Goal: Task Accomplishment & Management: Manage account settings

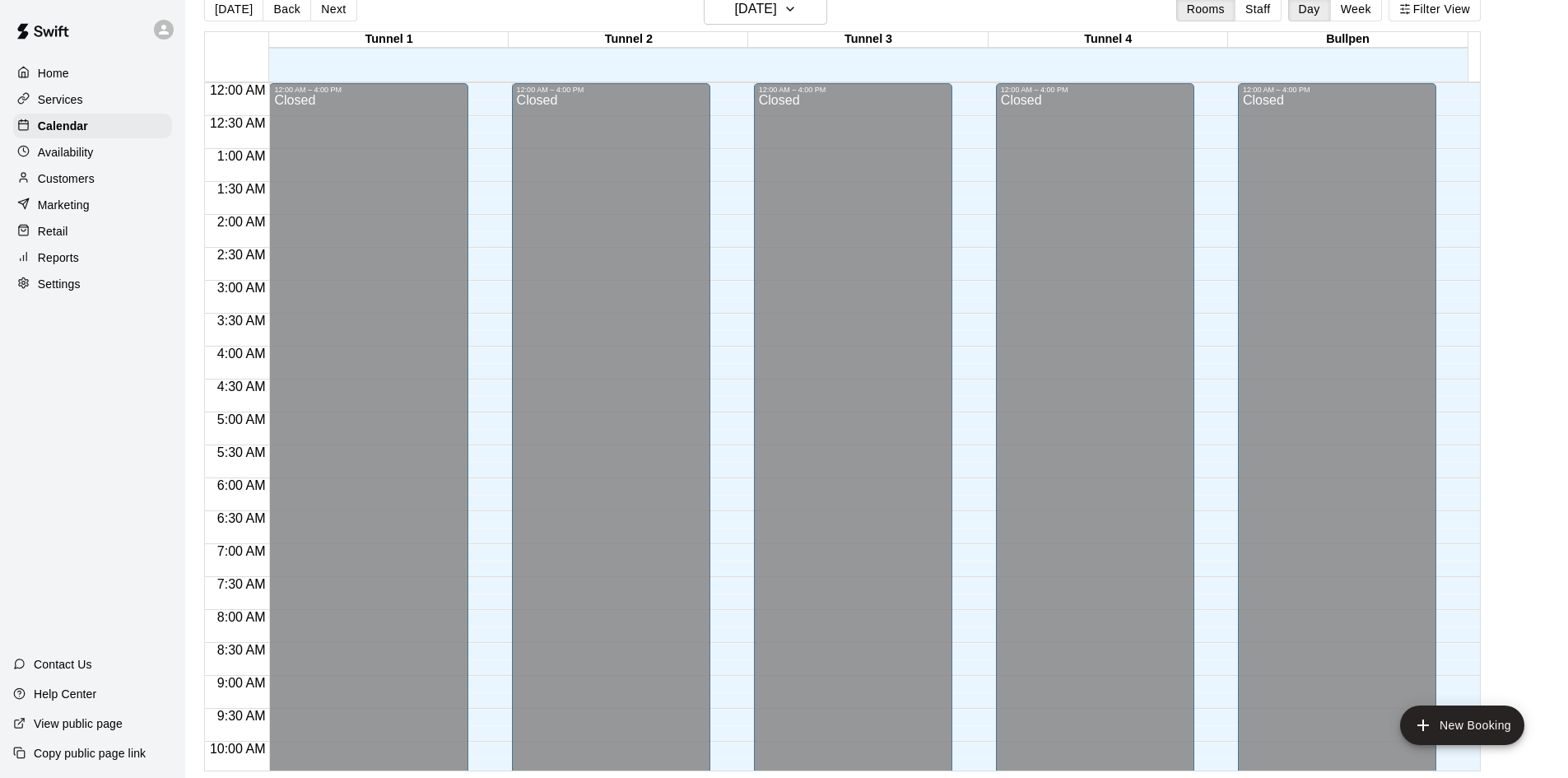
scroll to position [895, 0]
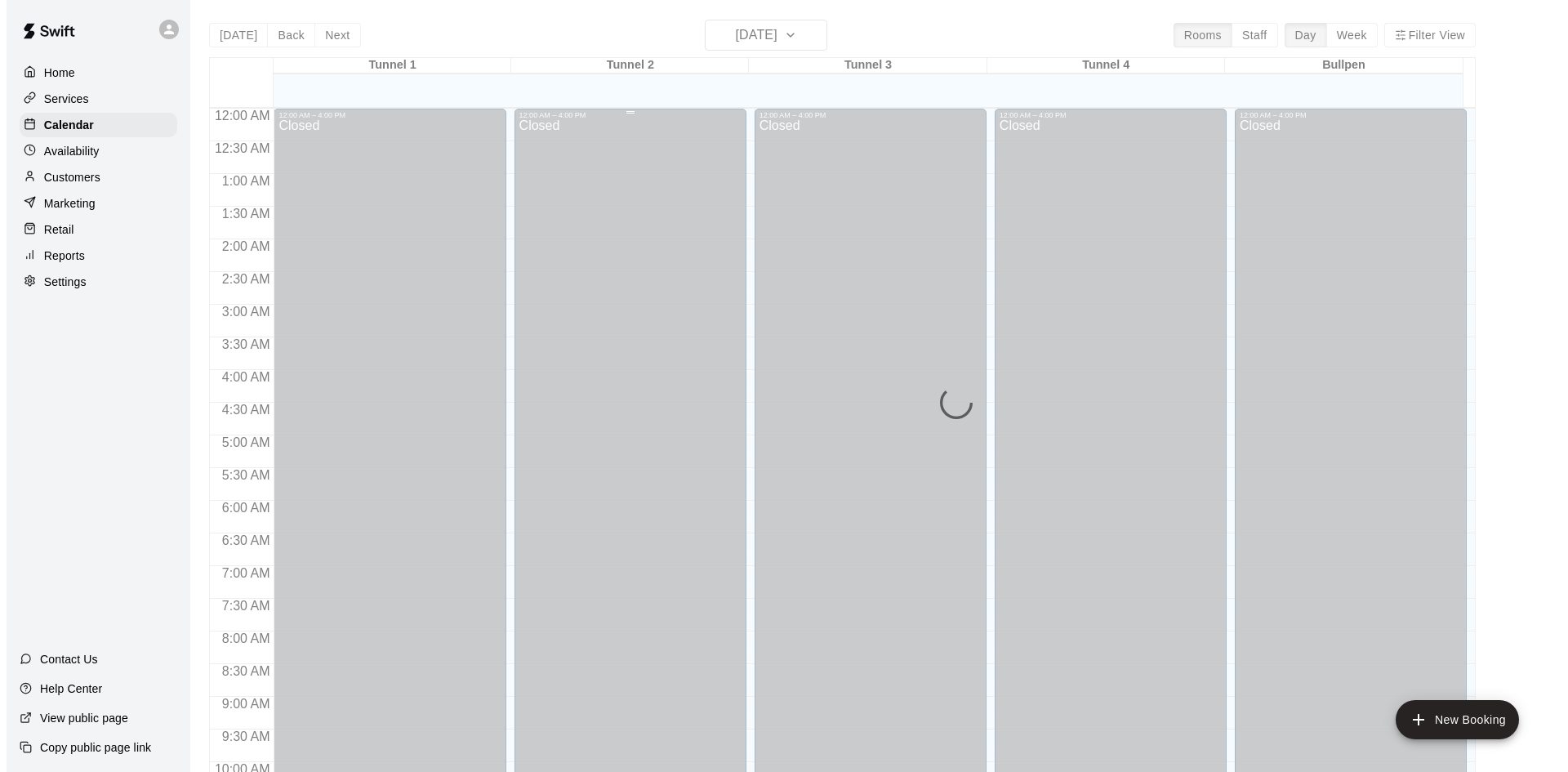
scroll to position [837, 0]
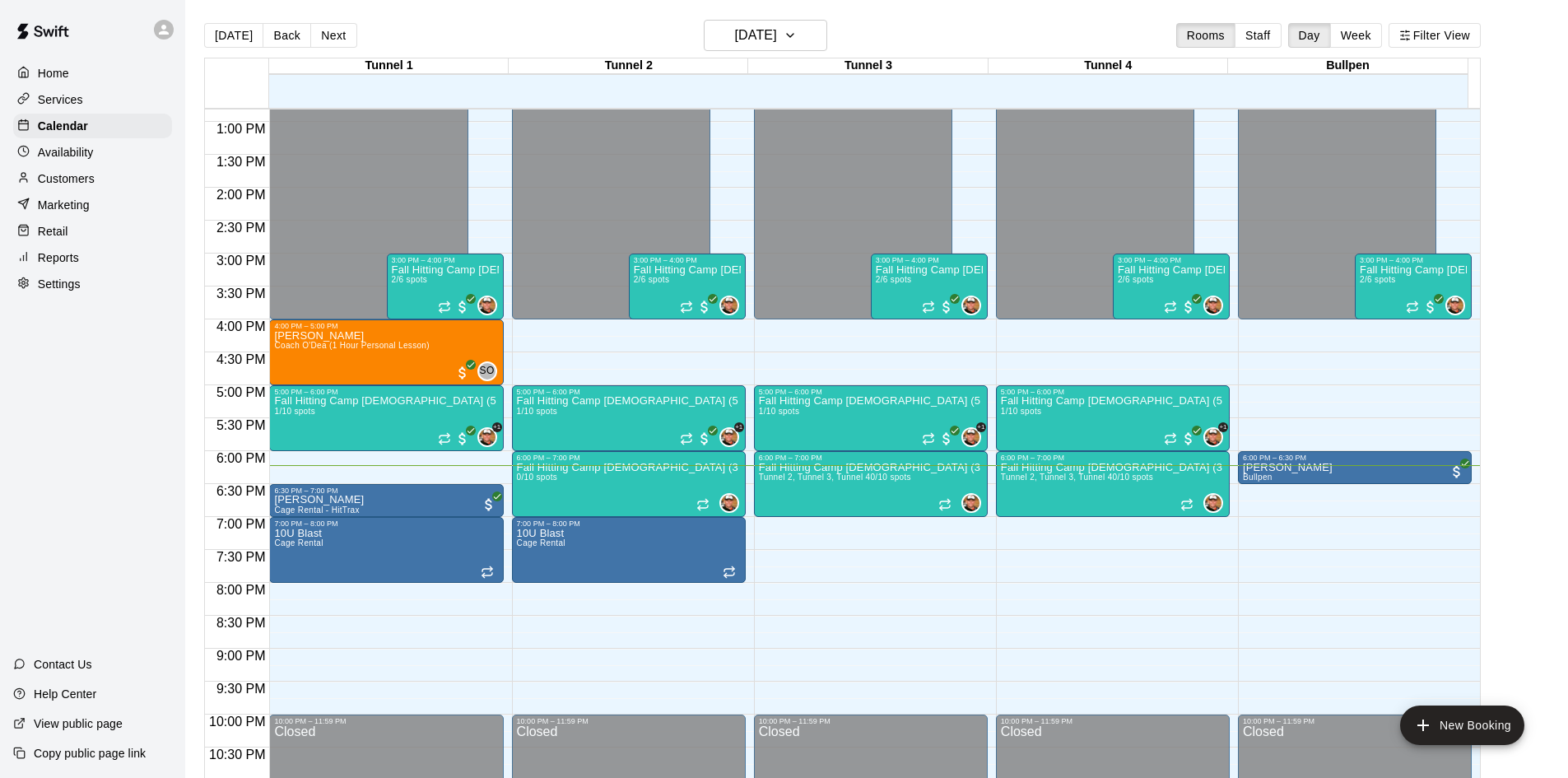
click at [352, 42] on div "Today Back Next Wednesday Oct 15 Rooms Staff Day Week Filter View" at bounding box center [842, 39] width 1277 height 38
click at [340, 38] on button "Next" at bounding box center [333, 35] width 46 height 25
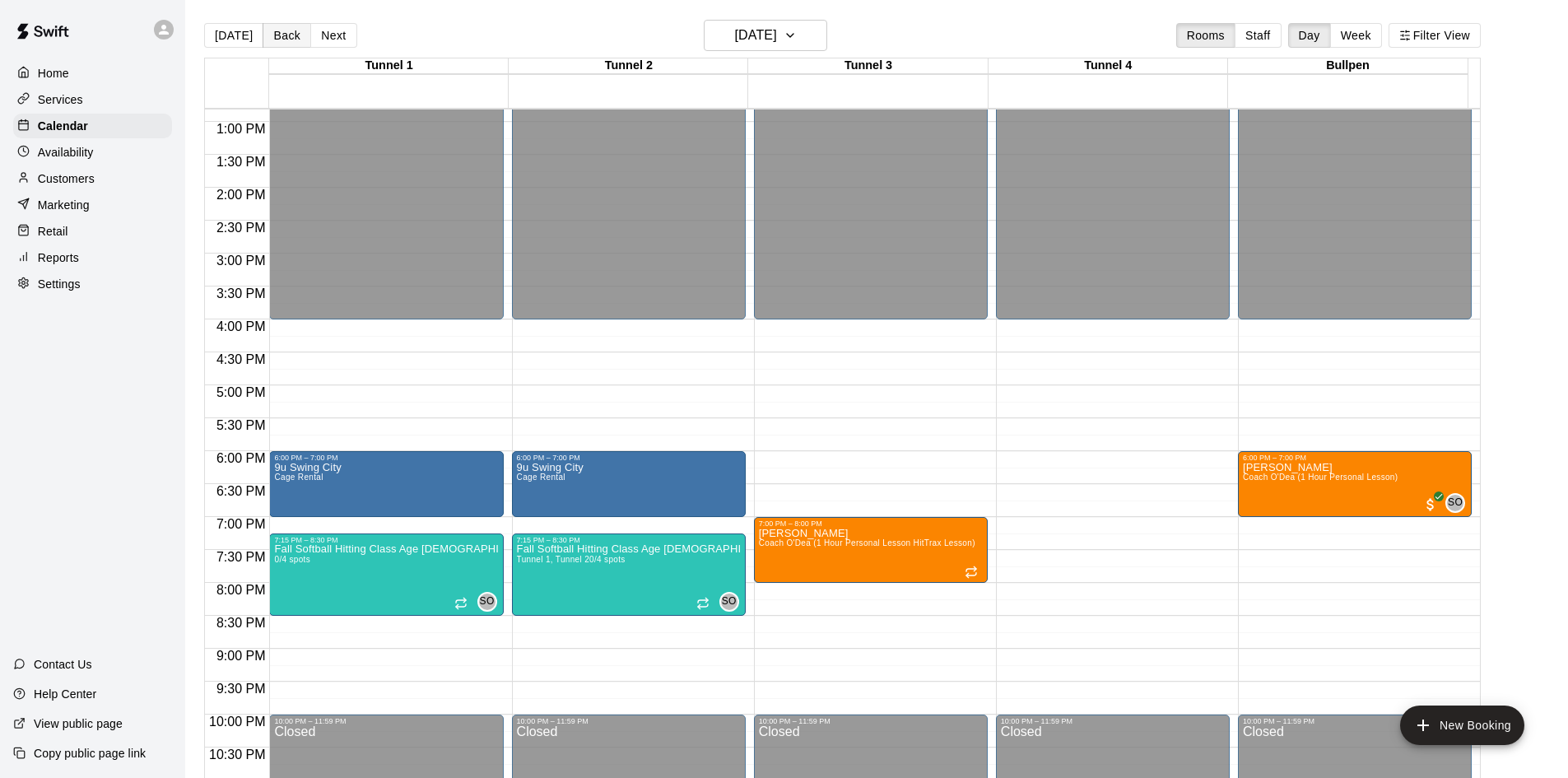
click at [280, 36] on button "Back" at bounding box center [286, 35] width 49 height 25
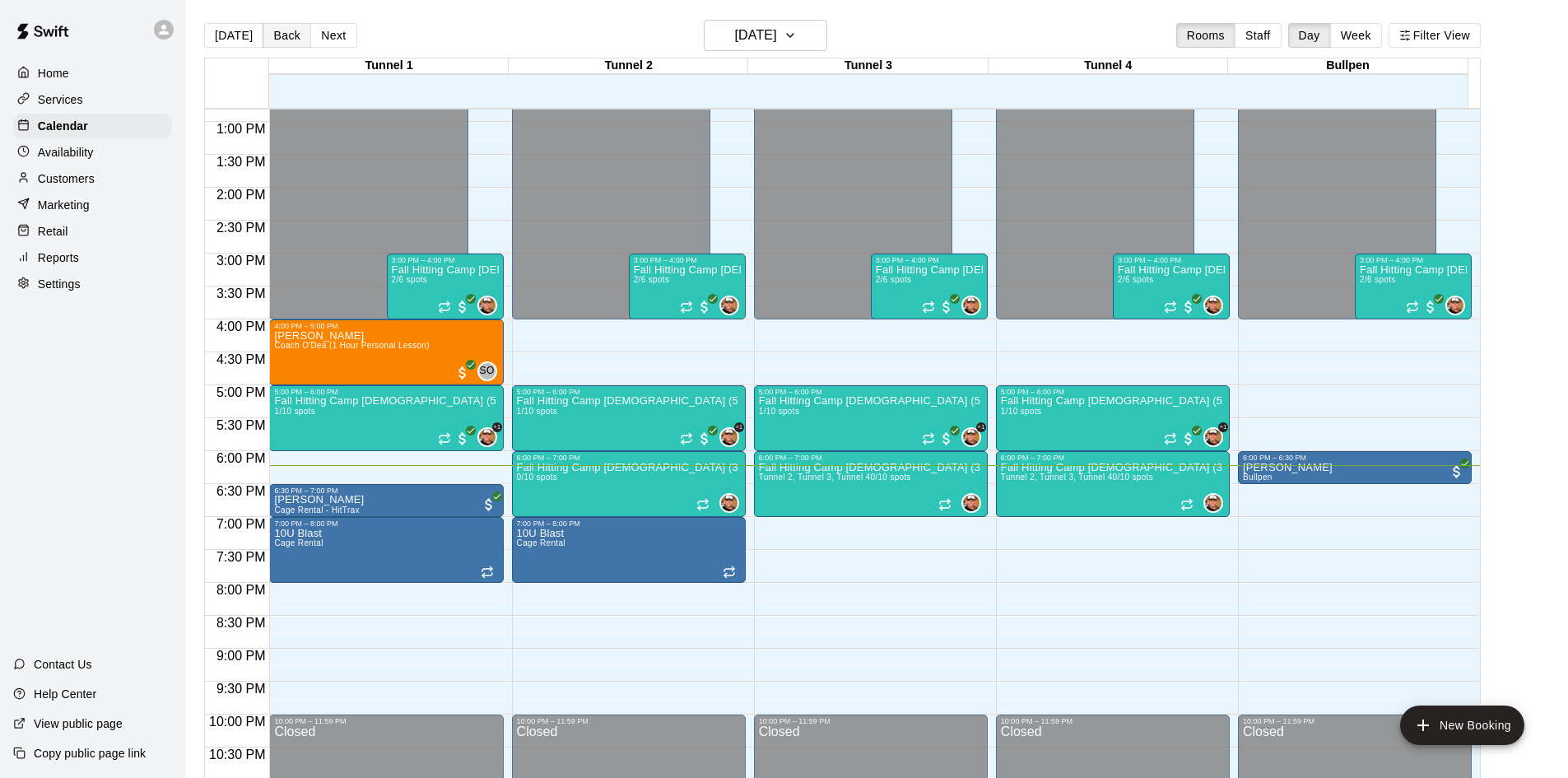
click at [280, 36] on button "Back" at bounding box center [286, 35] width 49 height 25
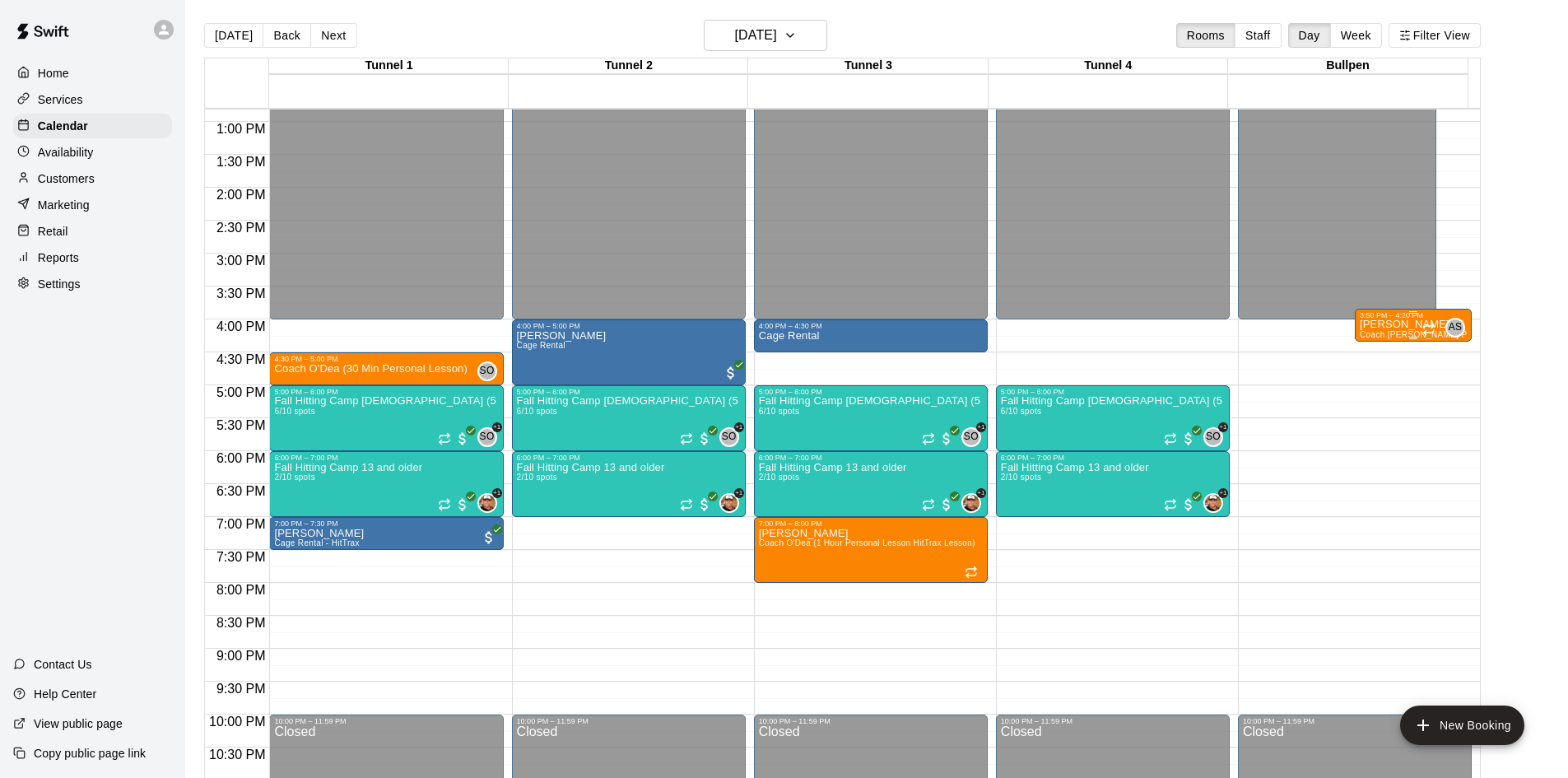
click at [1401, 324] on p "[PERSON_NAME] w/ [PERSON_NAME]" at bounding box center [1414, 324] width 107 height 0
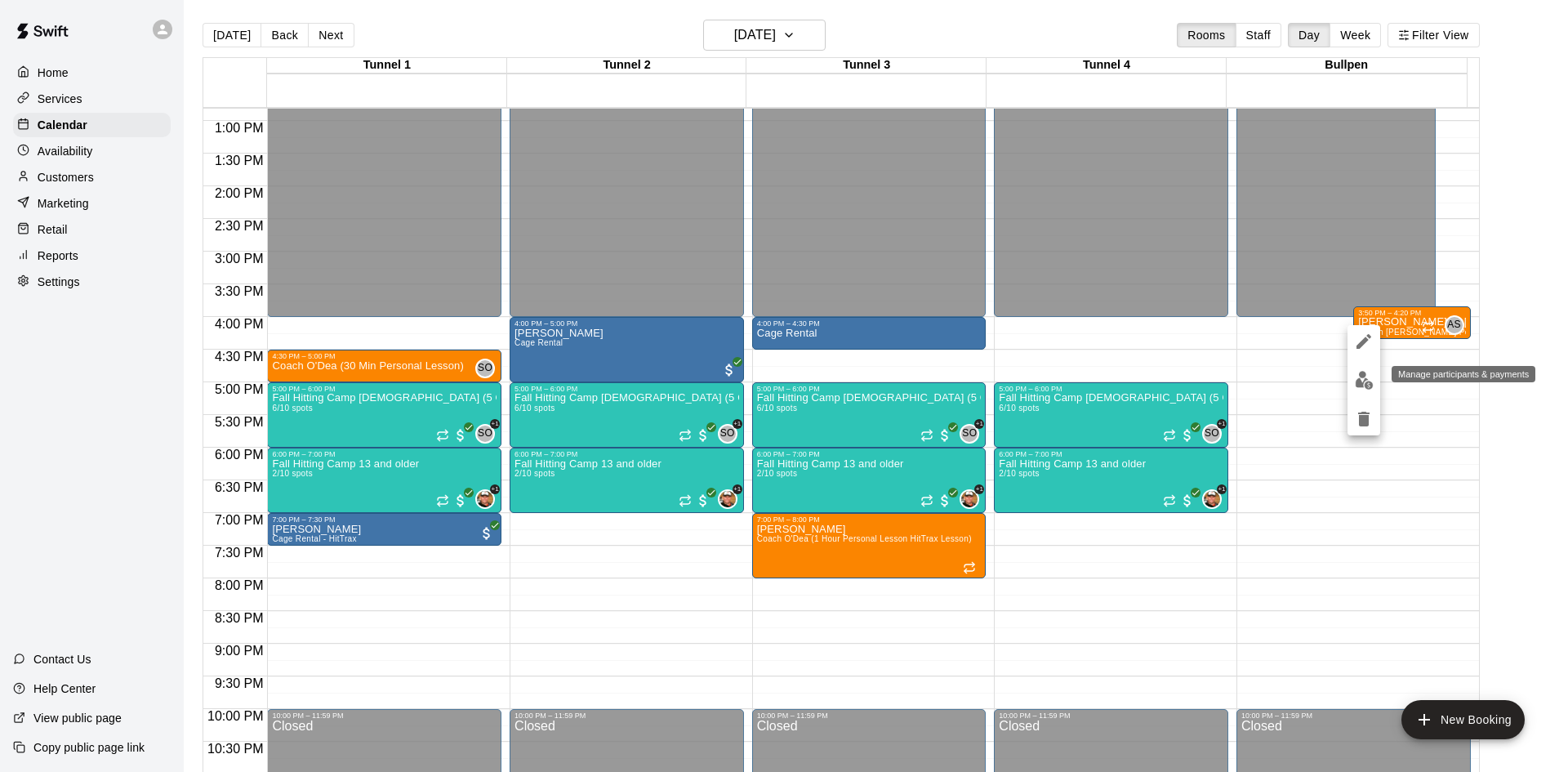
click at [1367, 375] on img "edit" at bounding box center [1365, 380] width 19 height 19
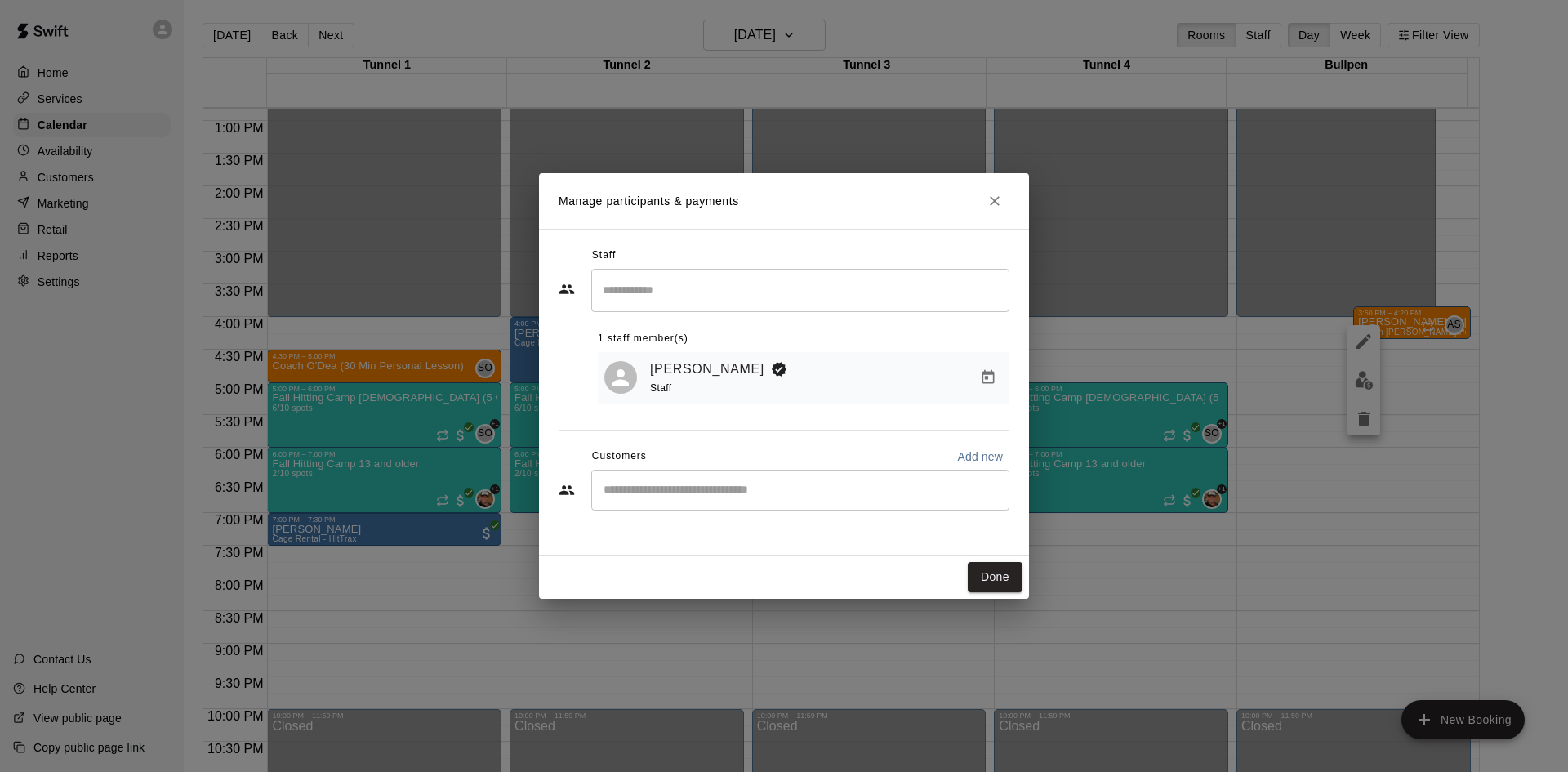
click at [812, 492] on input "Start typing to search customers..." at bounding box center [800, 489] width 404 height 16
type input "*"
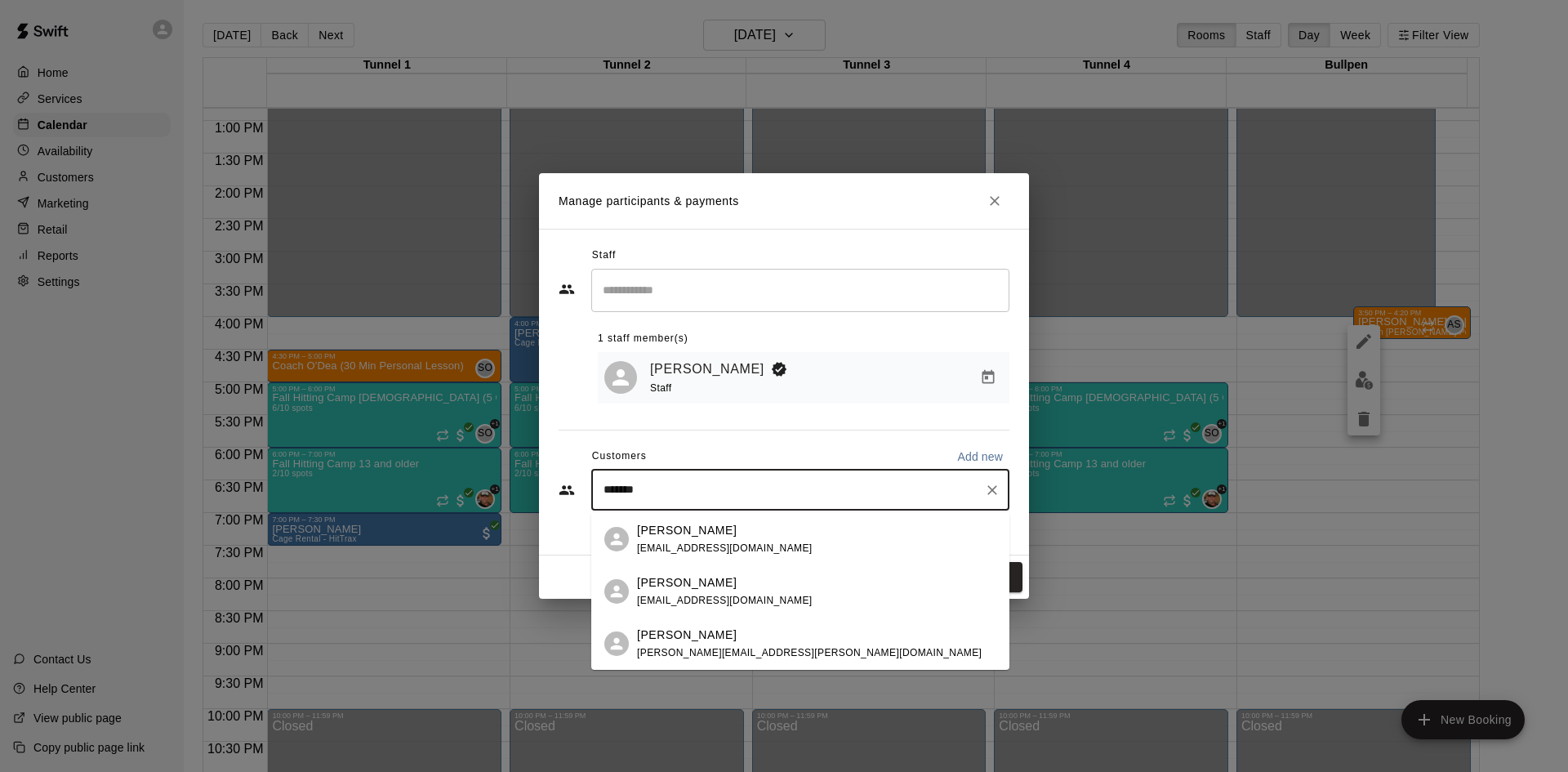
type input "*******"
click at [738, 594] on span "sarahnicole0707@gmail.com" at bounding box center [725, 600] width 176 height 11
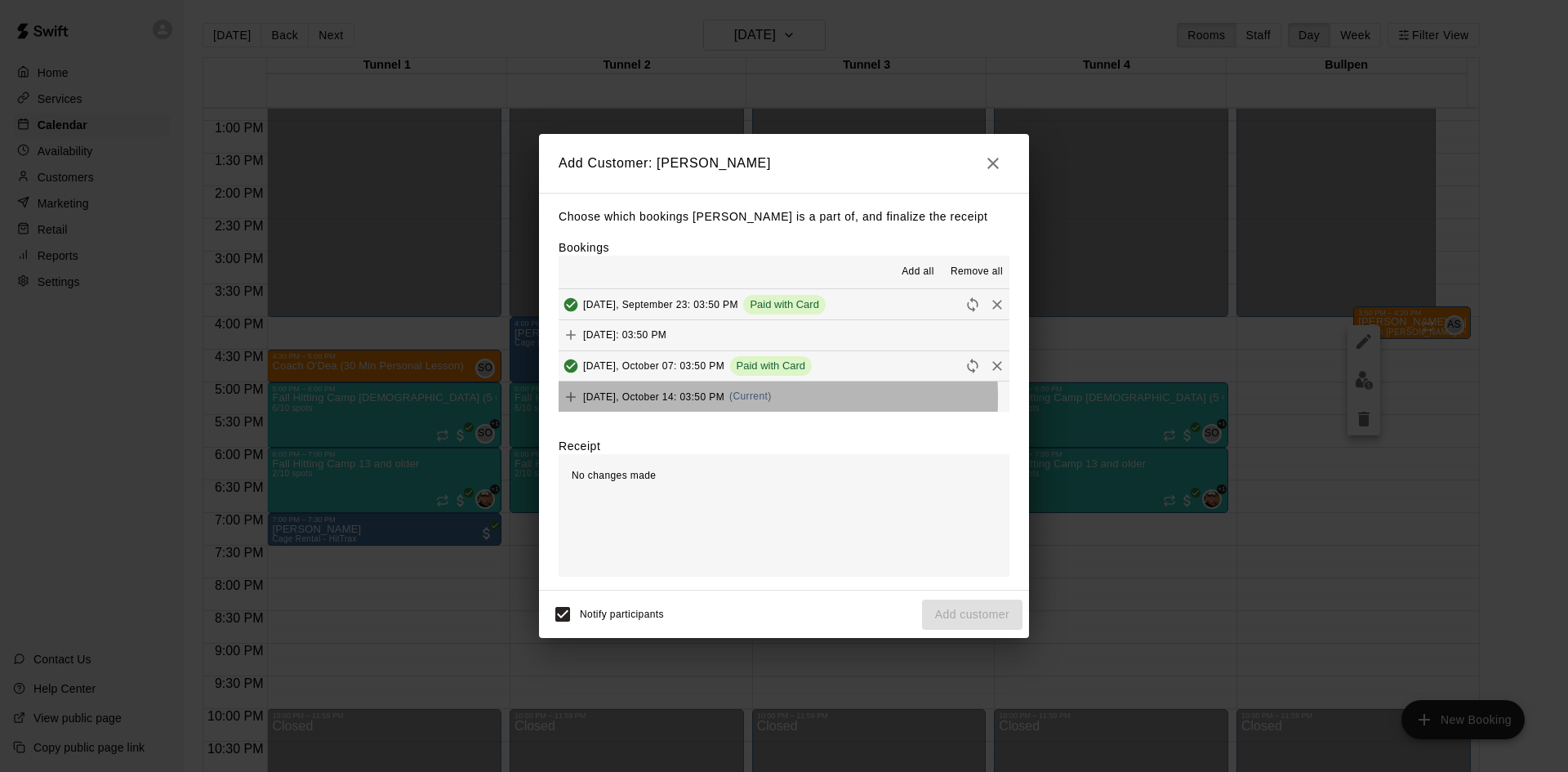
click at [627, 399] on span "Tuesday, October 14: 03:50 PM" at bounding box center [653, 396] width 142 height 11
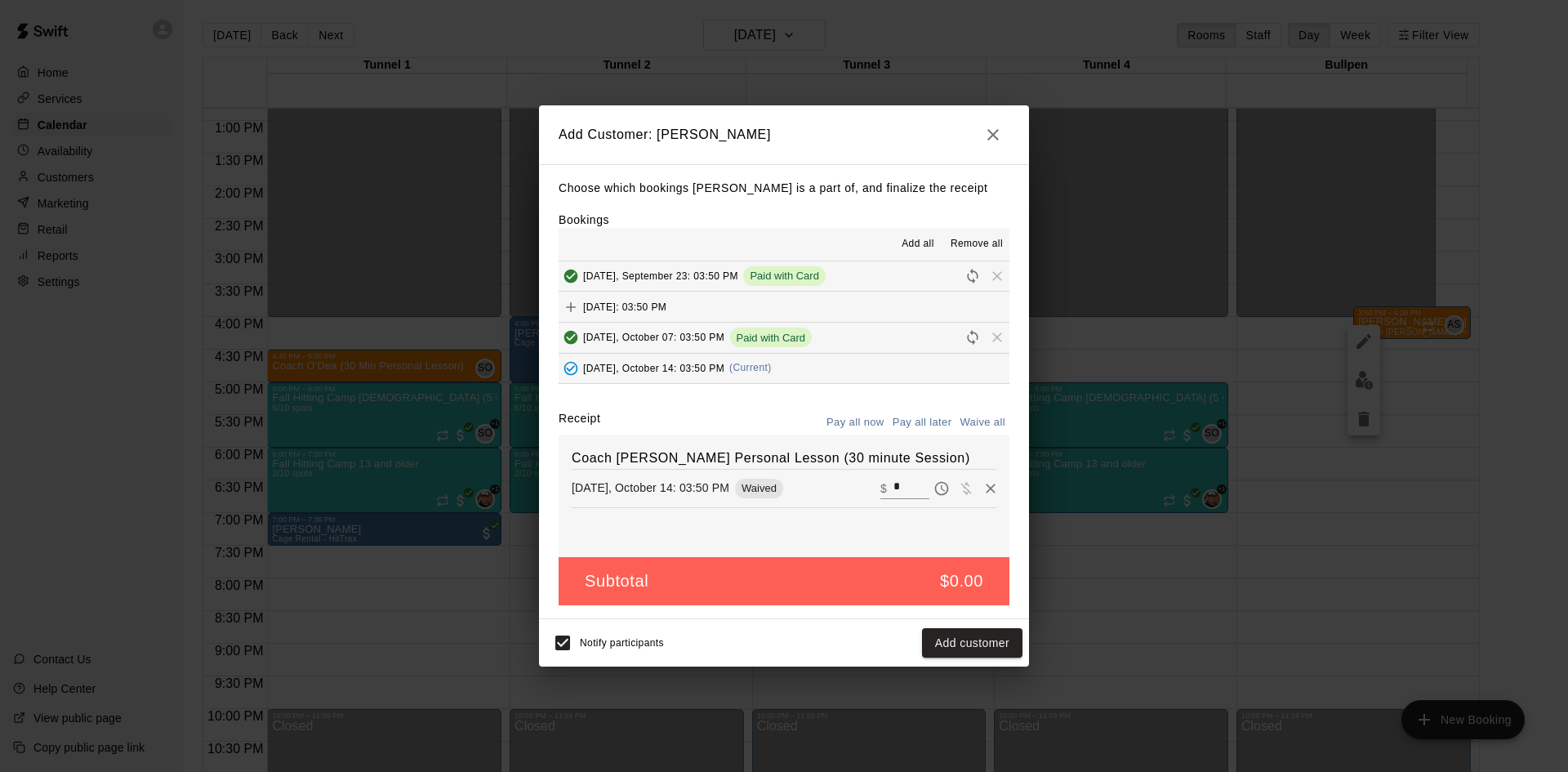
click at [894, 487] on input "*" at bounding box center [912, 488] width 36 height 21
type input "**"
click at [968, 637] on button "Checkout" at bounding box center [984, 643] width 77 height 30
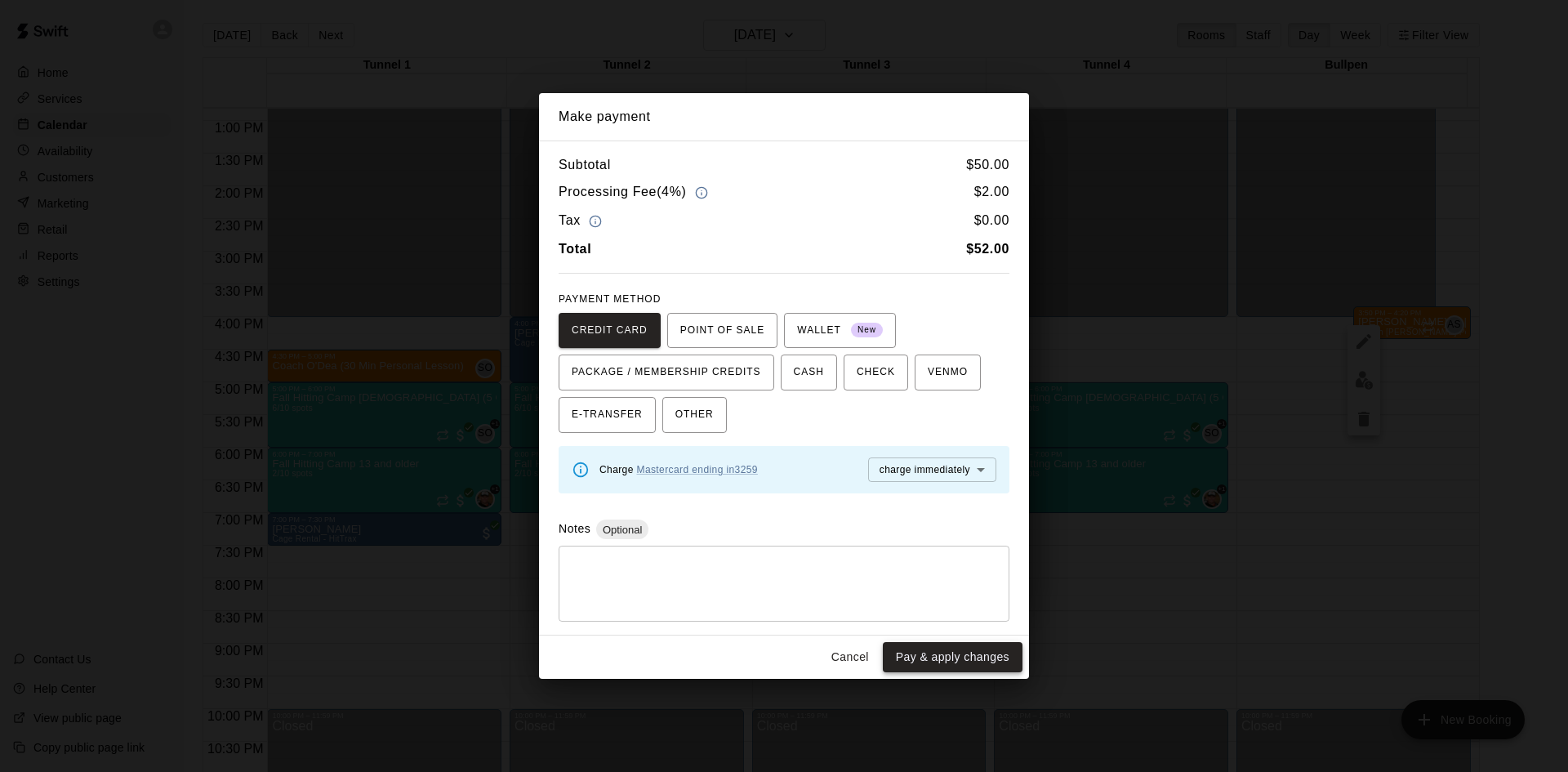
click at [982, 646] on button "Pay & apply changes" at bounding box center [953, 657] width 140 height 30
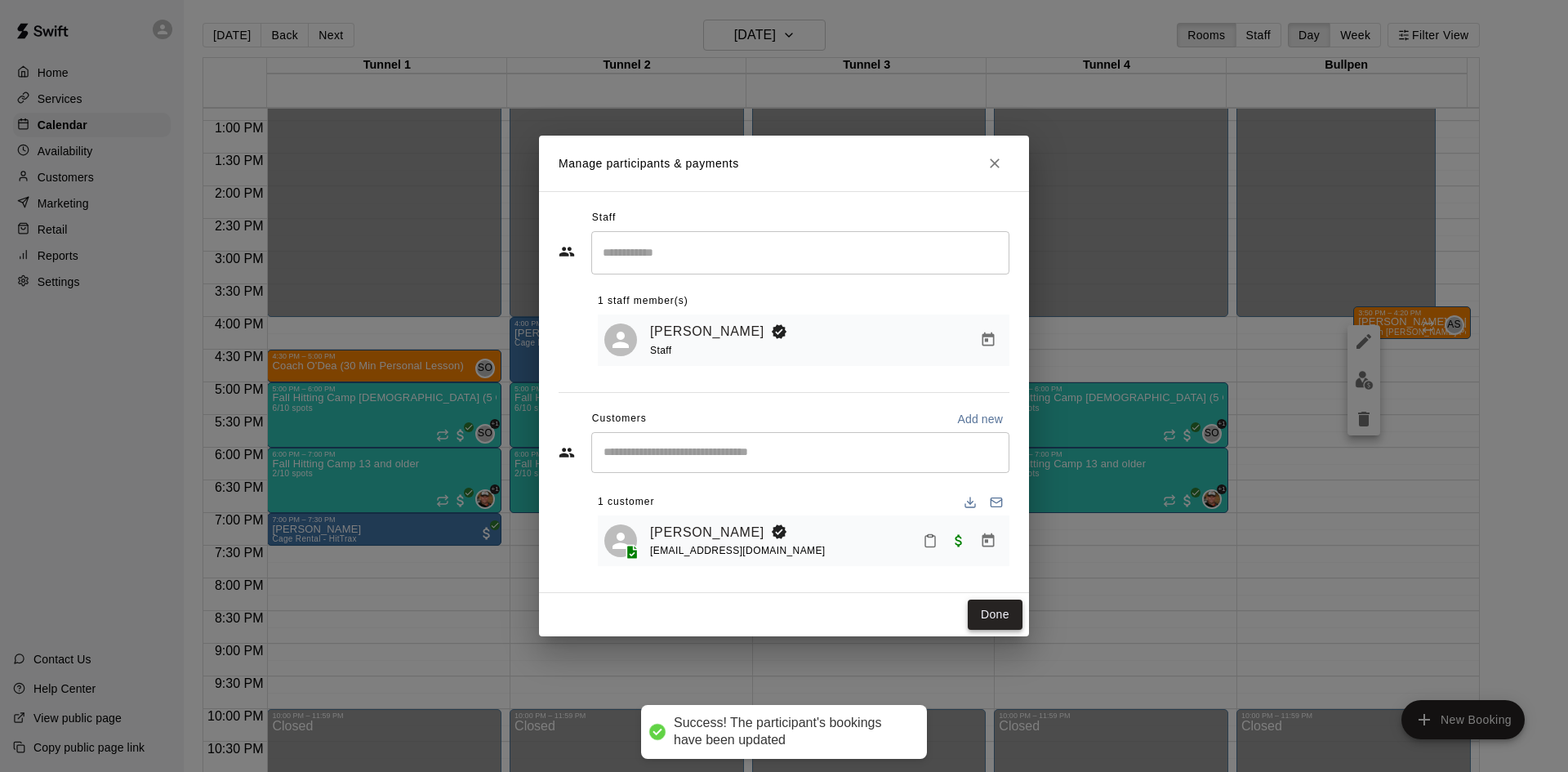
click at [1011, 603] on button "Done" at bounding box center [995, 614] width 55 height 30
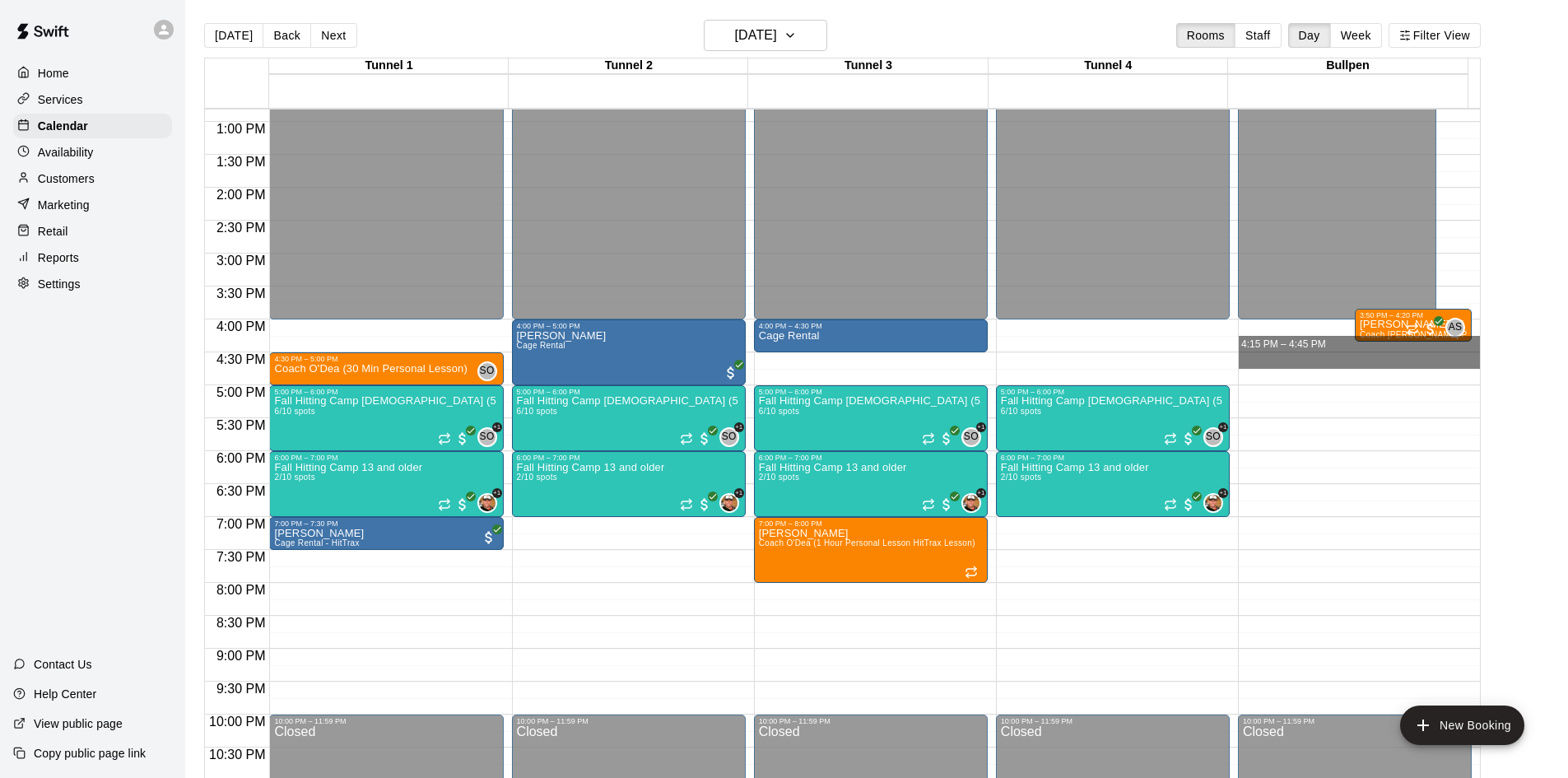
drag, startPoint x: 1389, startPoint y: 352, endPoint x: 1393, endPoint y: 367, distance: 15.5
drag, startPoint x: 1404, startPoint y: 352, endPoint x: 1404, endPoint y: 381, distance: 29.0
drag, startPoint x: 1399, startPoint y: 360, endPoint x: 1401, endPoint y: 380, distance: 20.1
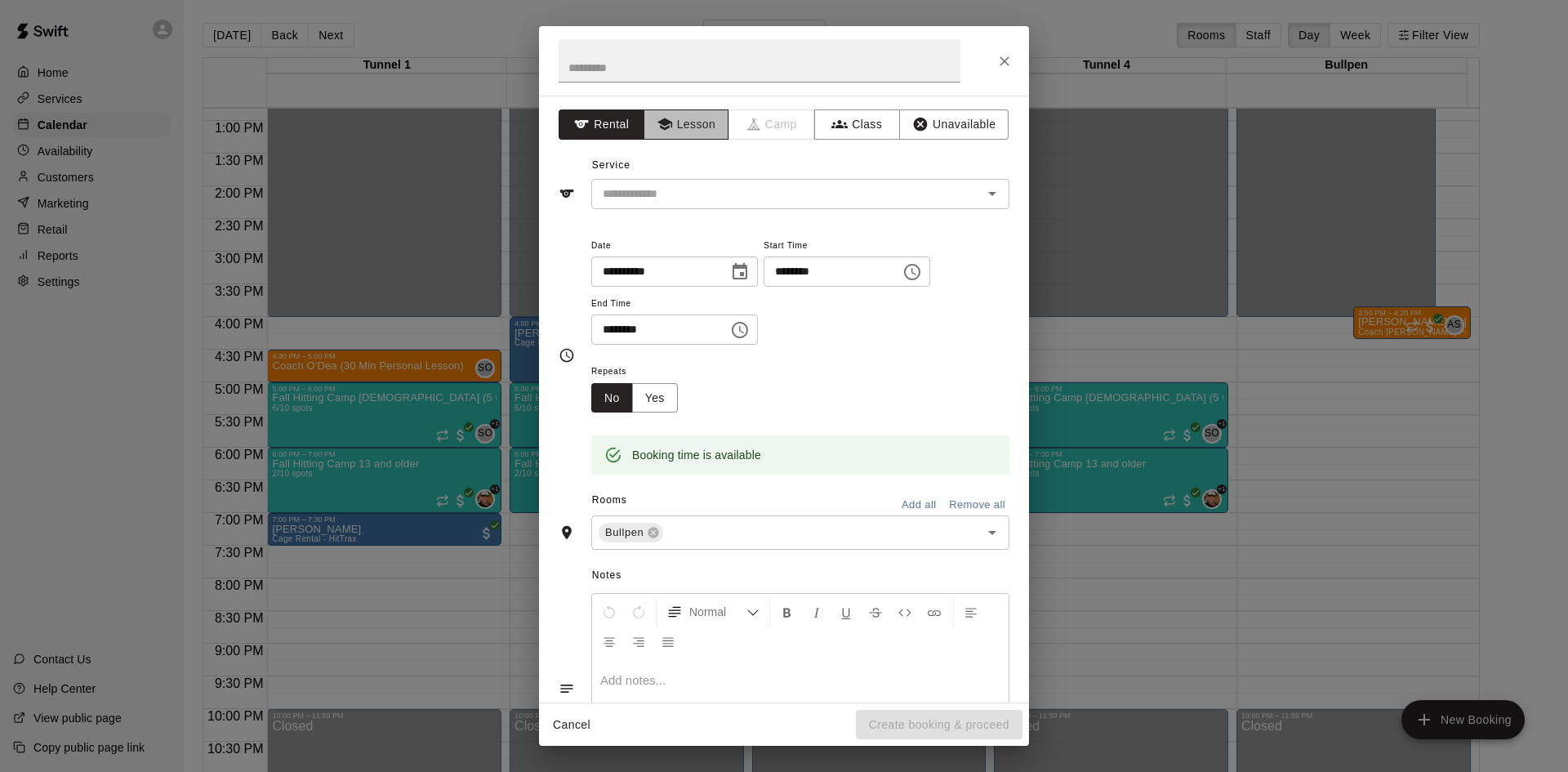
click at [706, 129] on button "Lesson" at bounding box center [687, 124] width 85 height 30
click at [666, 67] on input "text" at bounding box center [759, 61] width 402 height 44
click at [1253, 93] on div "**********" at bounding box center [784, 386] width 1568 height 772
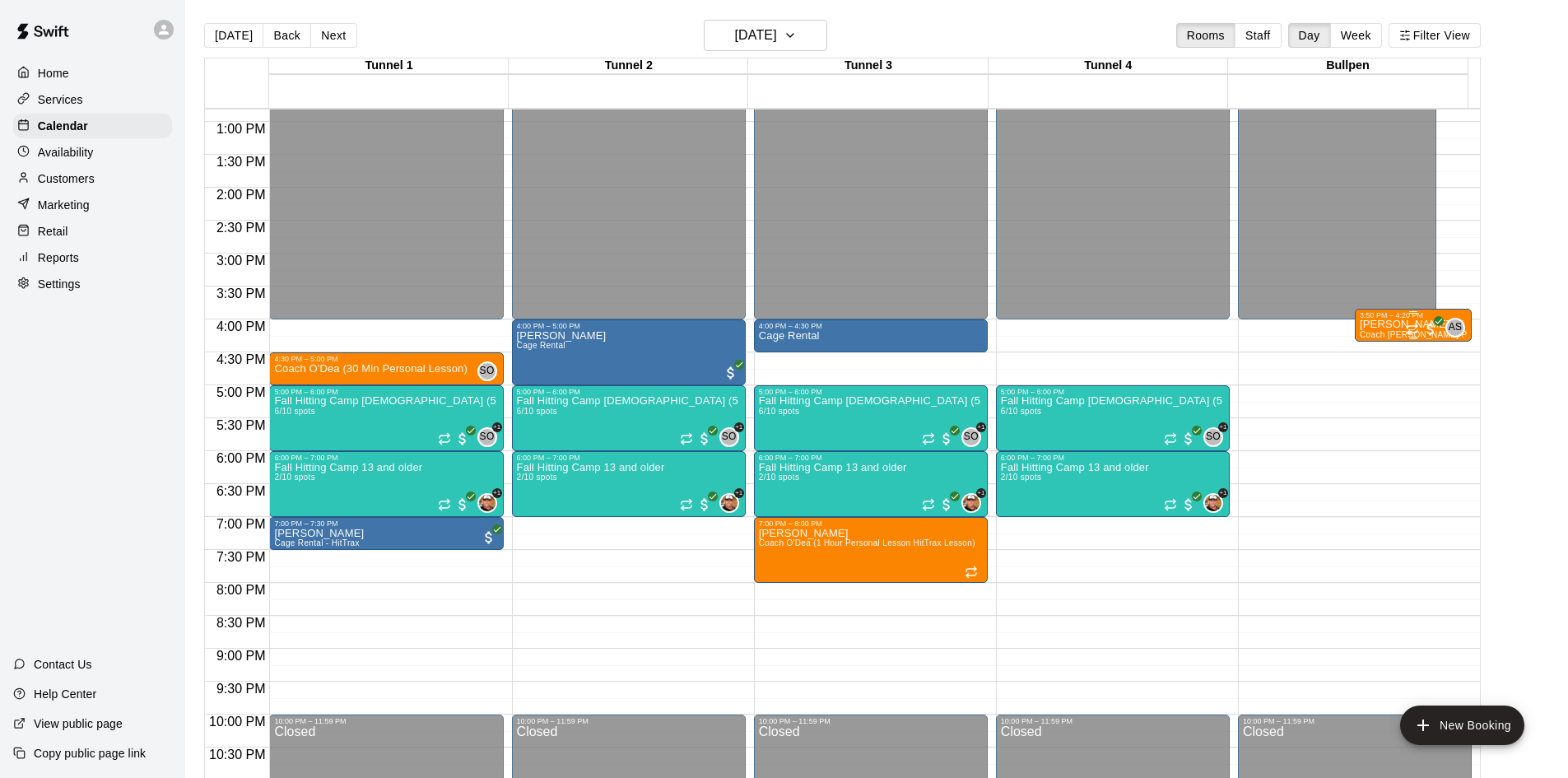
click at [1395, 332] on span "Coach [PERSON_NAME] Personal Lesson (30 minute Session)" at bounding box center [1484, 334] width 248 height 9
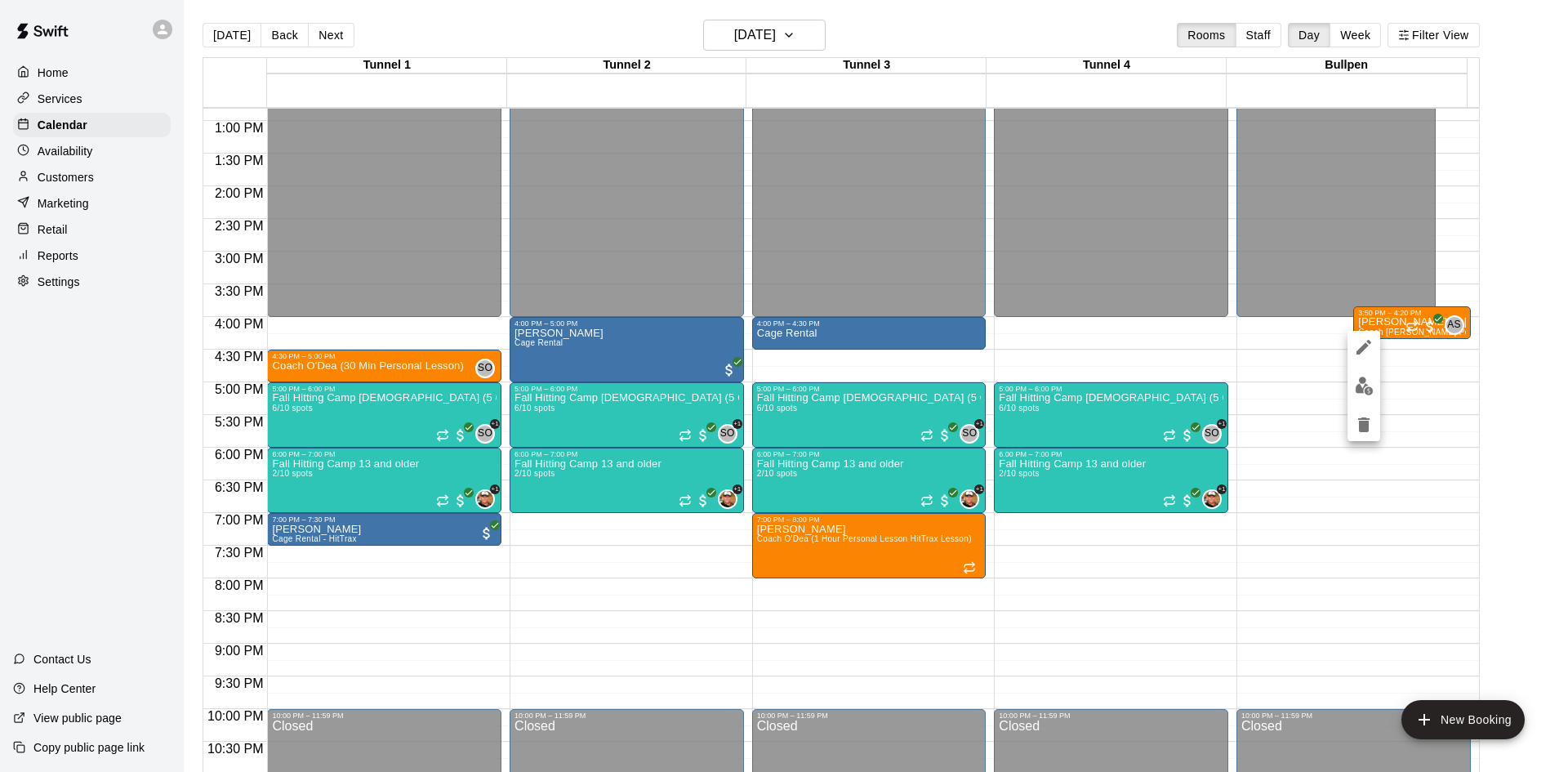
drag, startPoint x: 1304, startPoint y: 373, endPoint x: 1320, endPoint y: 365, distance: 17.9
click at [1305, 373] on div at bounding box center [784, 386] width 1568 height 772
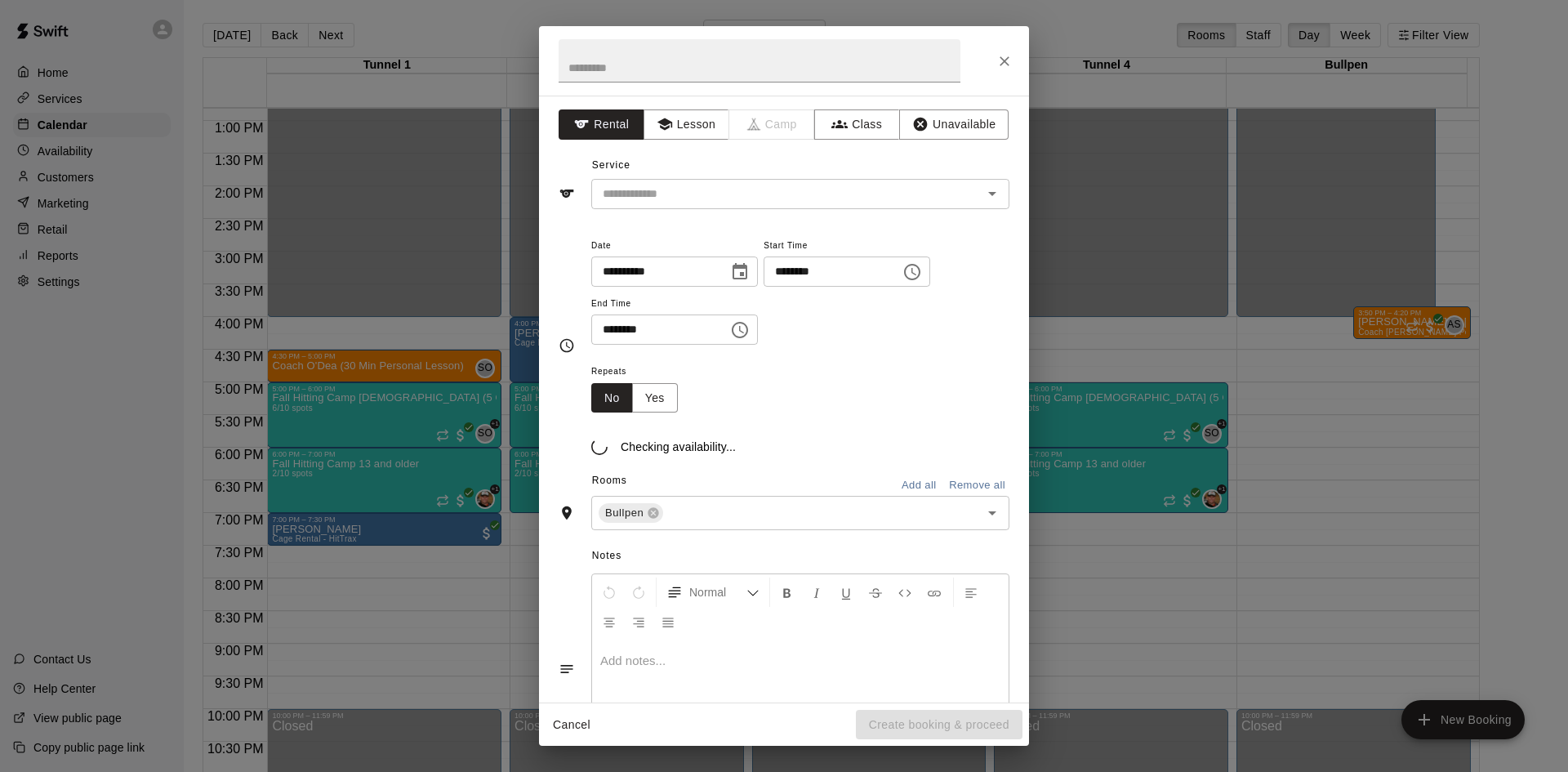
click at [51, 185] on div "**********" at bounding box center [784, 386] width 1568 height 772
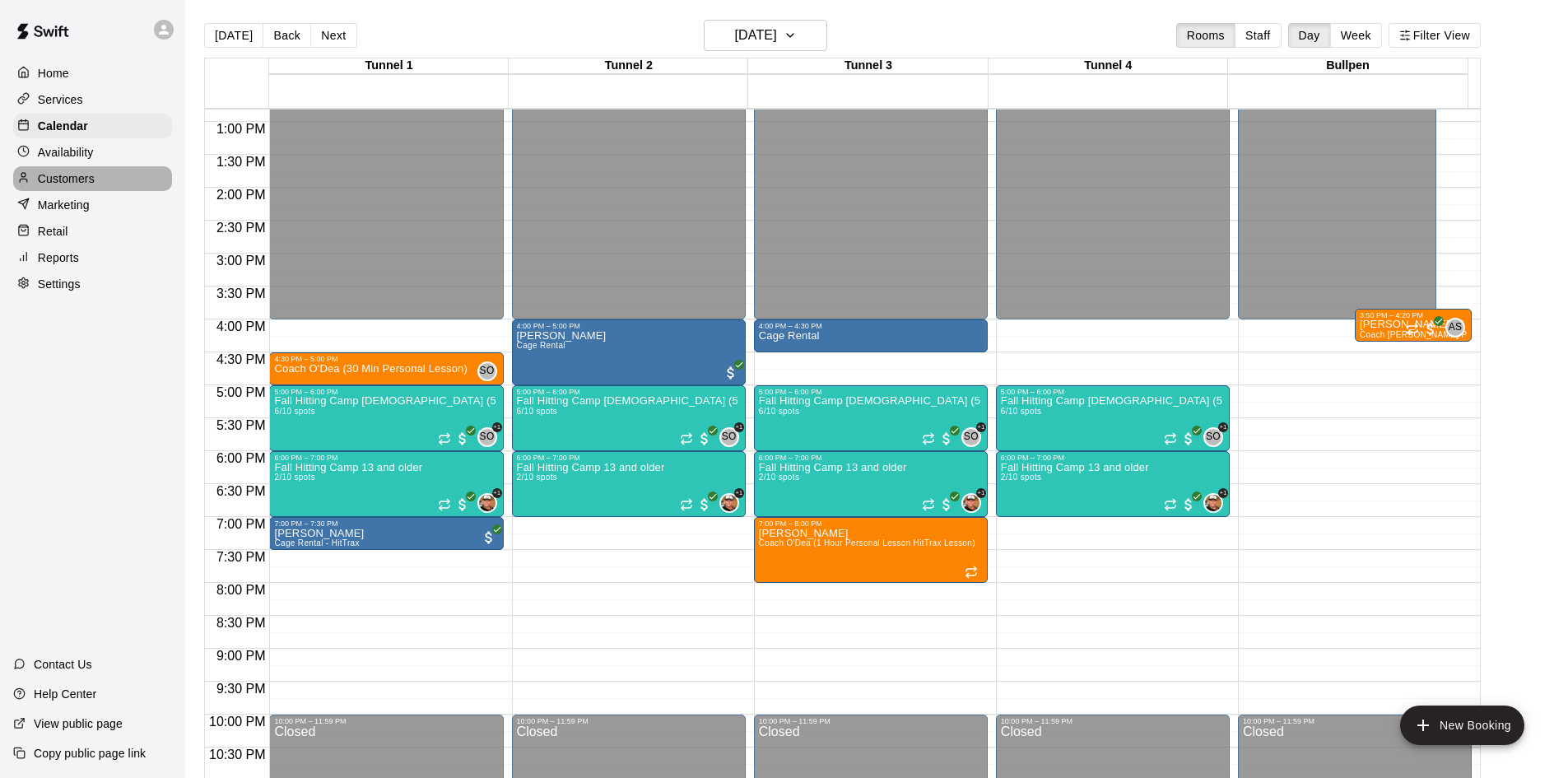
click at [76, 179] on p "Customers" at bounding box center [66, 178] width 56 height 16
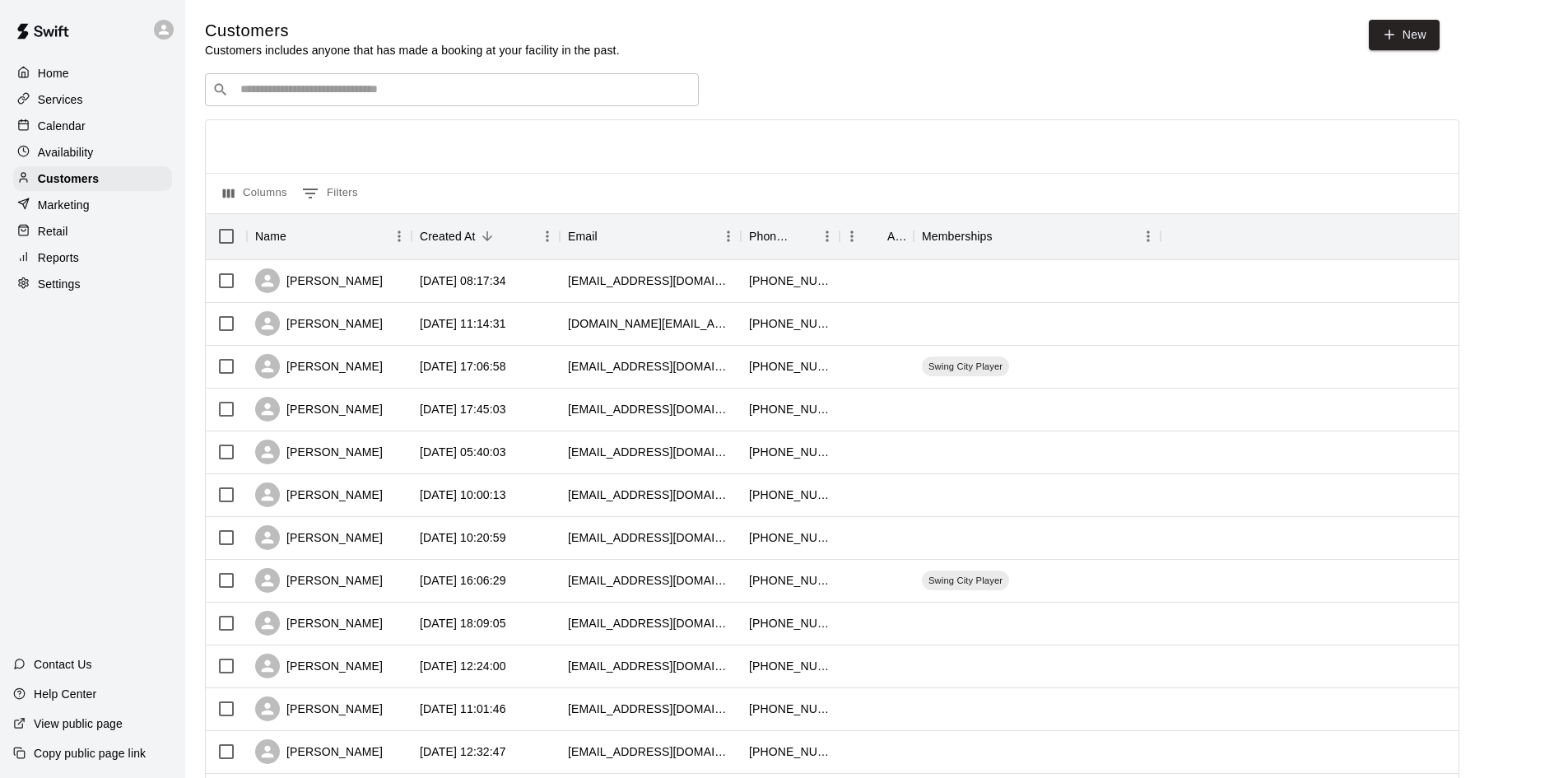
click at [314, 73] on div "Customers Customers includes anyone that has made a booking at your facility in…" at bounding box center [876, 697] width 1343 height 1354
click at [317, 87] on input "Search customers by name or email" at bounding box center [463, 89] width 456 height 16
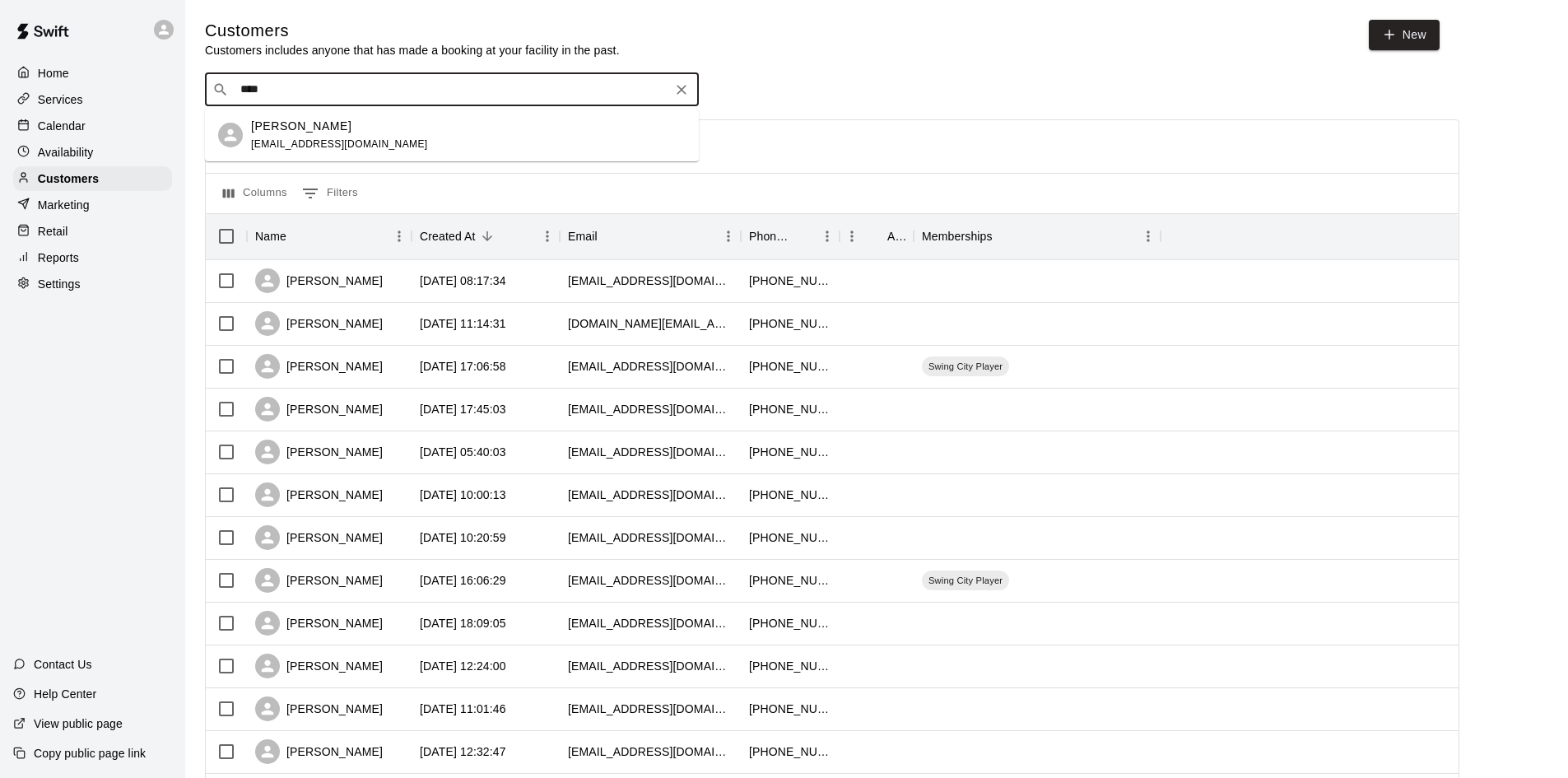
type input "****"
click at [83, 134] on p "Calendar" at bounding box center [62, 125] width 48 height 16
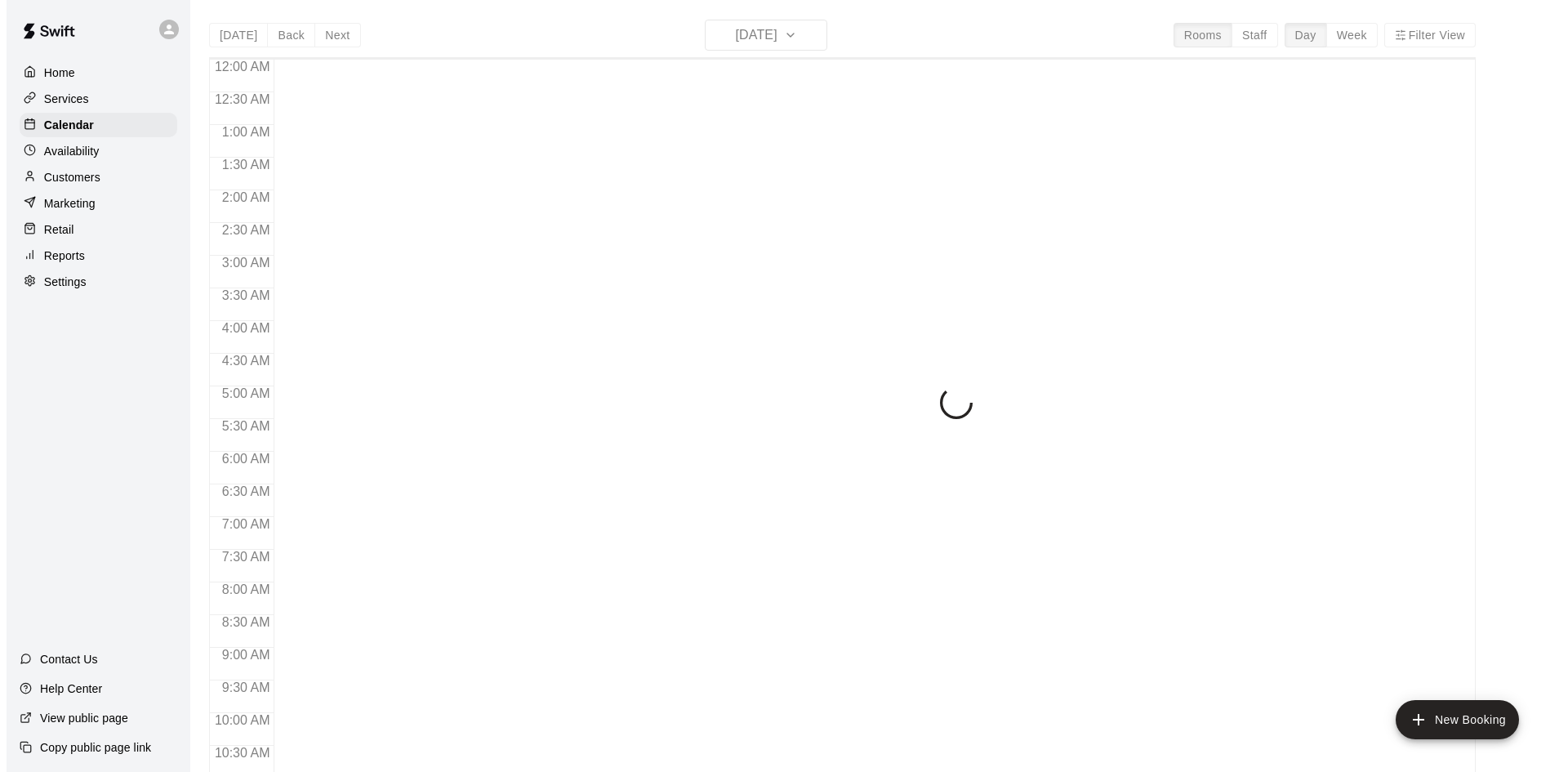
scroll to position [837, 0]
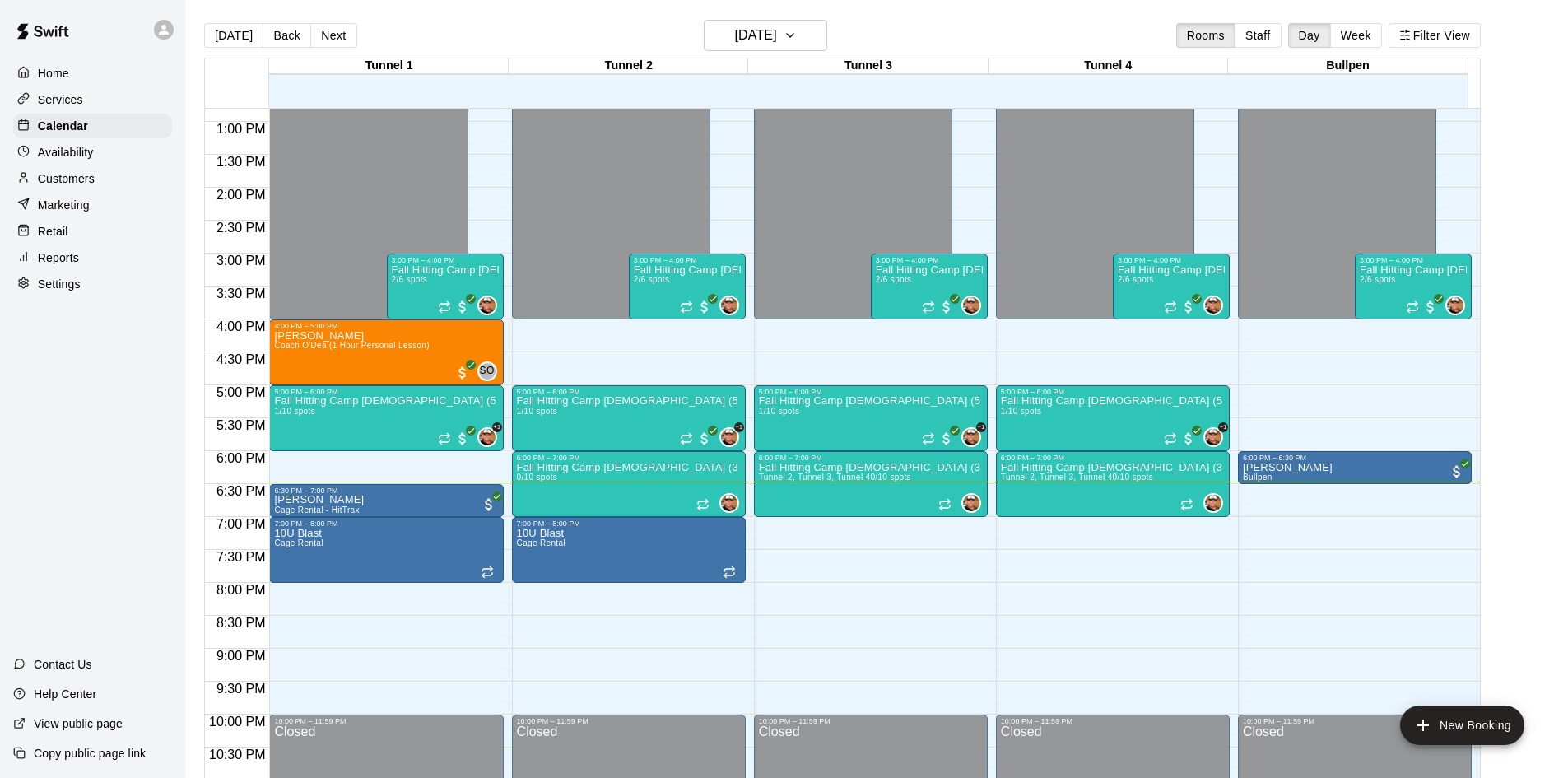
click at [283, 30] on button "Back" at bounding box center [286, 35] width 49 height 25
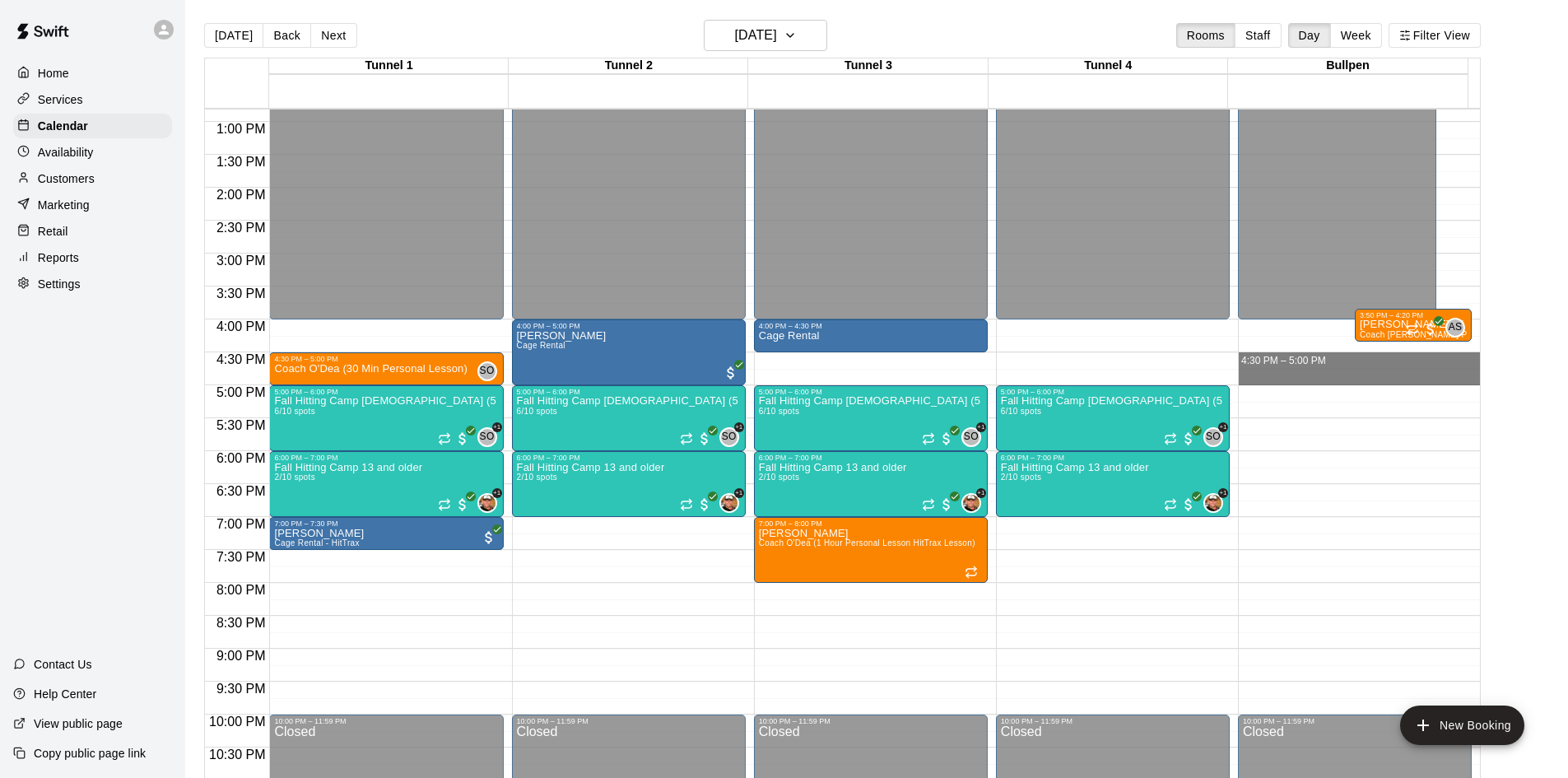
drag, startPoint x: 1338, startPoint y: 359, endPoint x: 1335, endPoint y: 378, distance: 19.2
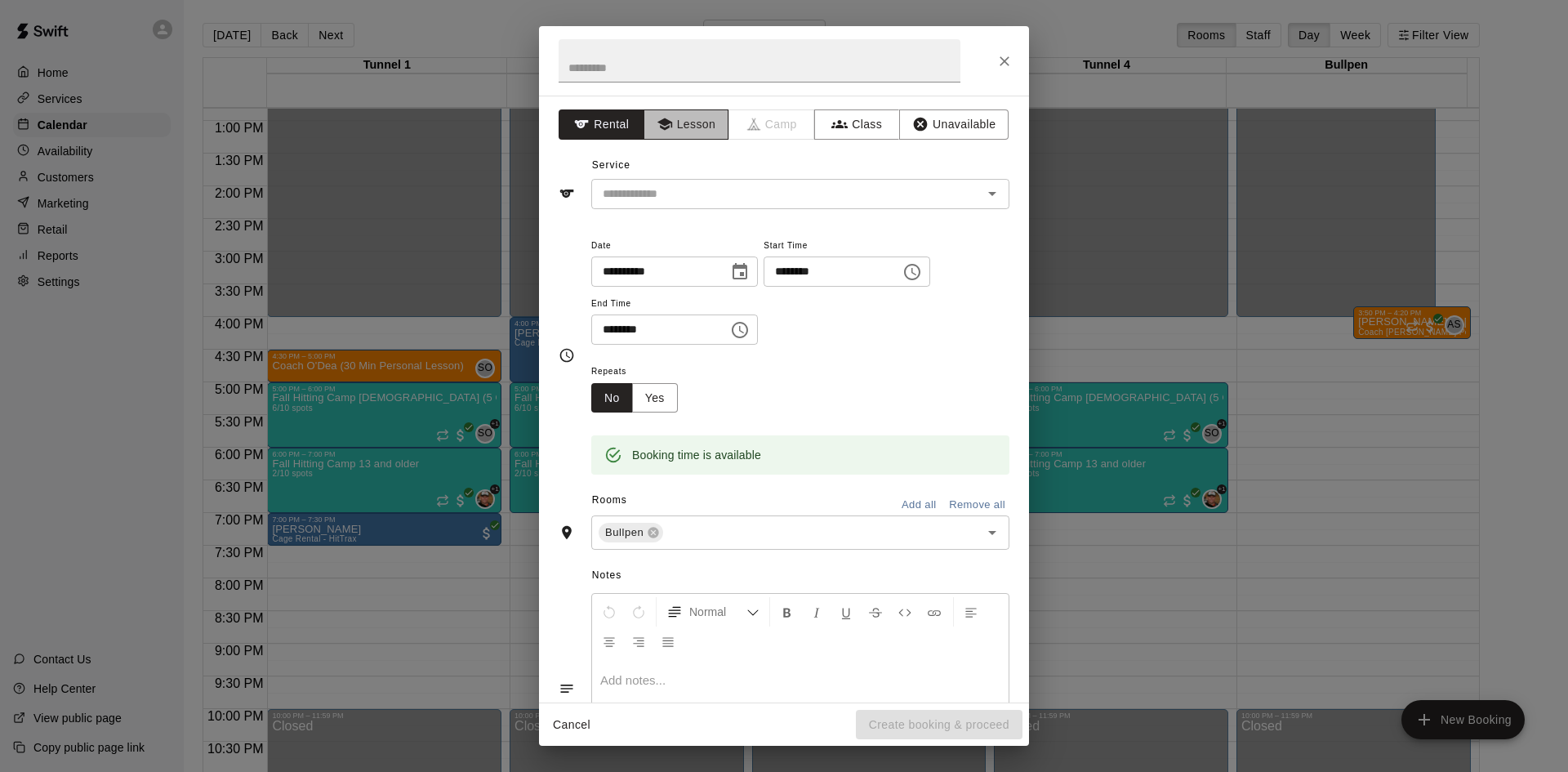
click at [656, 124] on icon "button" at bounding box center [664, 123] width 16 height 16
click at [651, 66] on input "text" at bounding box center [759, 61] width 402 height 44
type input "******"
click at [676, 172] on div "Service ​" at bounding box center [784, 180] width 451 height 56
click at [671, 199] on input "text" at bounding box center [776, 193] width 360 height 20
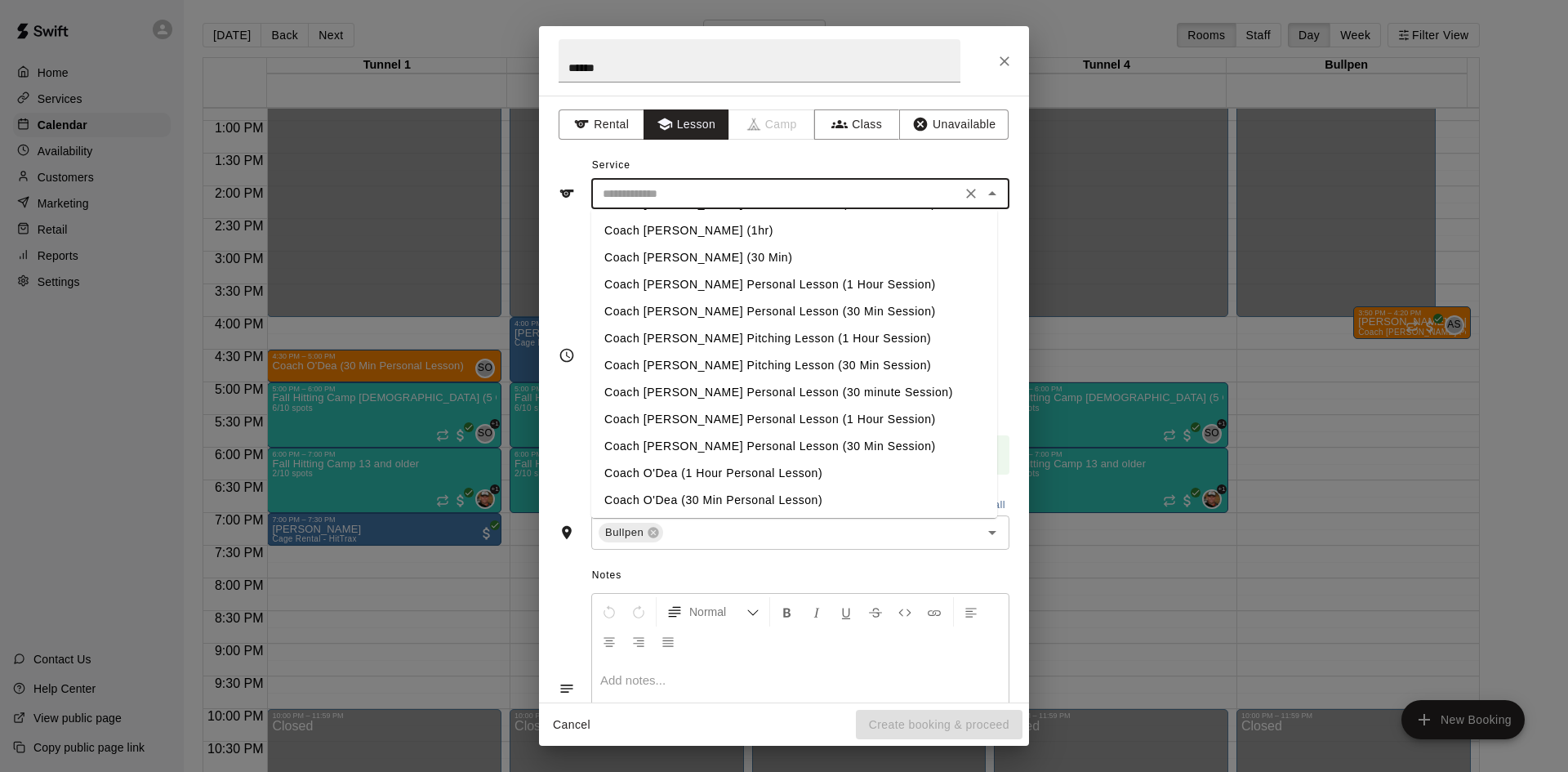
scroll to position [27, 0]
click at [719, 411] on li "Coach [PERSON_NAME] Personal Lesson (30 minute Session)" at bounding box center [794, 419] width 406 height 27
type input "**********"
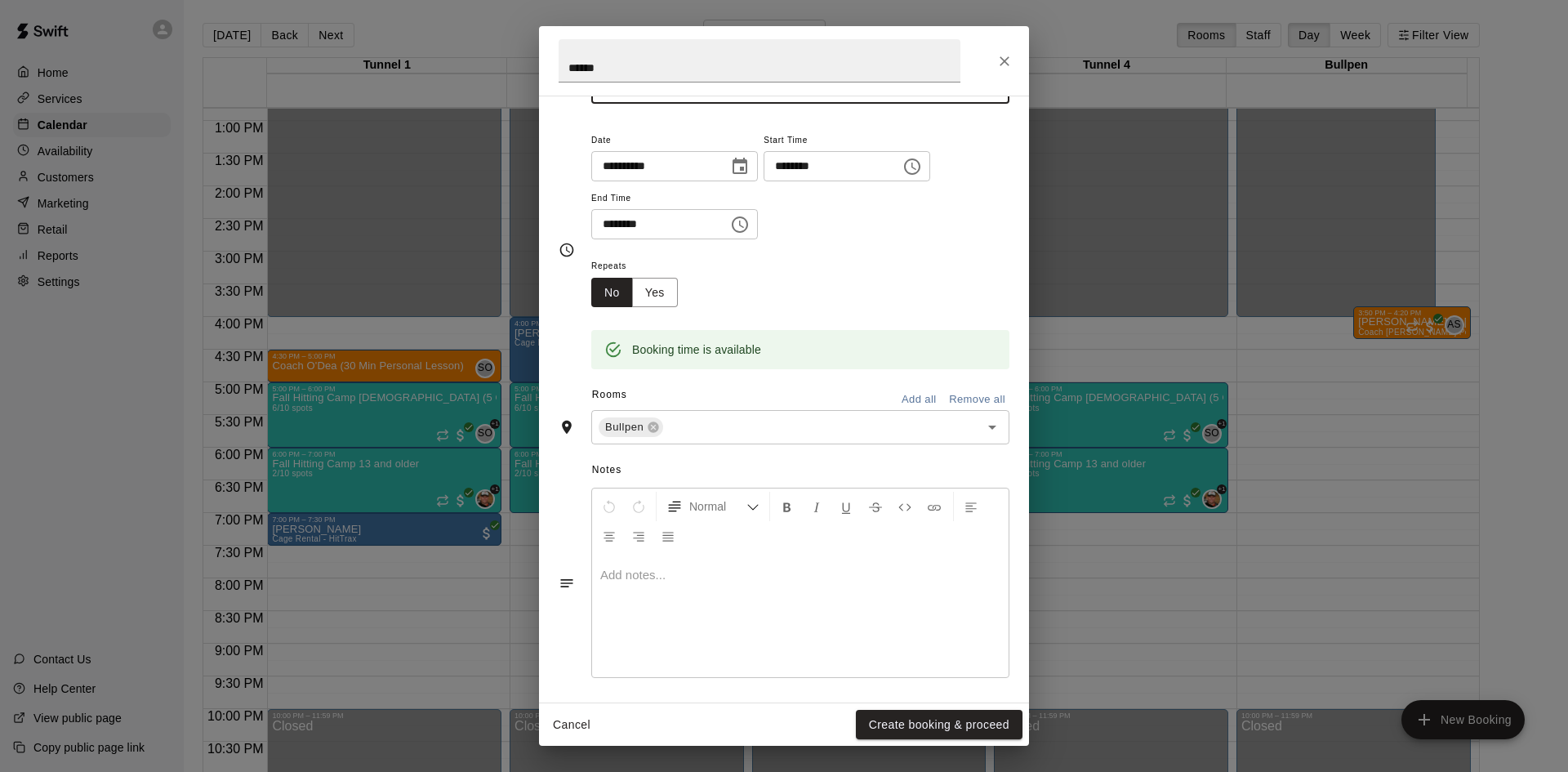
scroll to position [111, 0]
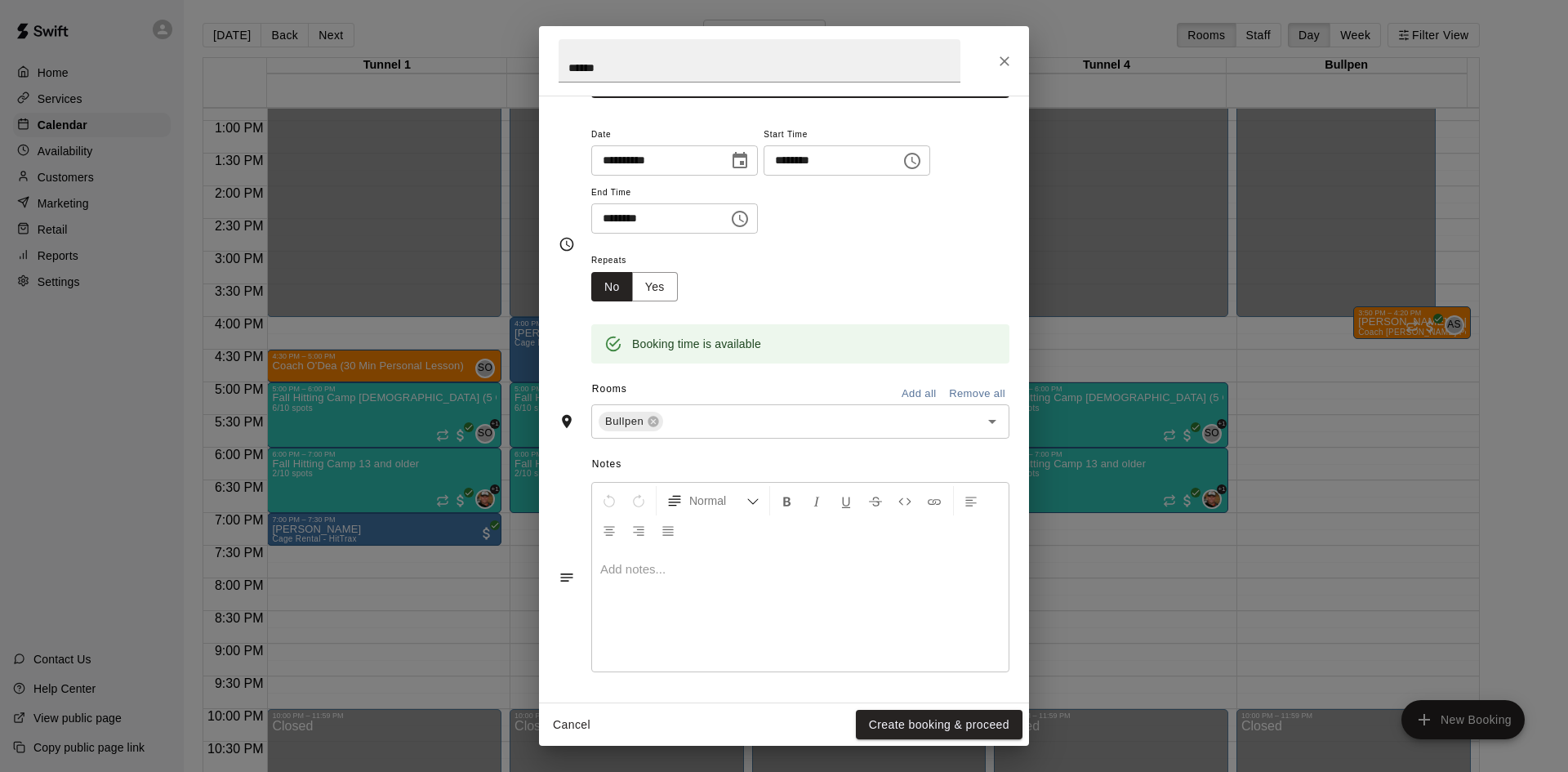
click at [690, 574] on p at bounding box center [800, 569] width 400 height 16
click at [969, 724] on button "Create booking & proceed" at bounding box center [938, 725] width 166 height 30
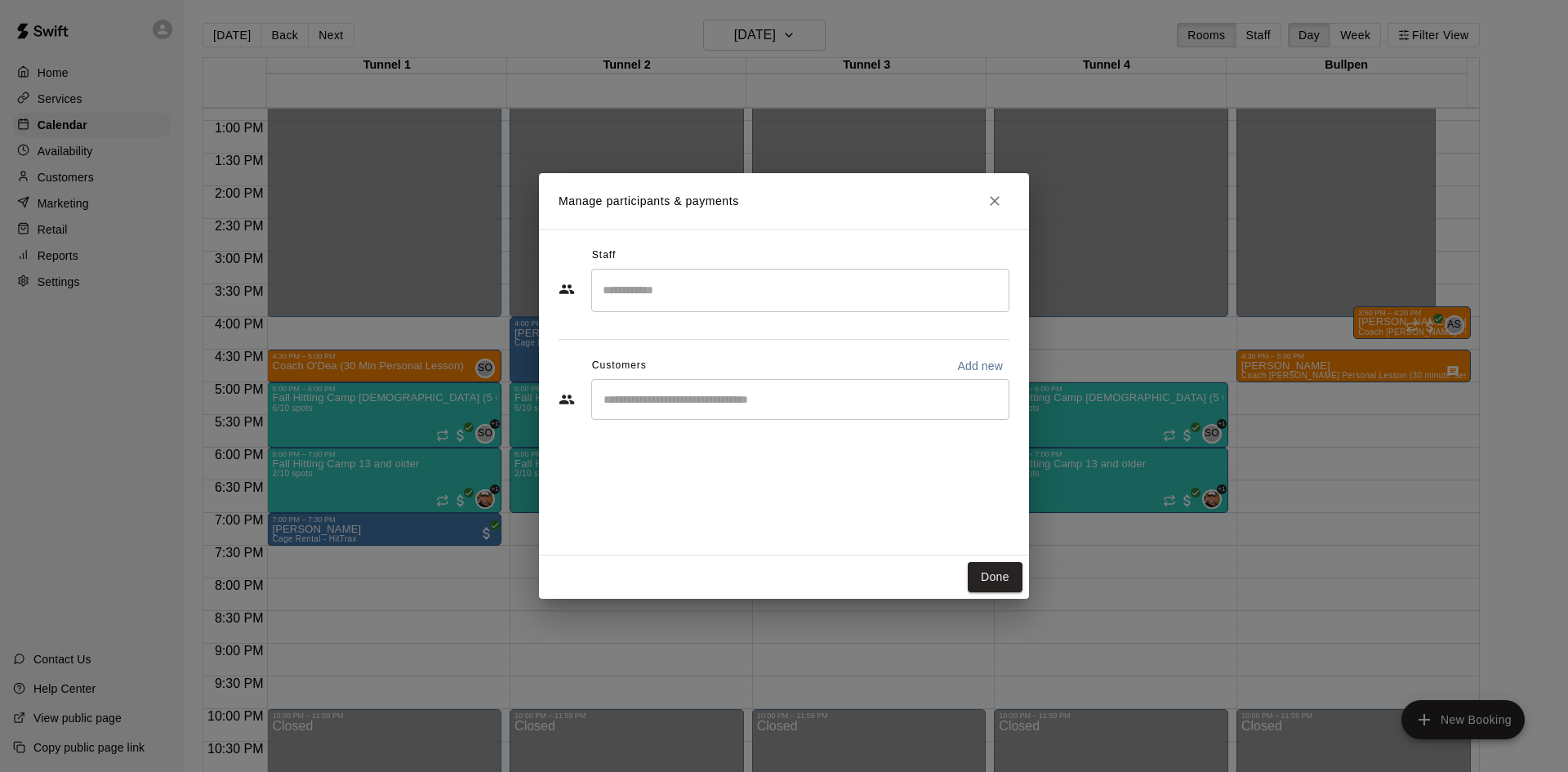
click at [650, 283] on input "Search staff" at bounding box center [800, 291] width 404 height 28
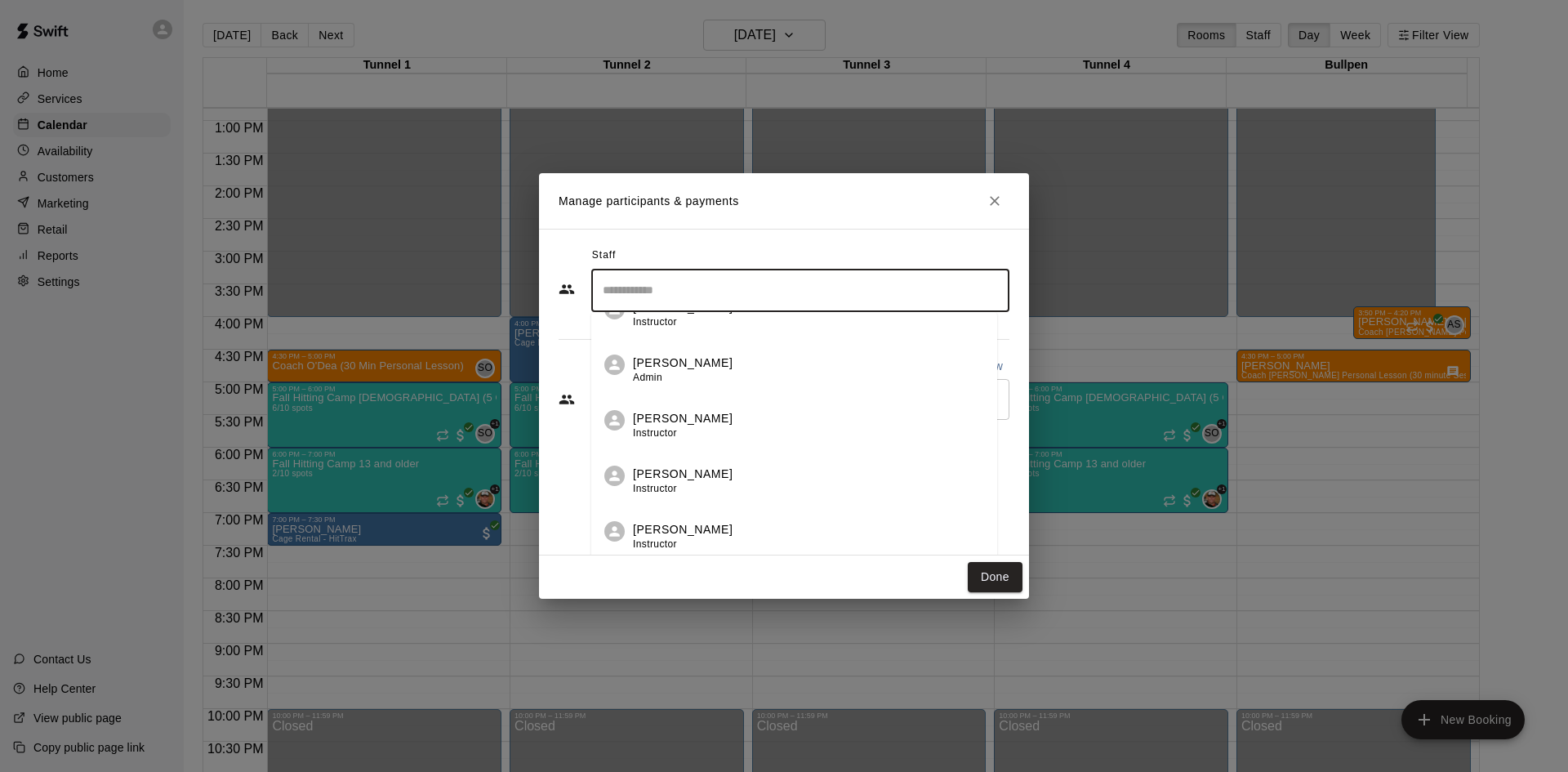
scroll to position [327, 0]
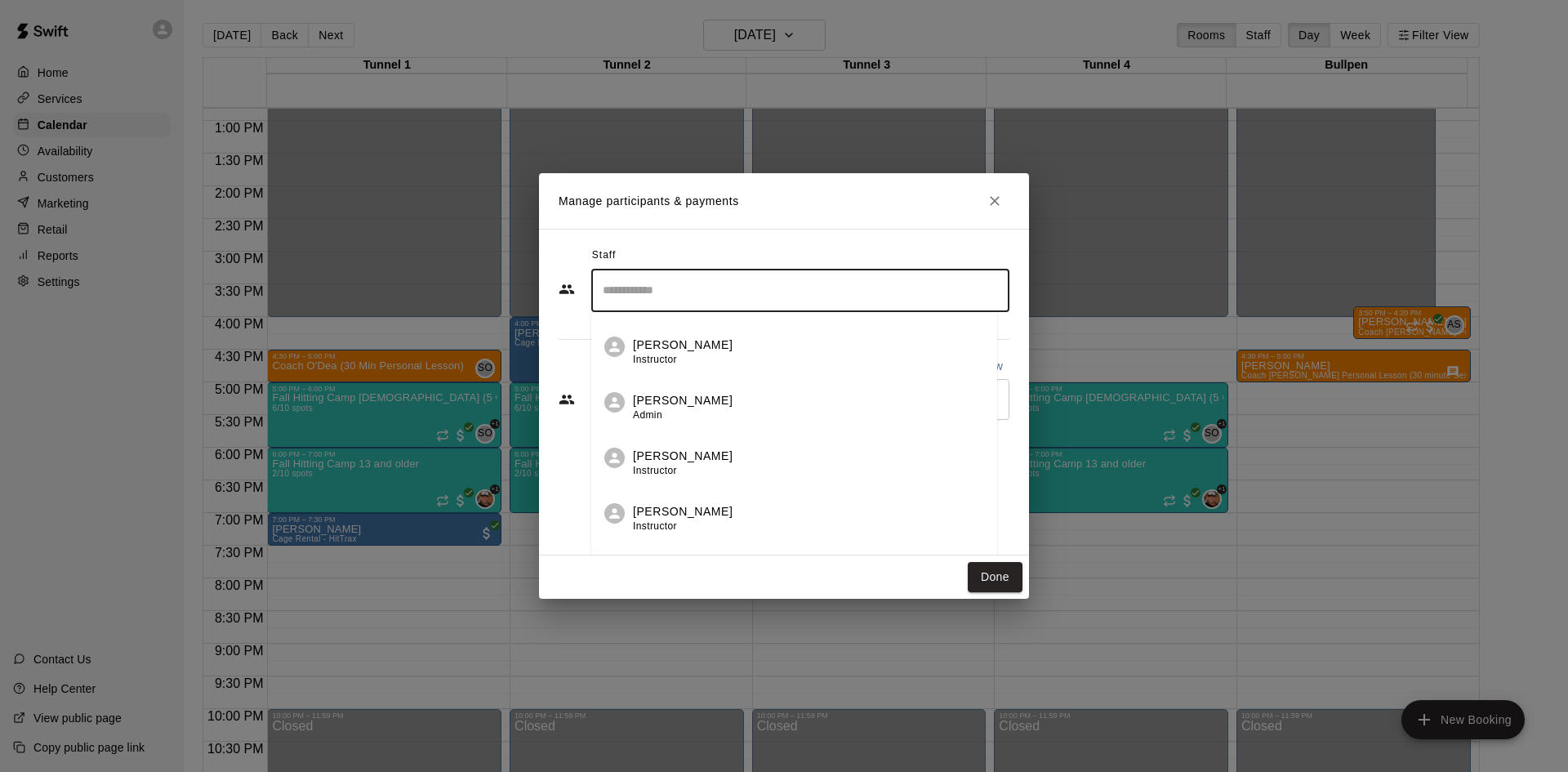
click at [744, 358] on div "[PERSON_NAME] Instructor" at bounding box center [808, 352] width 351 height 32
click at [680, 288] on input "Search staff" at bounding box center [800, 291] width 404 height 28
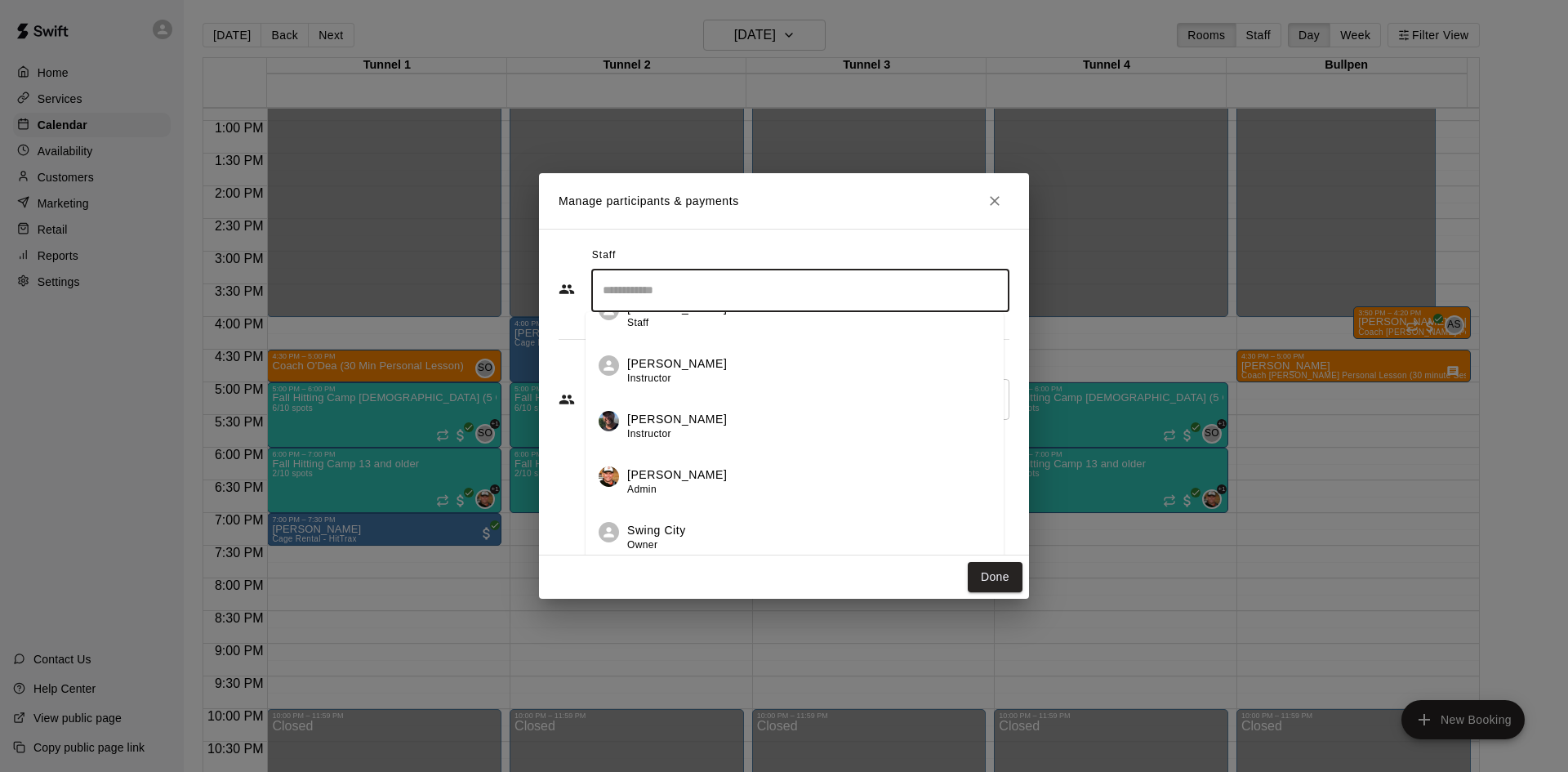
scroll to position [725, 0]
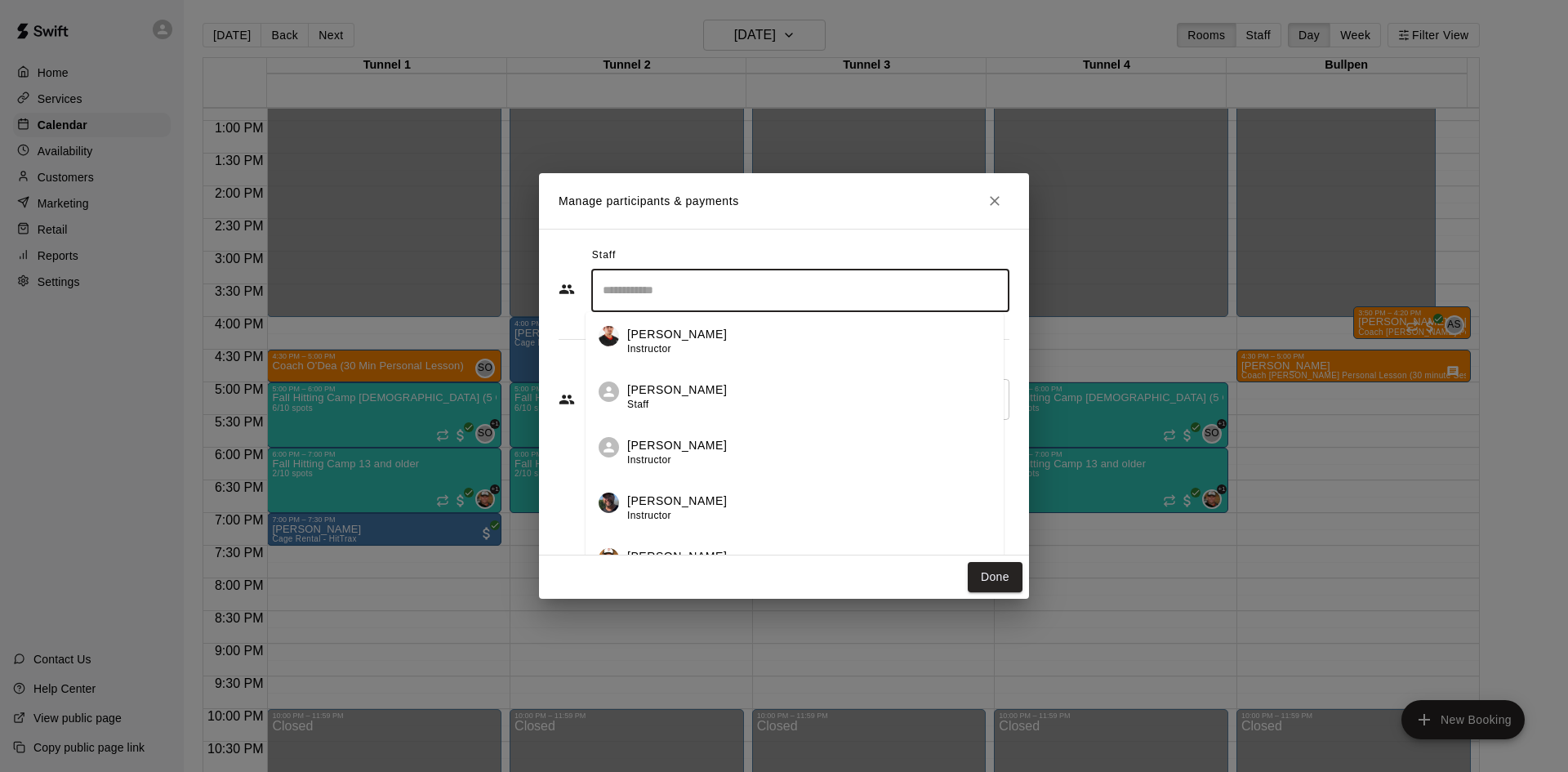
click at [711, 386] on p "[PERSON_NAME]" at bounding box center [676, 390] width 100 height 17
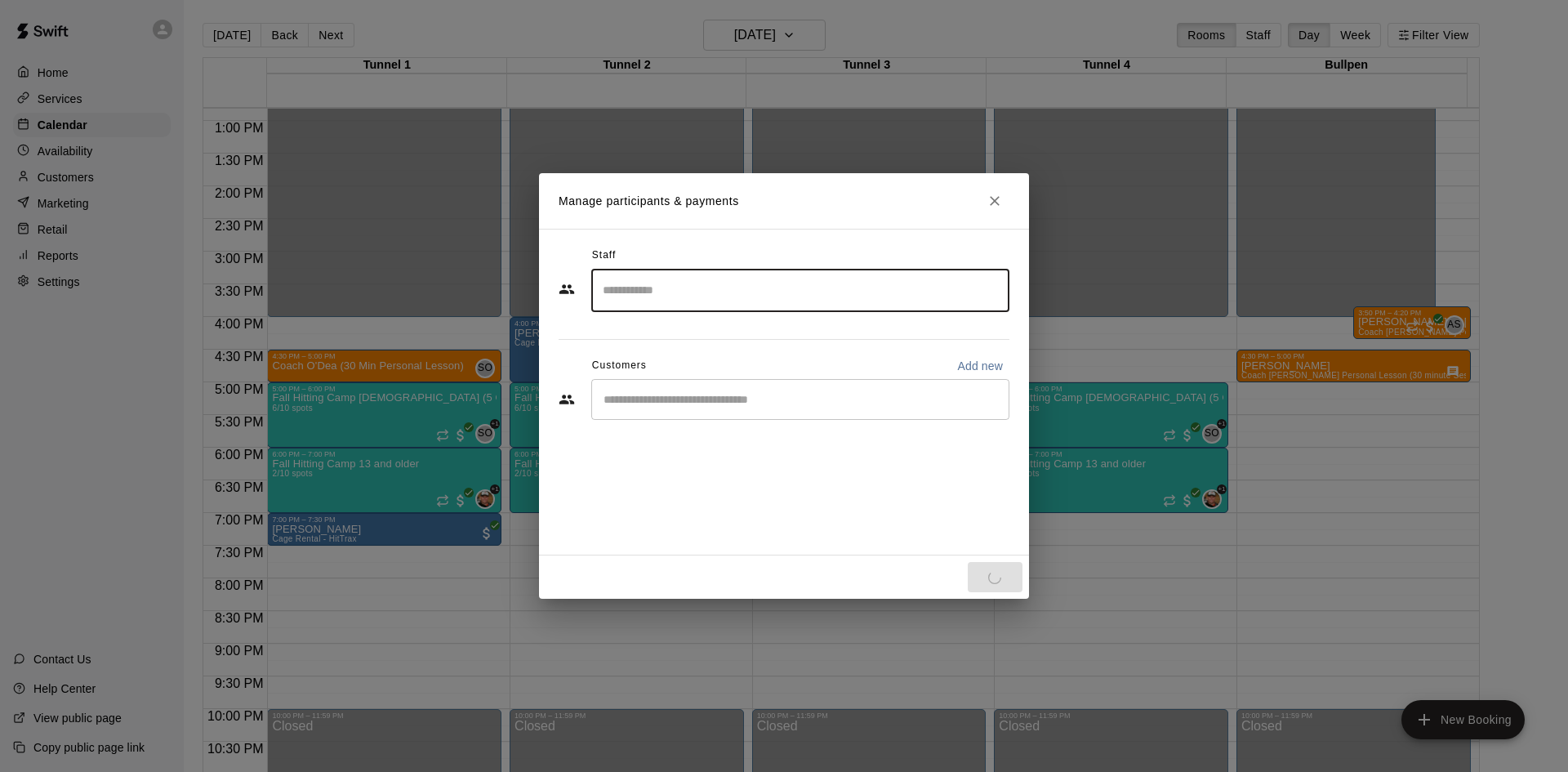
click at [738, 400] on input "Start typing to search customers..." at bounding box center [800, 399] width 404 height 16
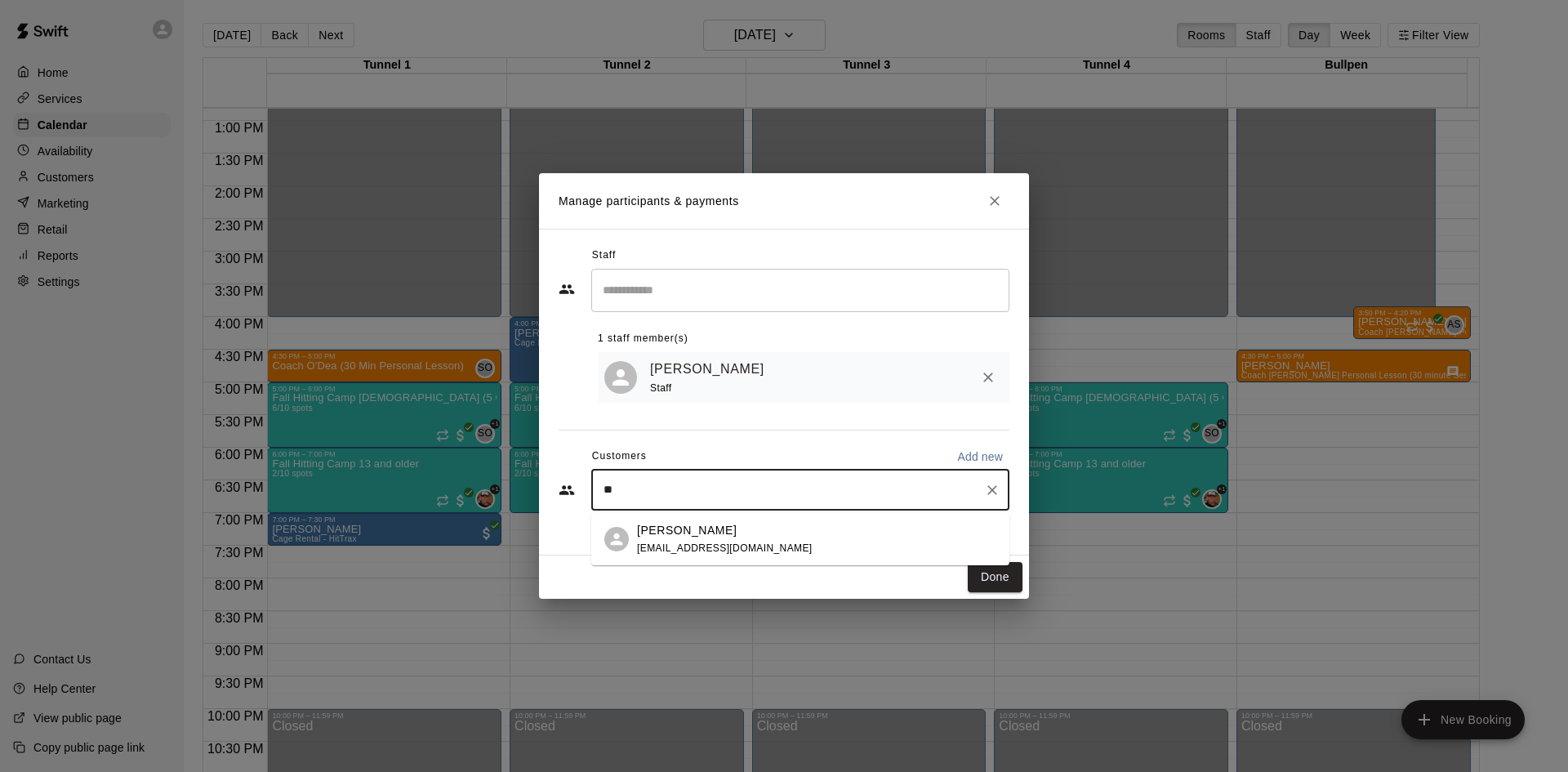
type input "*"
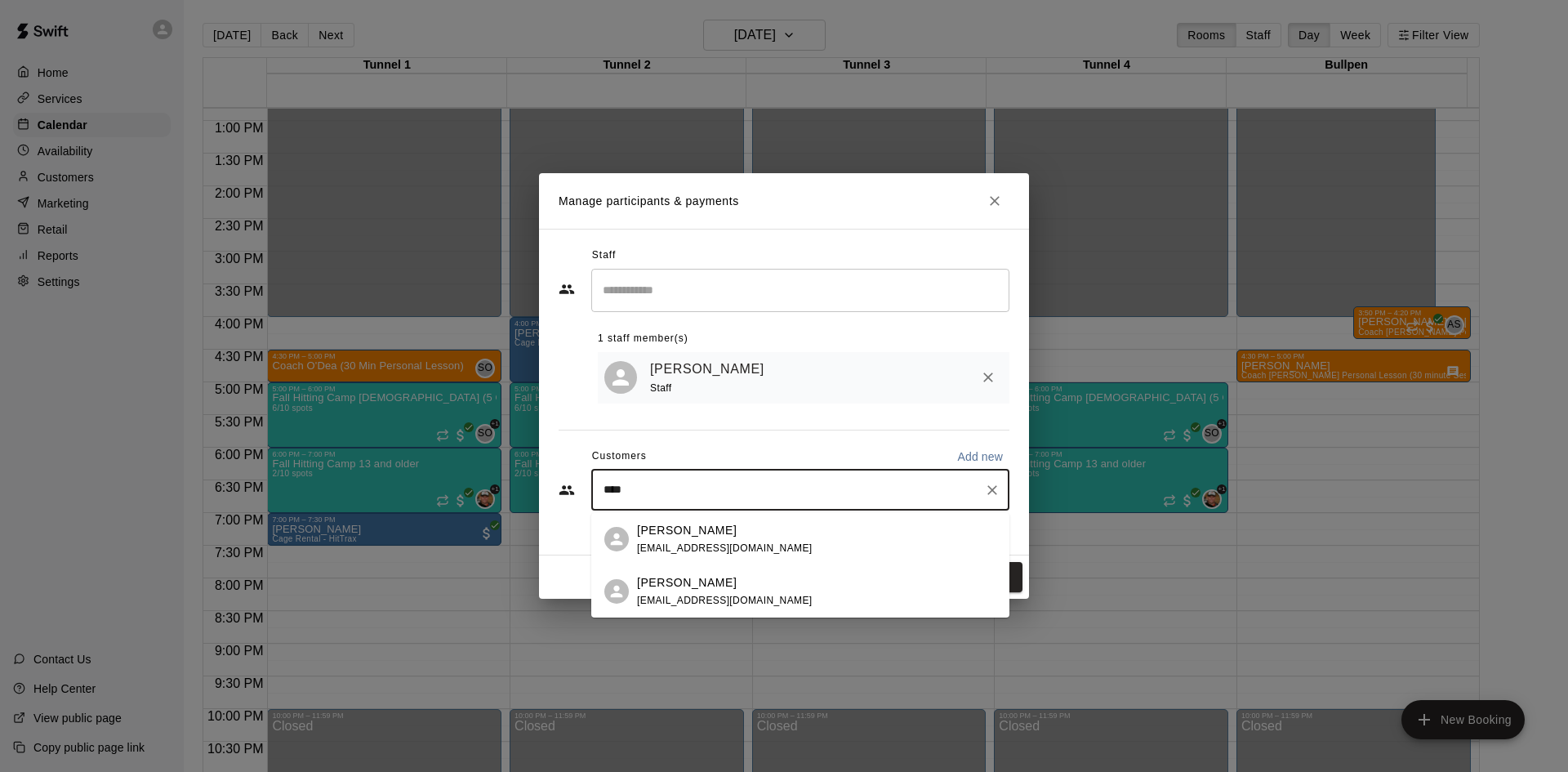
type input "*****"
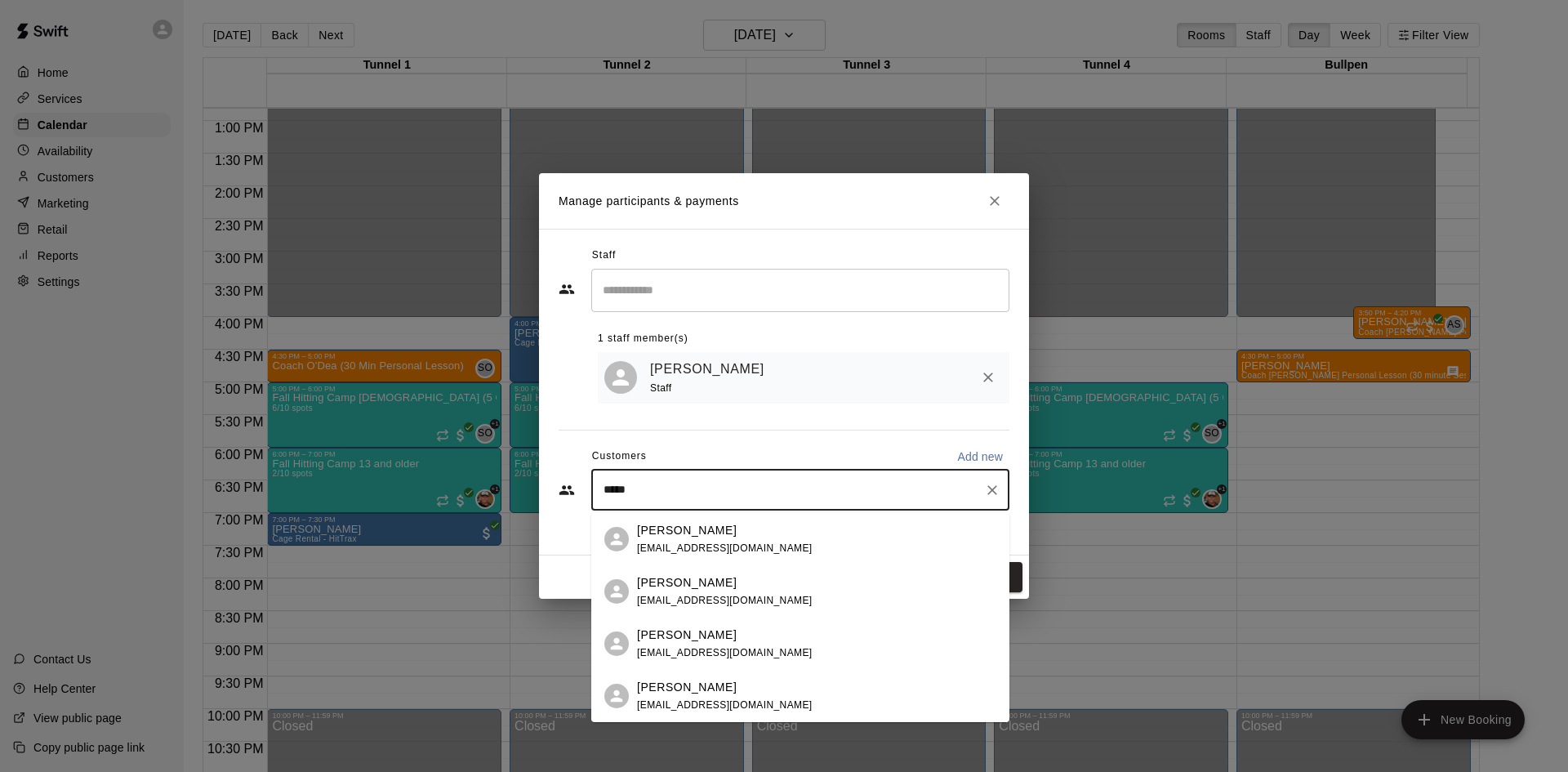
click at [726, 679] on div "[PERSON_NAME]" at bounding box center [725, 687] width 176 height 17
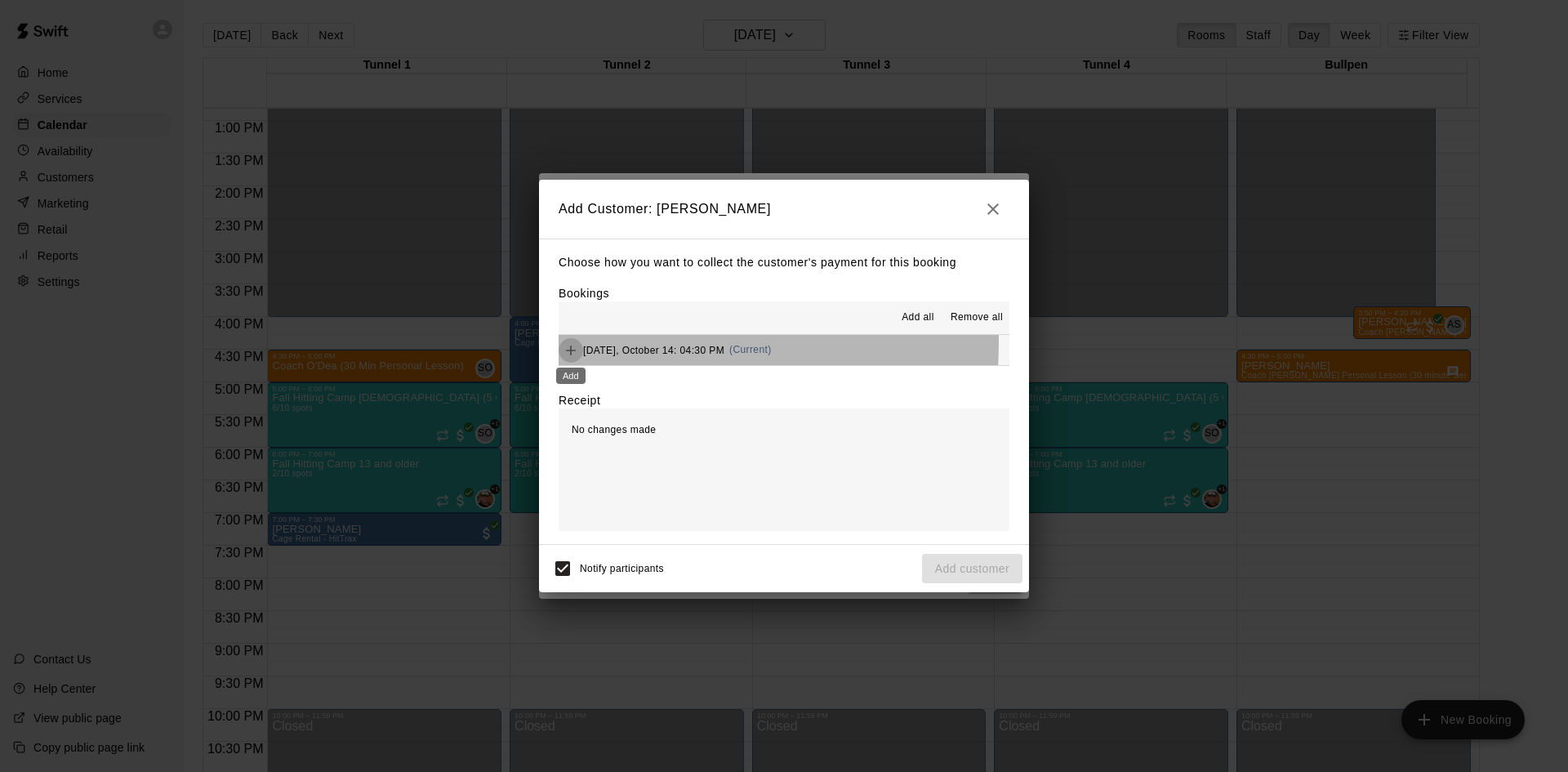
click at [575, 342] on icon "Add" at bounding box center [570, 349] width 16 height 16
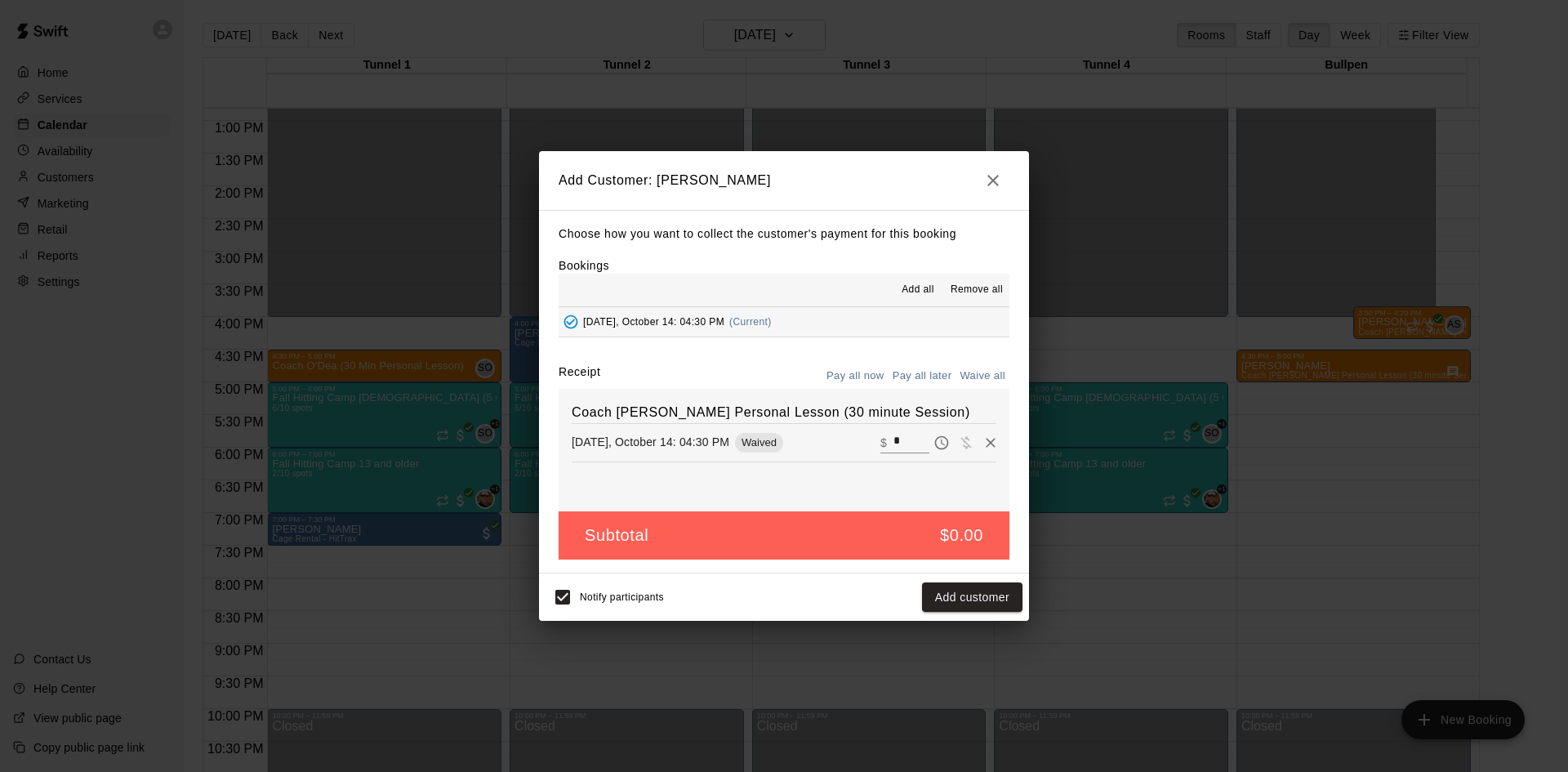
click at [894, 447] on input "*" at bounding box center [912, 442] width 36 height 21
type input "***"
click at [1006, 595] on button "Checkout" at bounding box center [984, 597] width 77 height 30
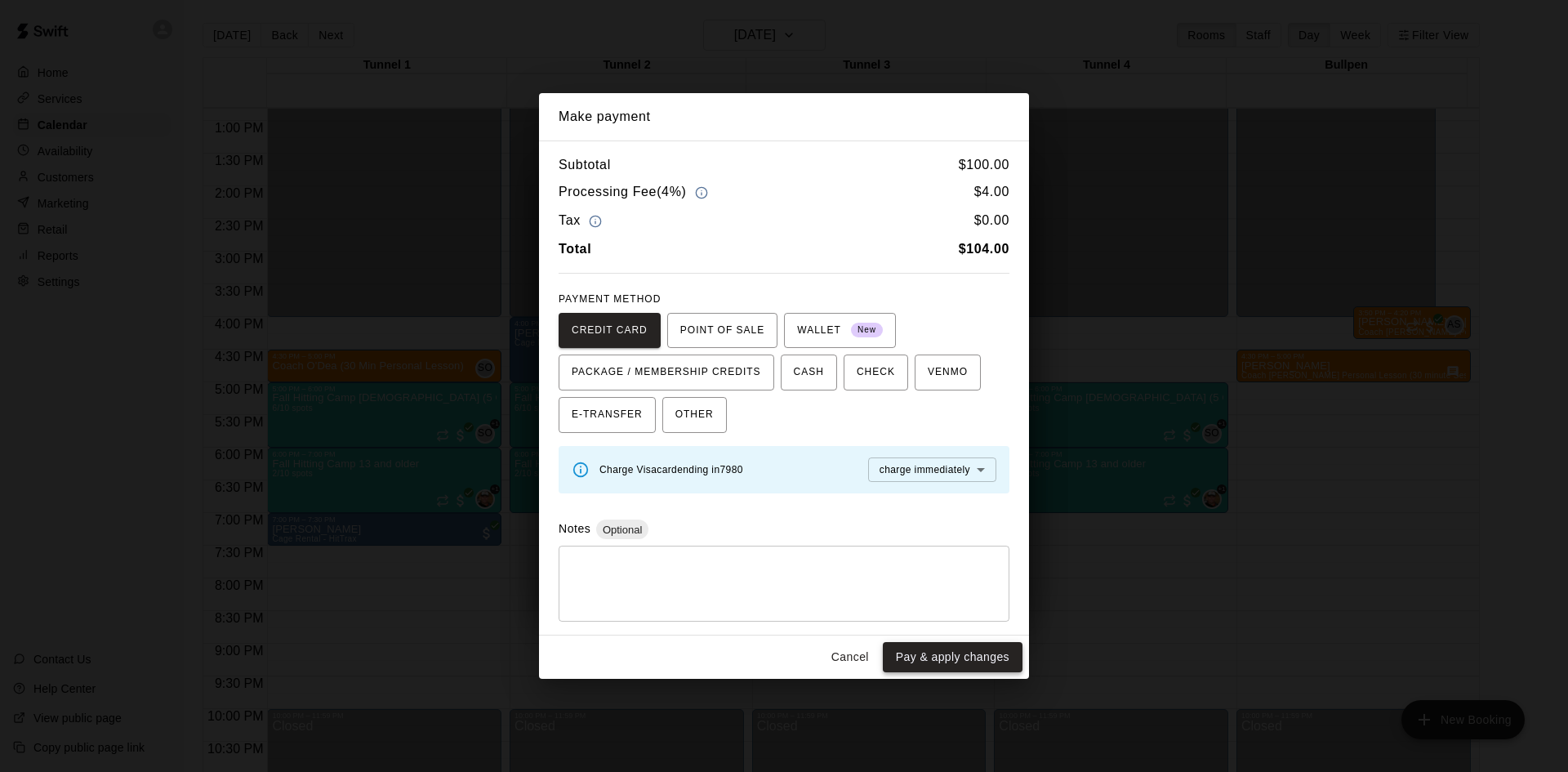
click at [935, 652] on button "Pay & apply changes" at bounding box center [953, 657] width 140 height 30
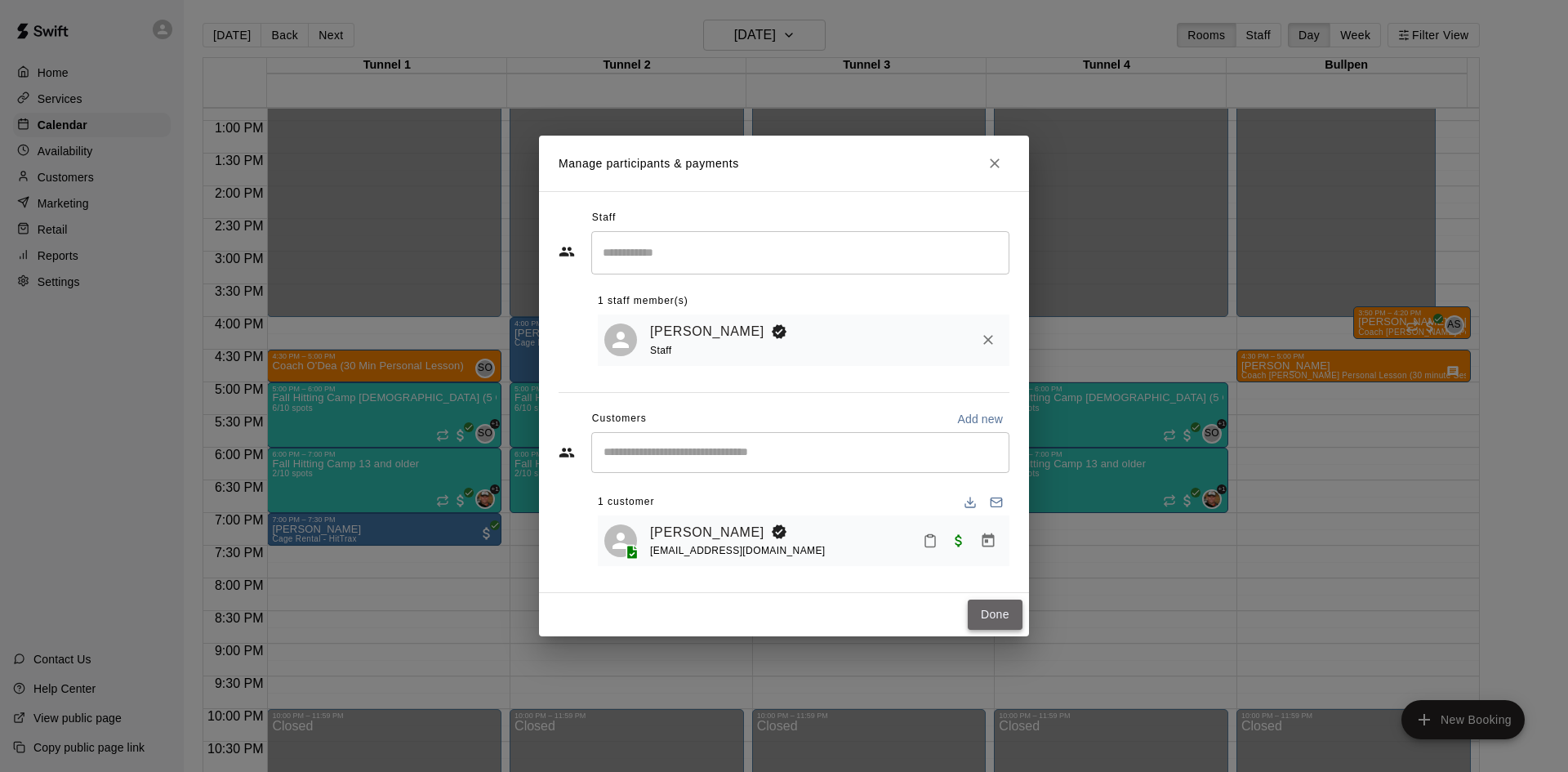
click at [988, 620] on button "Done" at bounding box center [995, 614] width 55 height 30
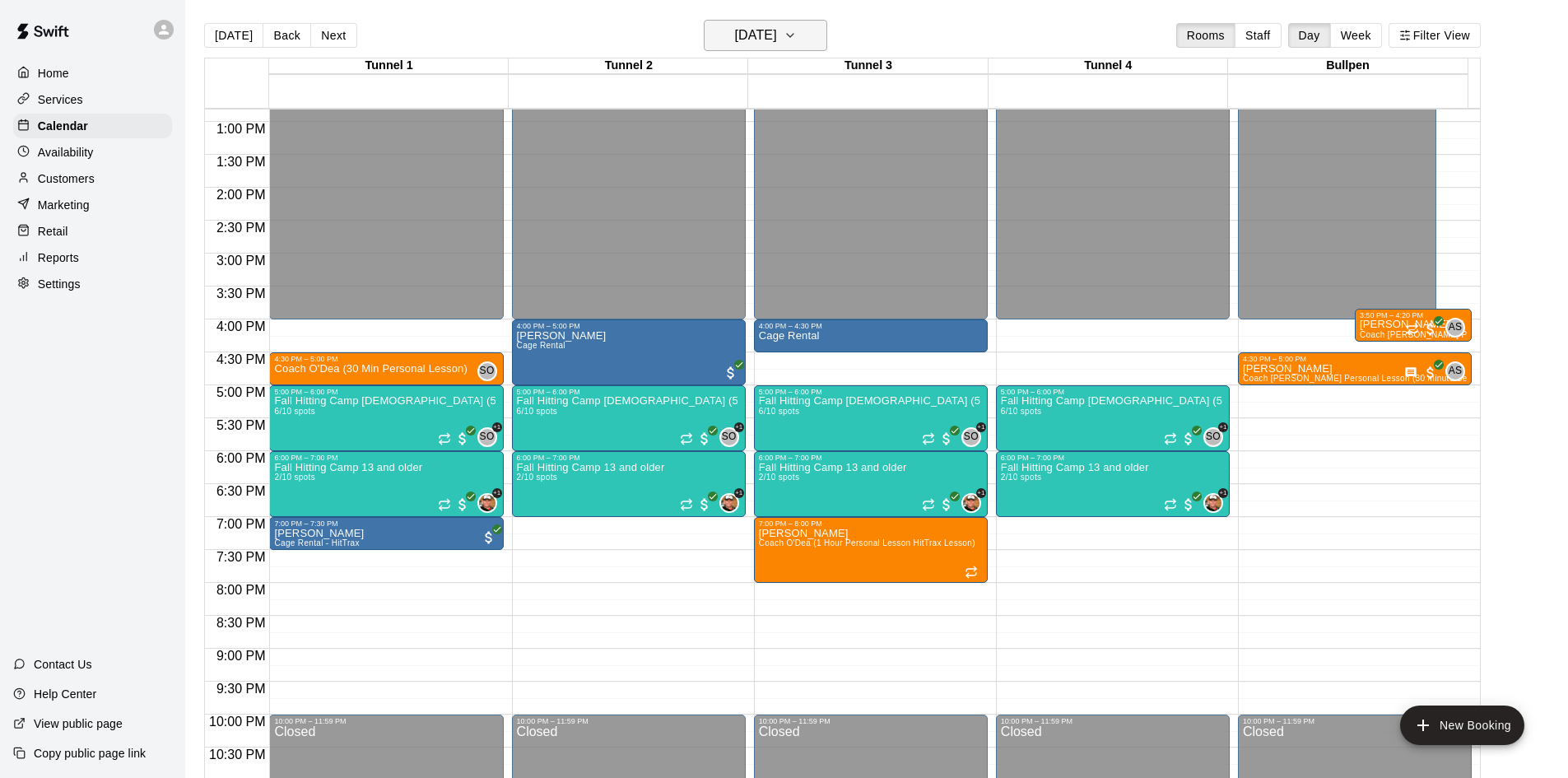
click at [735, 33] on h6 "[DATE]" at bounding box center [756, 35] width 42 height 23
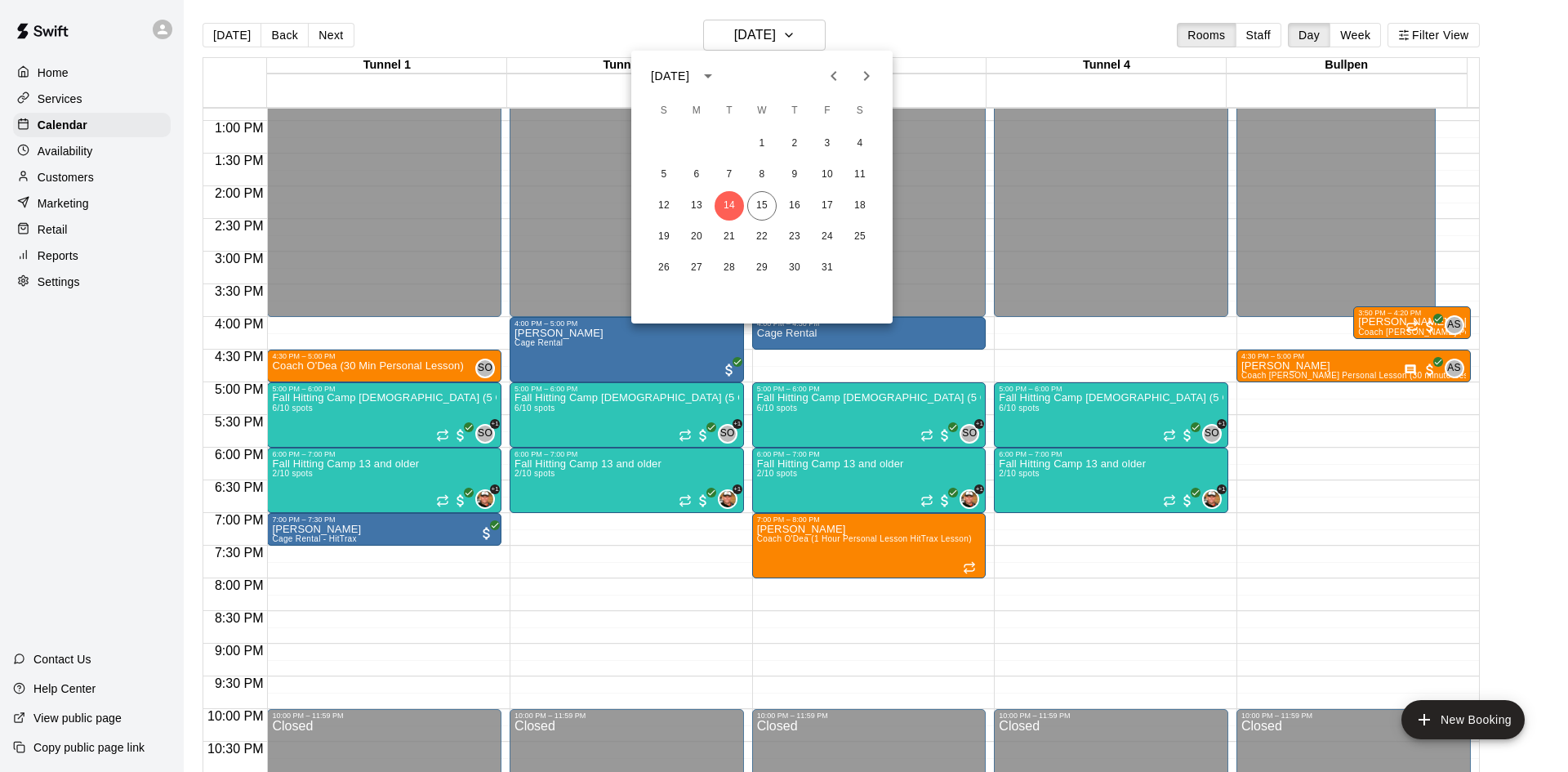
click at [866, 68] on icon "Next month" at bounding box center [866, 76] width 20 height 20
click at [866, 72] on icon "Next month" at bounding box center [866, 76] width 20 height 20
click at [703, 168] on button "5" at bounding box center [696, 175] width 29 height 29
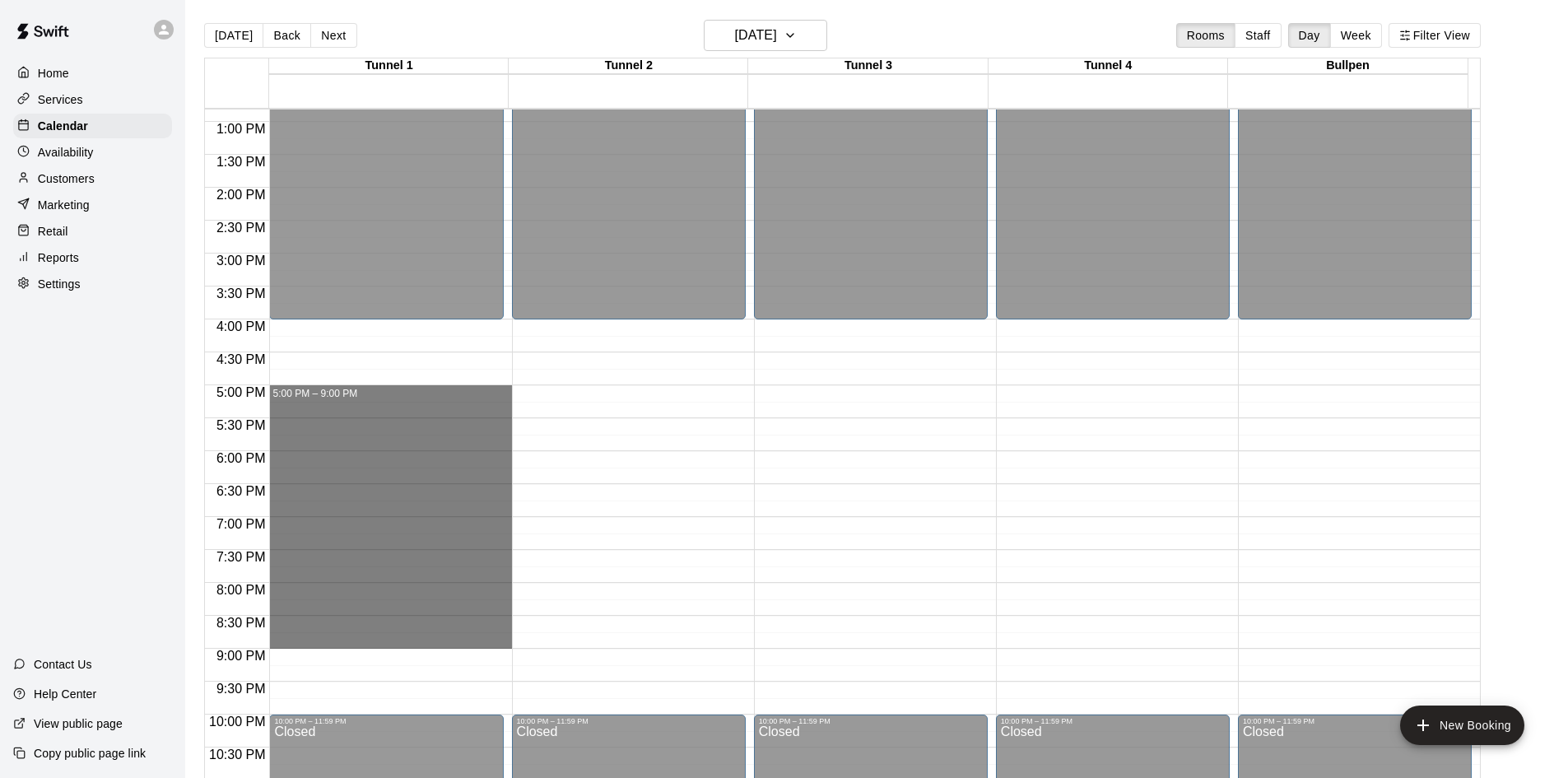
drag, startPoint x: 340, startPoint y: 395, endPoint x: 344, endPoint y: 643, distance: 248.0
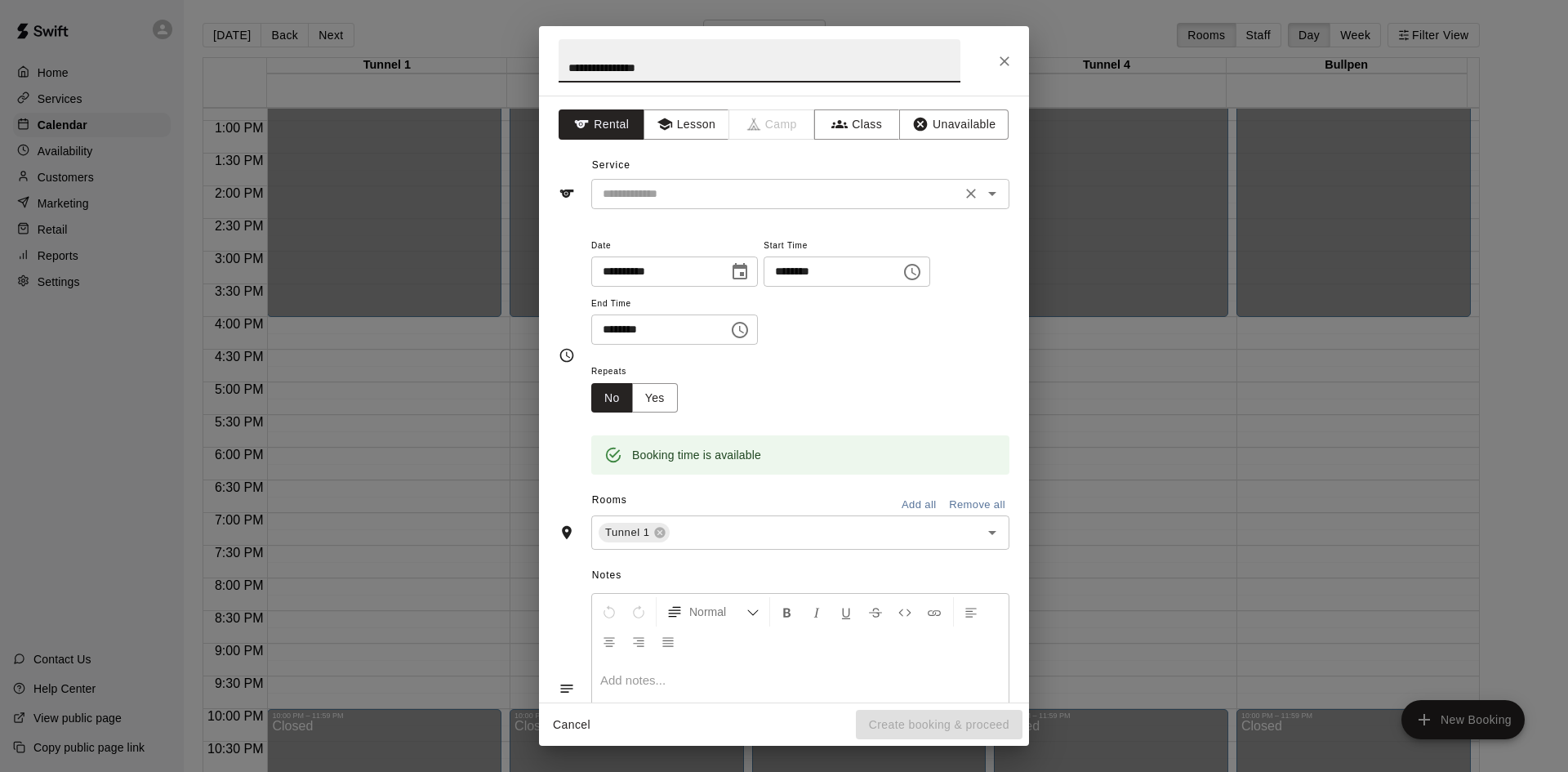
type input "**********"
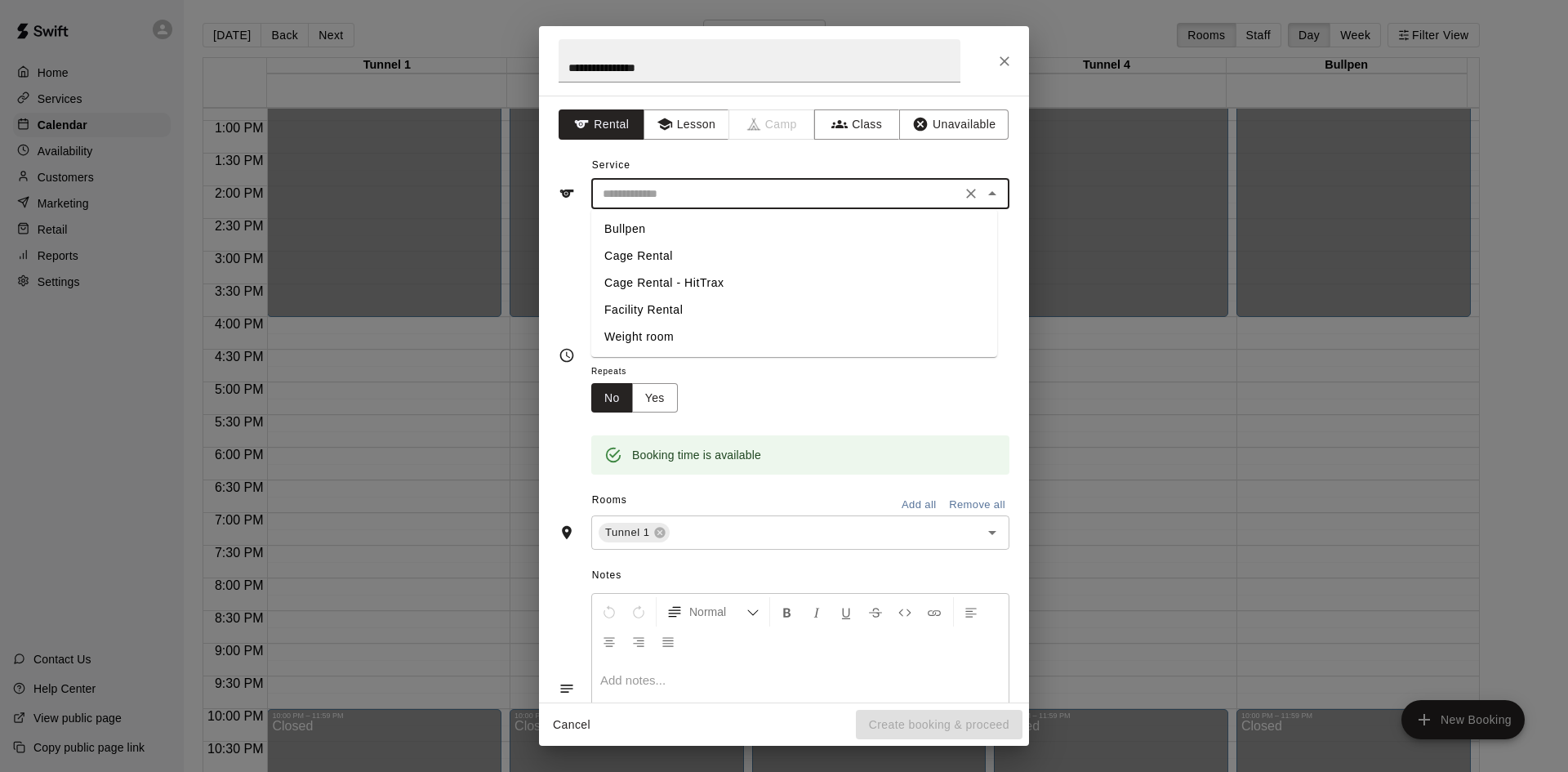
click at [728, 196] on input "text" at bounding box center [776, 193] width 360 height 20
click at [711, 314] on li "Facility Rental" at bounding box center [794, 310] width 406 height 27
type input "**********"
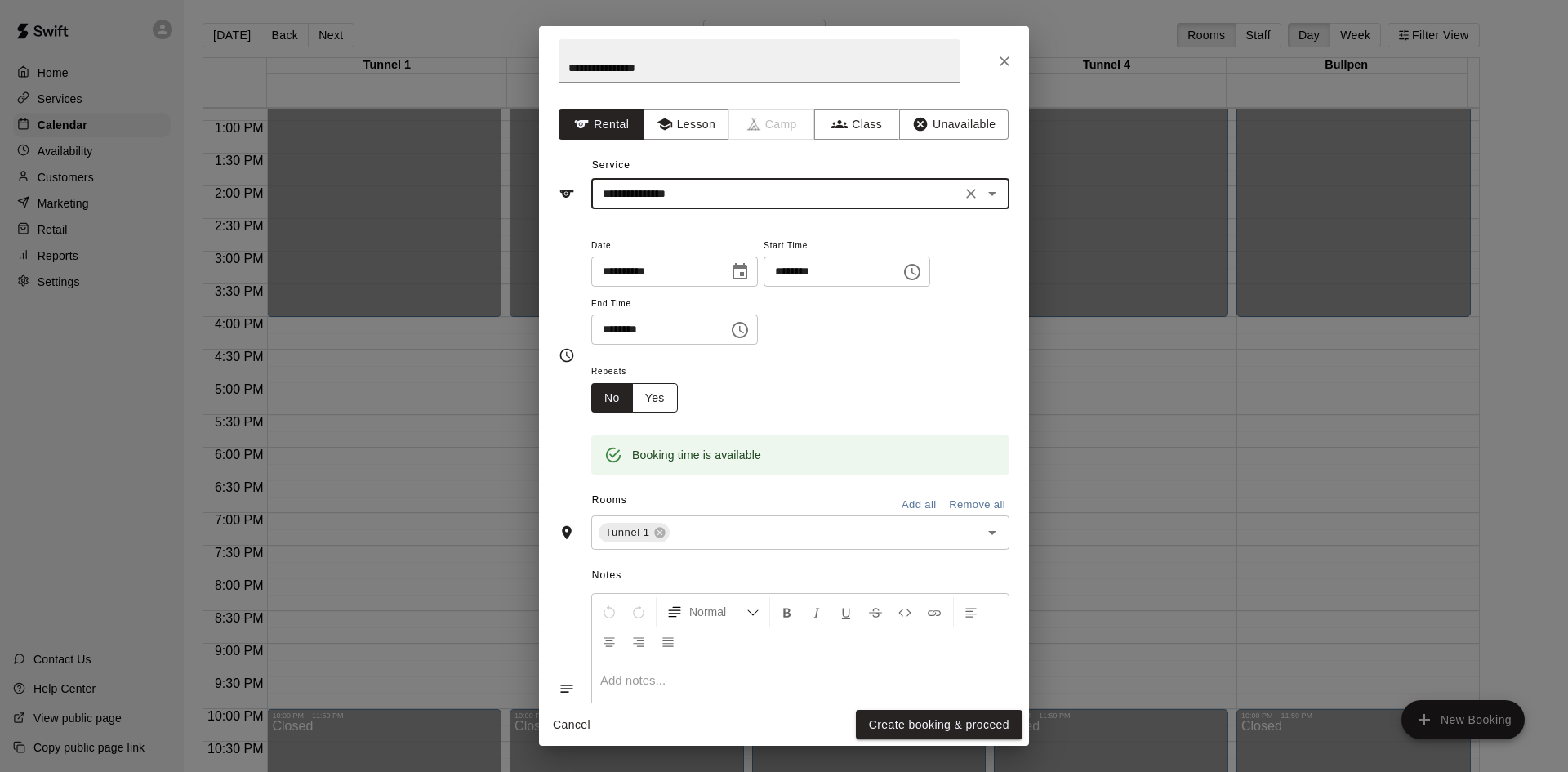
click at [671, 403] on button "Yes" at bounding box center [655, 398] width 46 height 30
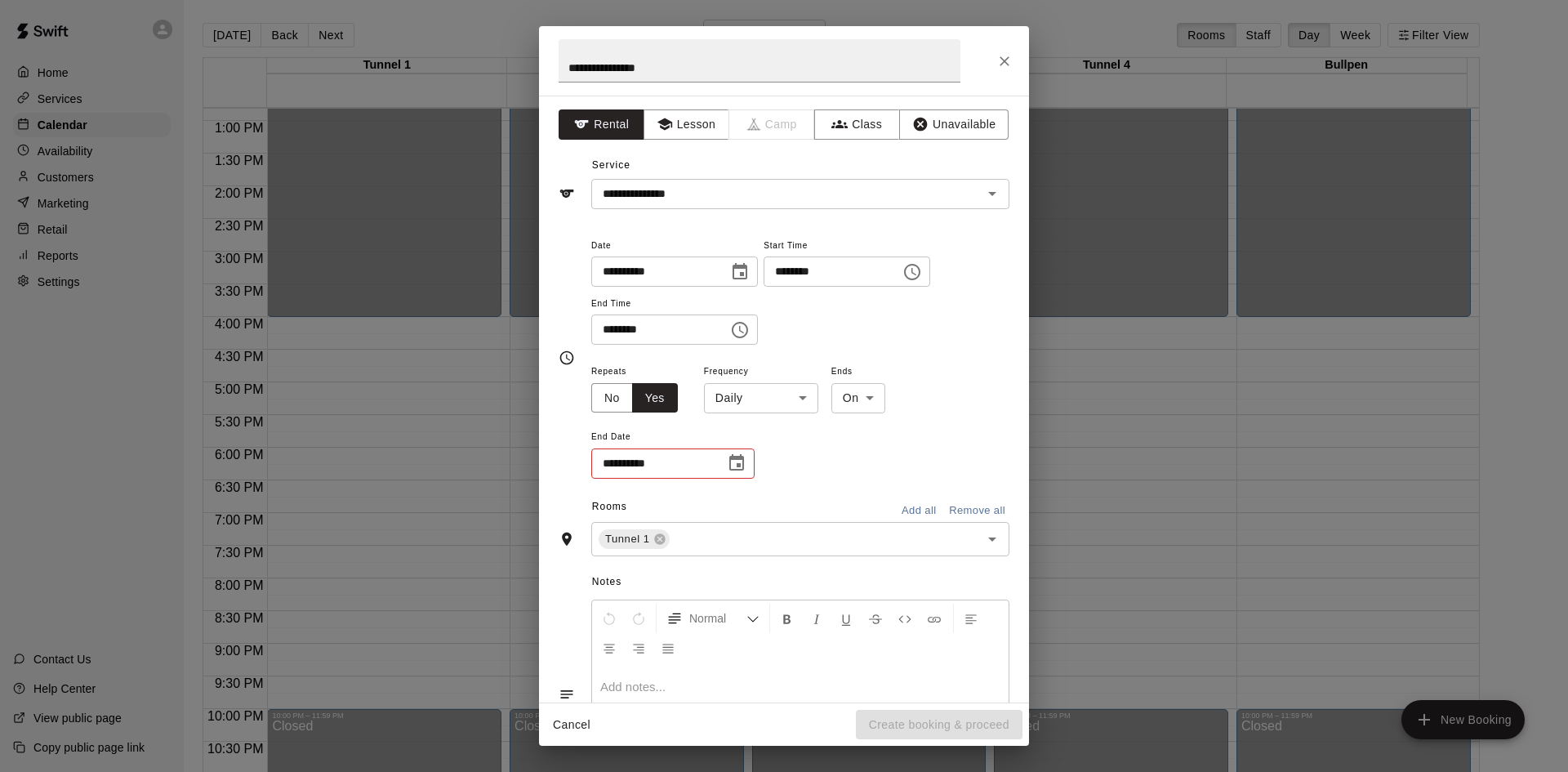
click at [810, 399] on body "Home Services Calendar Availability Customers Marketing Retail Reports Settings…" at bounding box center [784, 399] width 1568 height 798
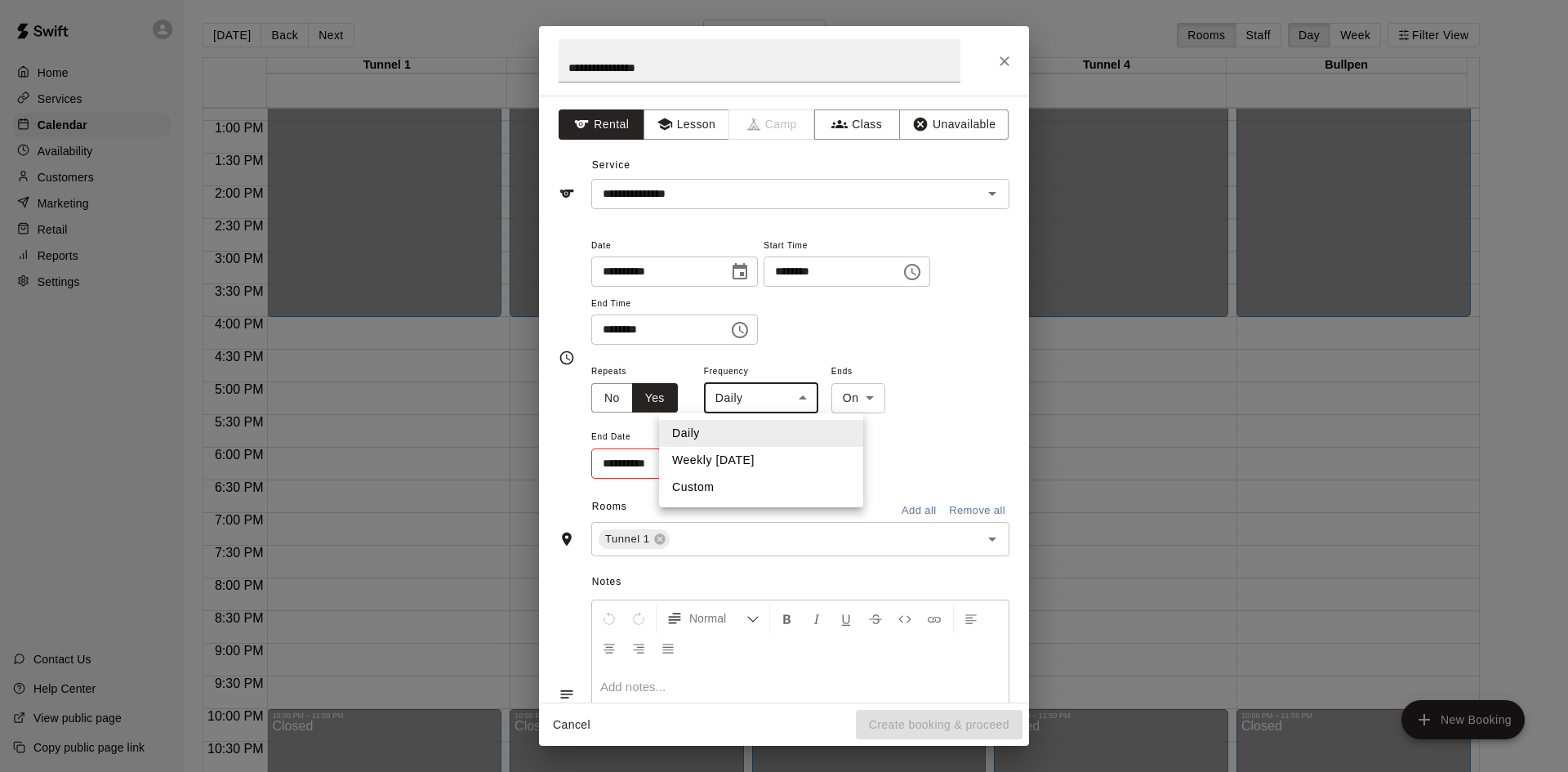
click at [720, 480] on li "Custom" at bounding box center [761, 487] width 204 height 27
type input "******"
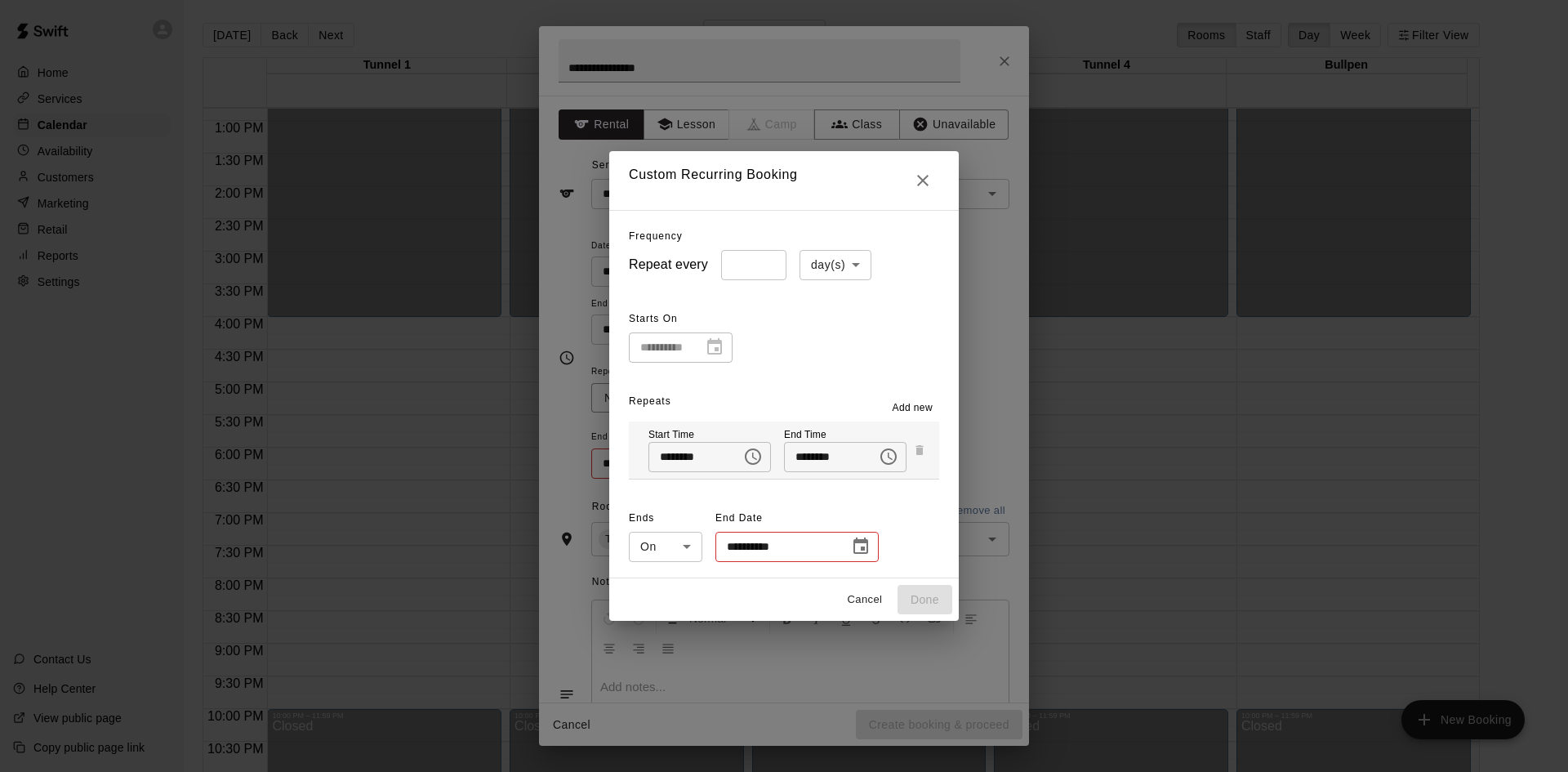
click at [837, 262] on body "Home Services Calendar Availability Customers Marketing Retail Reports Settings…" at bounding box center [784, 399] width 1568 height 798
click at [830, 323] on li "week(s)" at bounding box center [830, 327] width 72 height 27
type input "******"
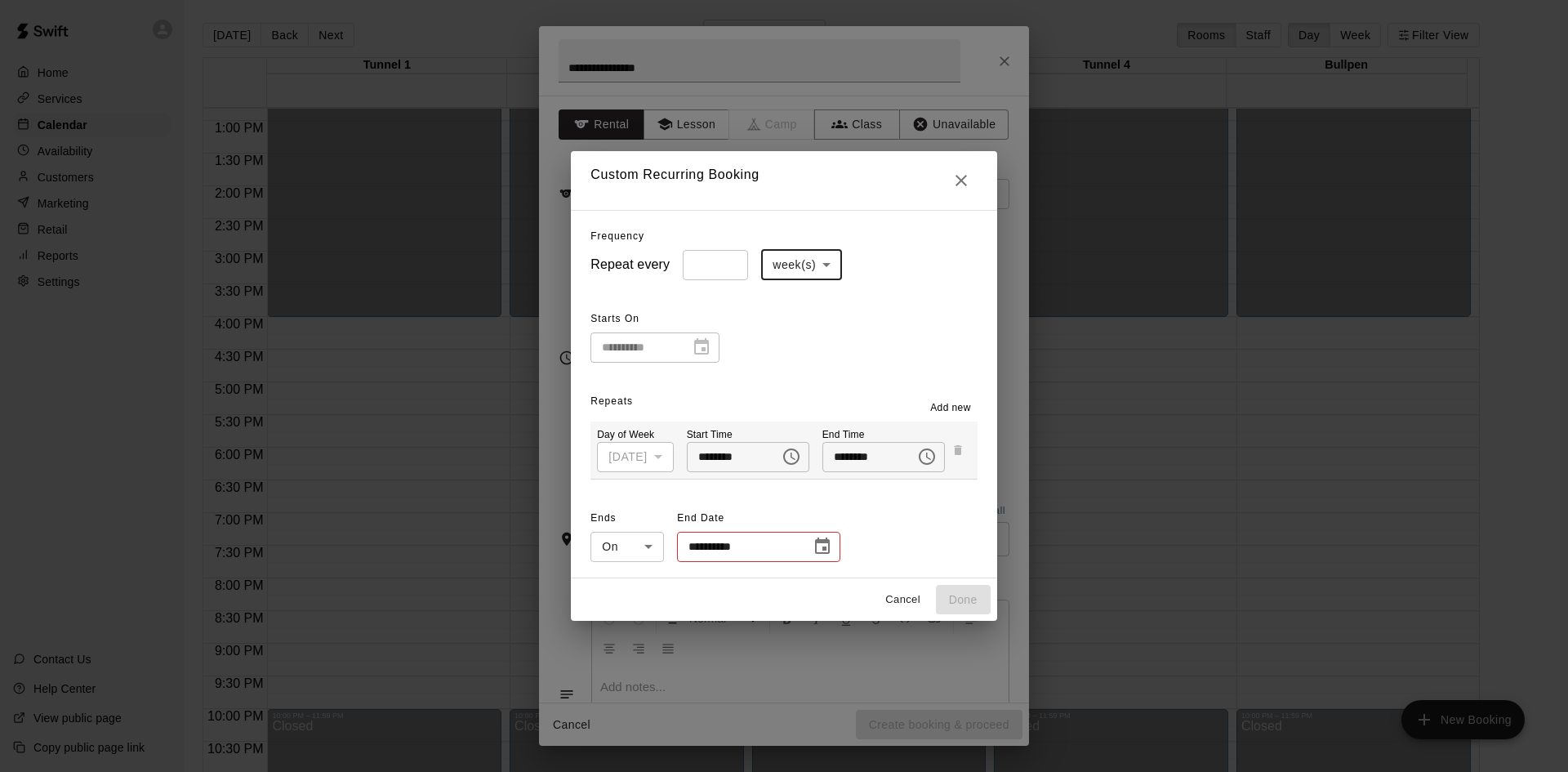
click at [971, 407] on span "Add new" at bounding box center [950, 407] width 41 height 16
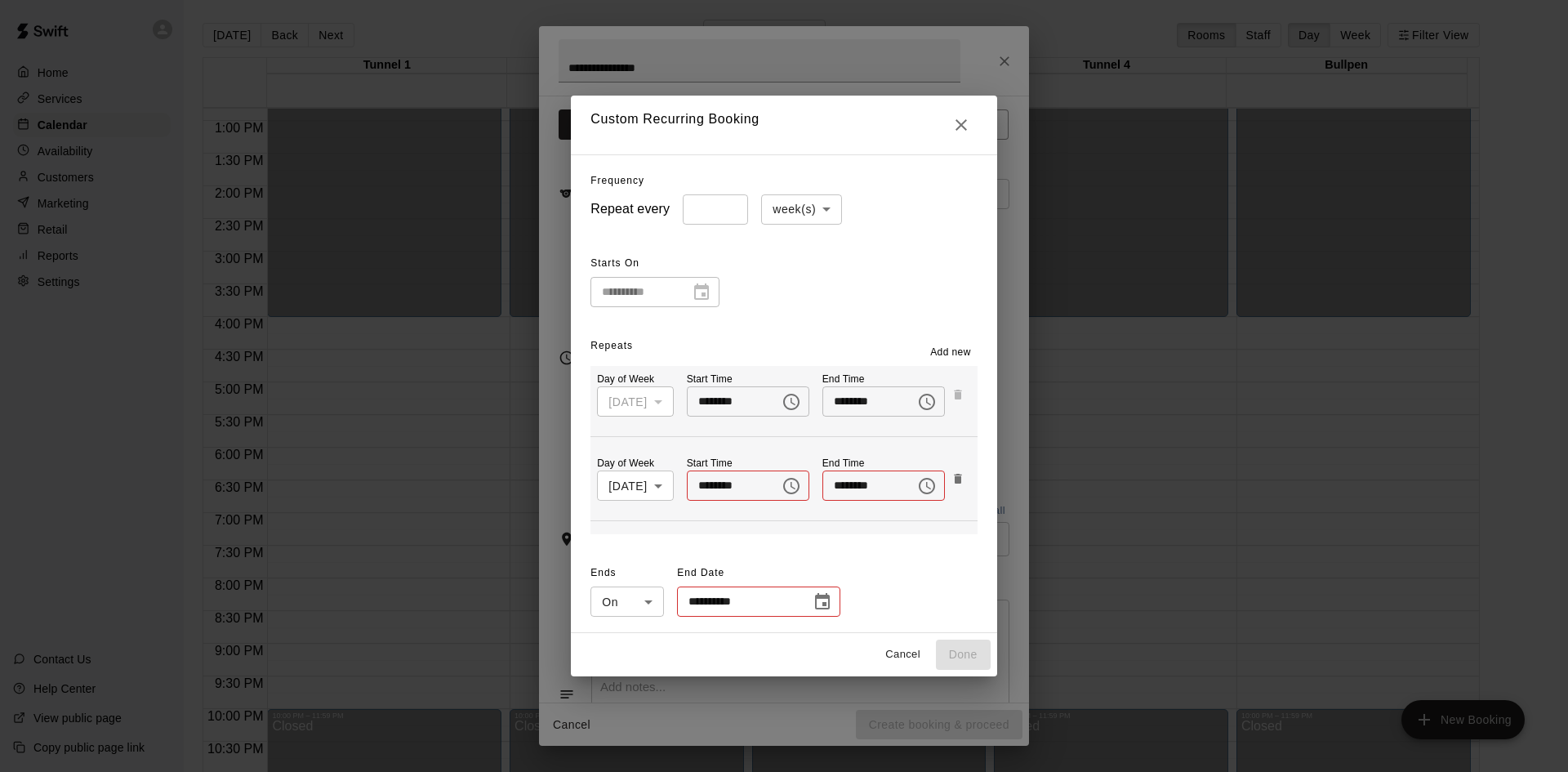
click at [650, 486] on body "Home Services Calendar Availability Customers Marketing Retail Reports Settings…" at bounding box center [784, 399] width 1568 height 798
click at [634, 574] on li "[DATE]" at bounding box center [624, 574] width 81 height 27
type input "*"
click at [714, 490] on input "********" at bounding box center [727, 485] width 82 height 30
click at [801, 486] on icon "Choose time" at bounding box center [791, 485] width 20 height 20
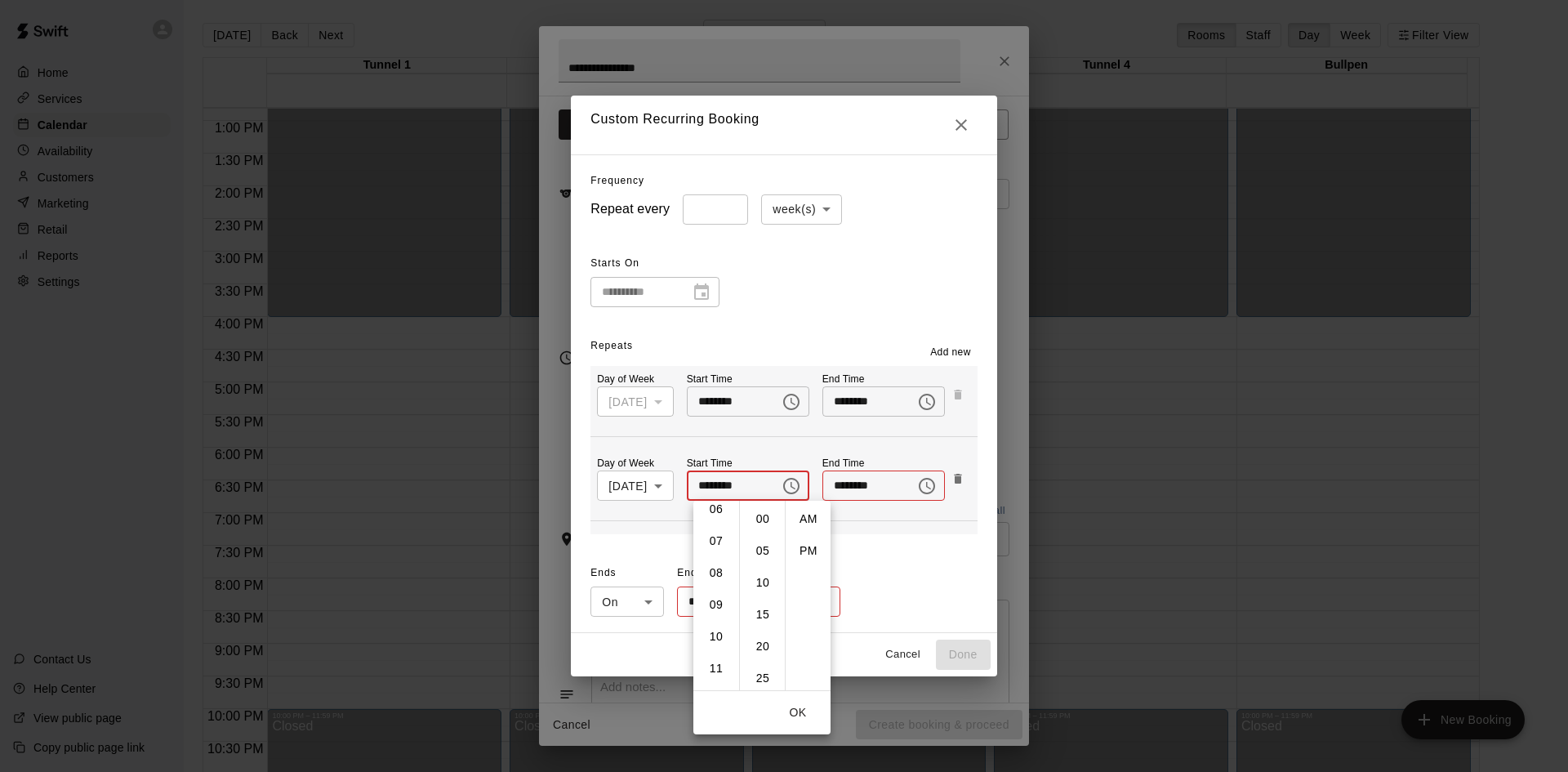
scroll to position [163, 0]
click at [805, 555] on li "PM" at bounding box center [808, 551] width 39 height 30
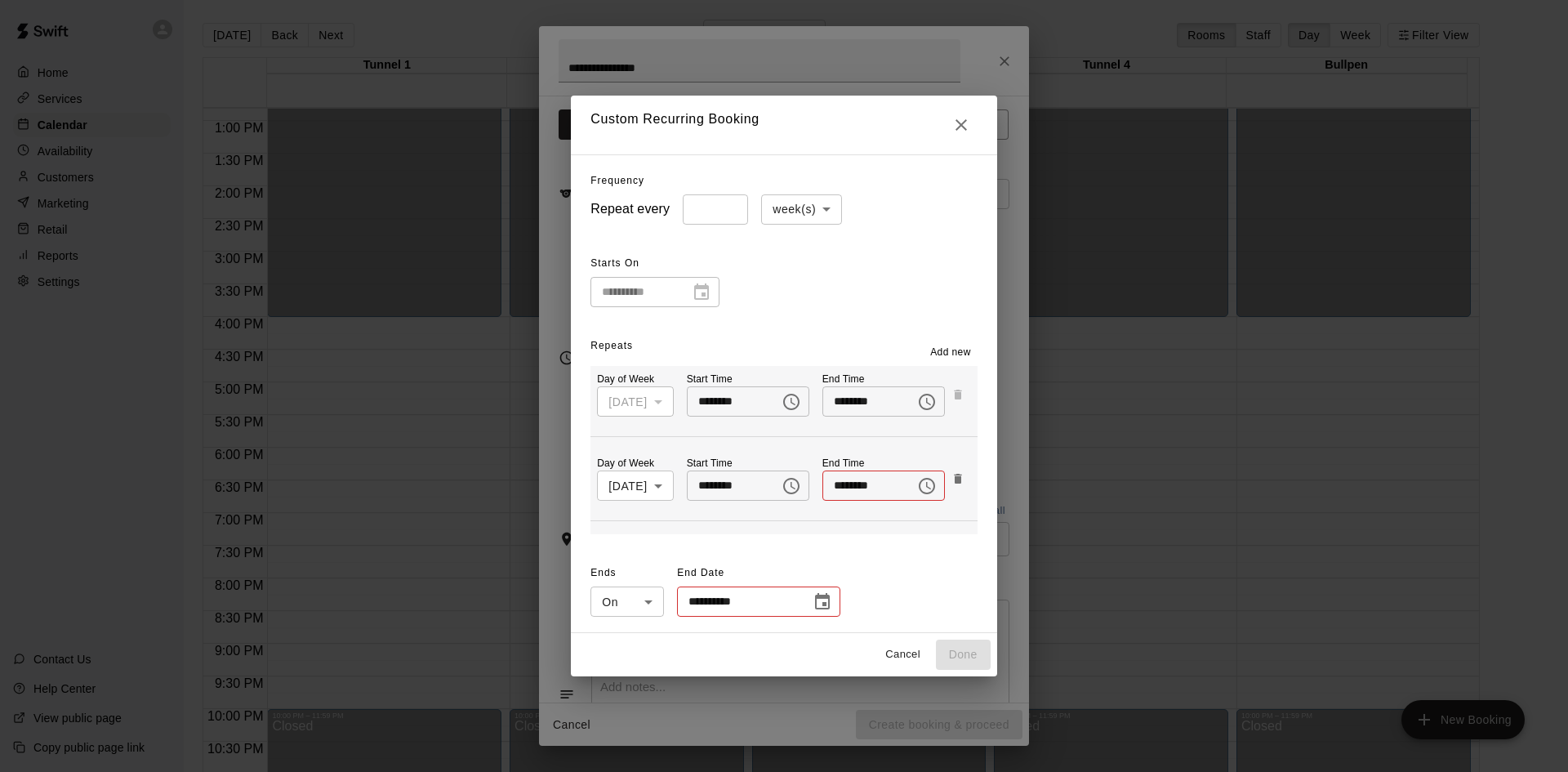
scroll to position [0, 0]
click at [708, 477] on input "********" at bounding box center [727, 485] width 82 height 30
click at [792, 485] on icon "Choose time, selected time is 12:00 PM" at bounding box center [791, 485] width 20 height 20
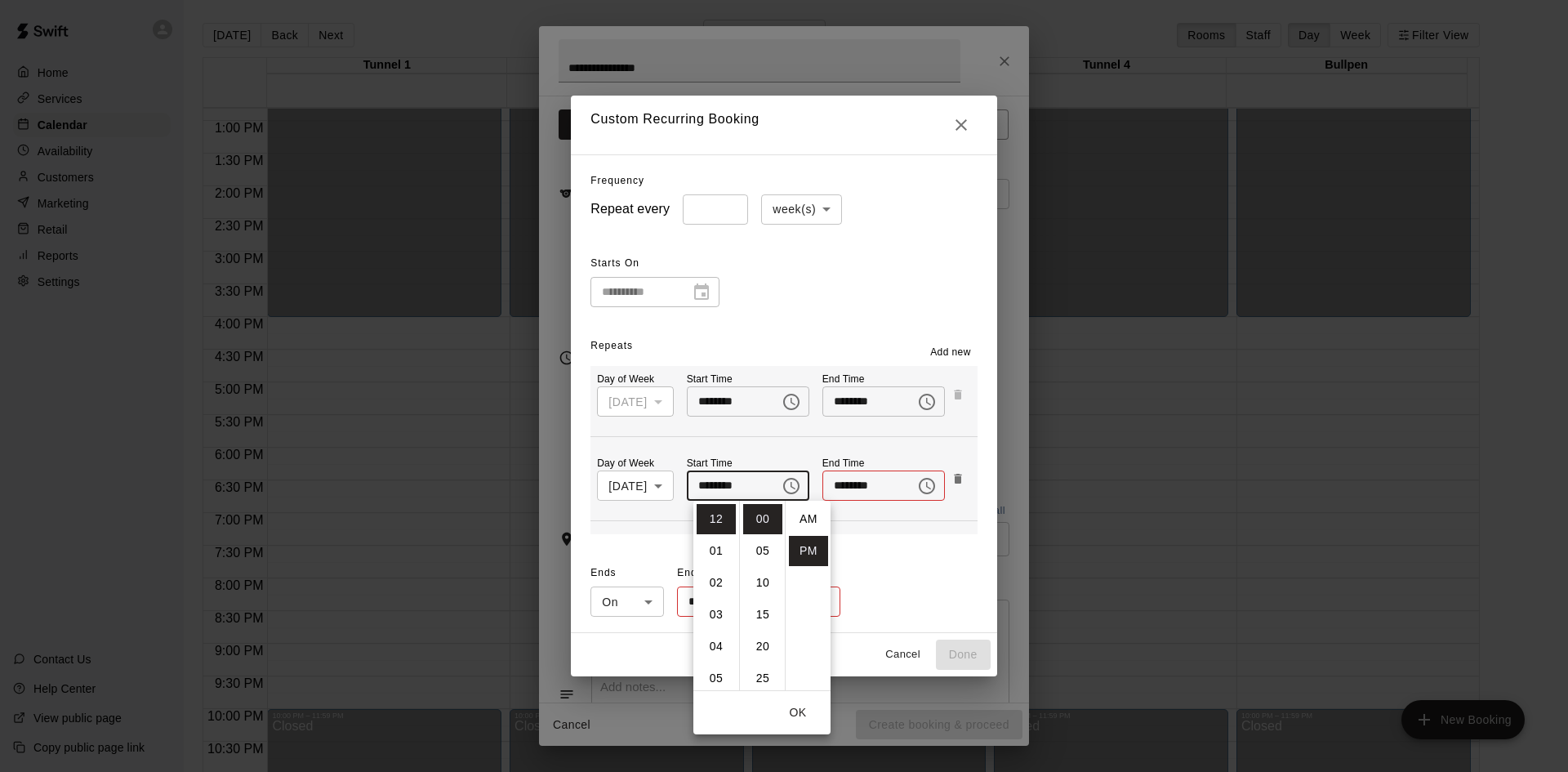
scroll to position [29, 0]
click at [718, 671] on li "05" at bounding box center [716, 678] width 39 height 30
type input "********"
click at [798, 705] on button "OK" at bounding box center [798, 712] width 52 height 30
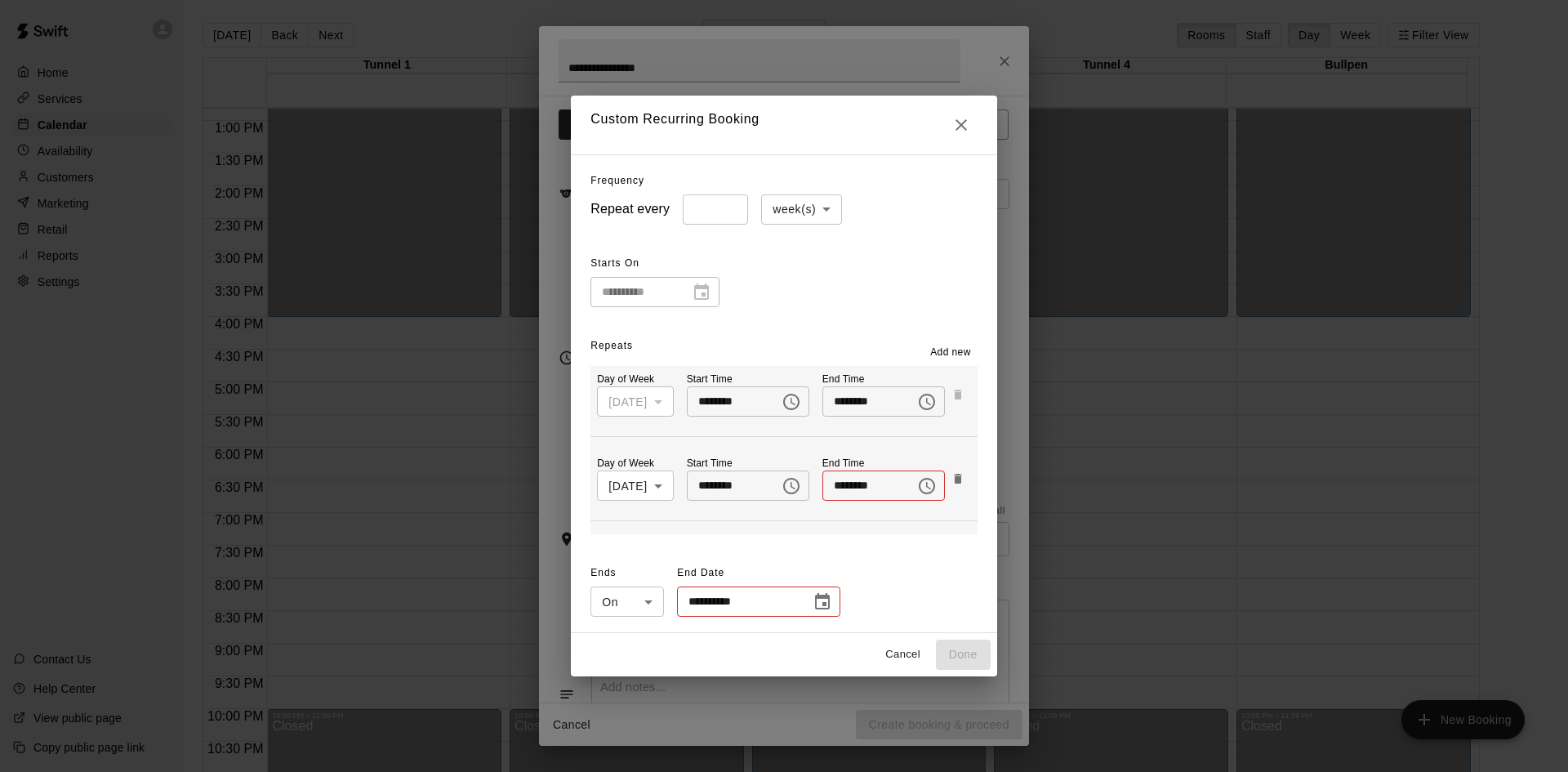
click at [849, 490] on input "********" at bounding box center [863, 485] width 82 height 30
click at [943, 486] on button "Choose time" at bounding box center [927, 485] width 32 height 32
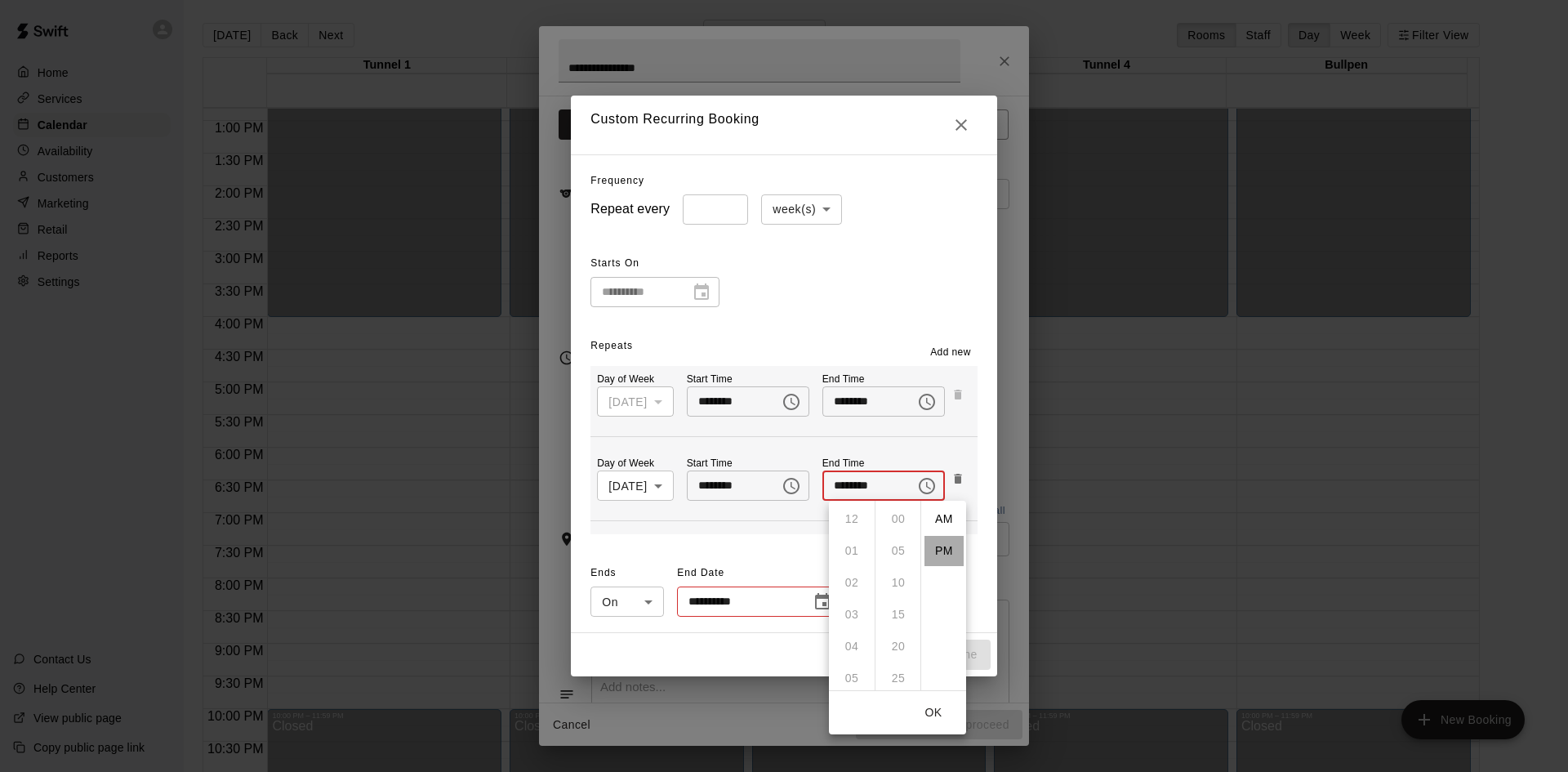
click at [945, 545] on li "PM" at bounding box center [943, 551] width 39 height 30
click at [863, 490] on input "********" at bounding box center [863, 485] width 82 height 30
click at [936, 487] on icon "Choose time, selected time is 12:00 PM" at bounding box center [927, 485] width 20 height 20
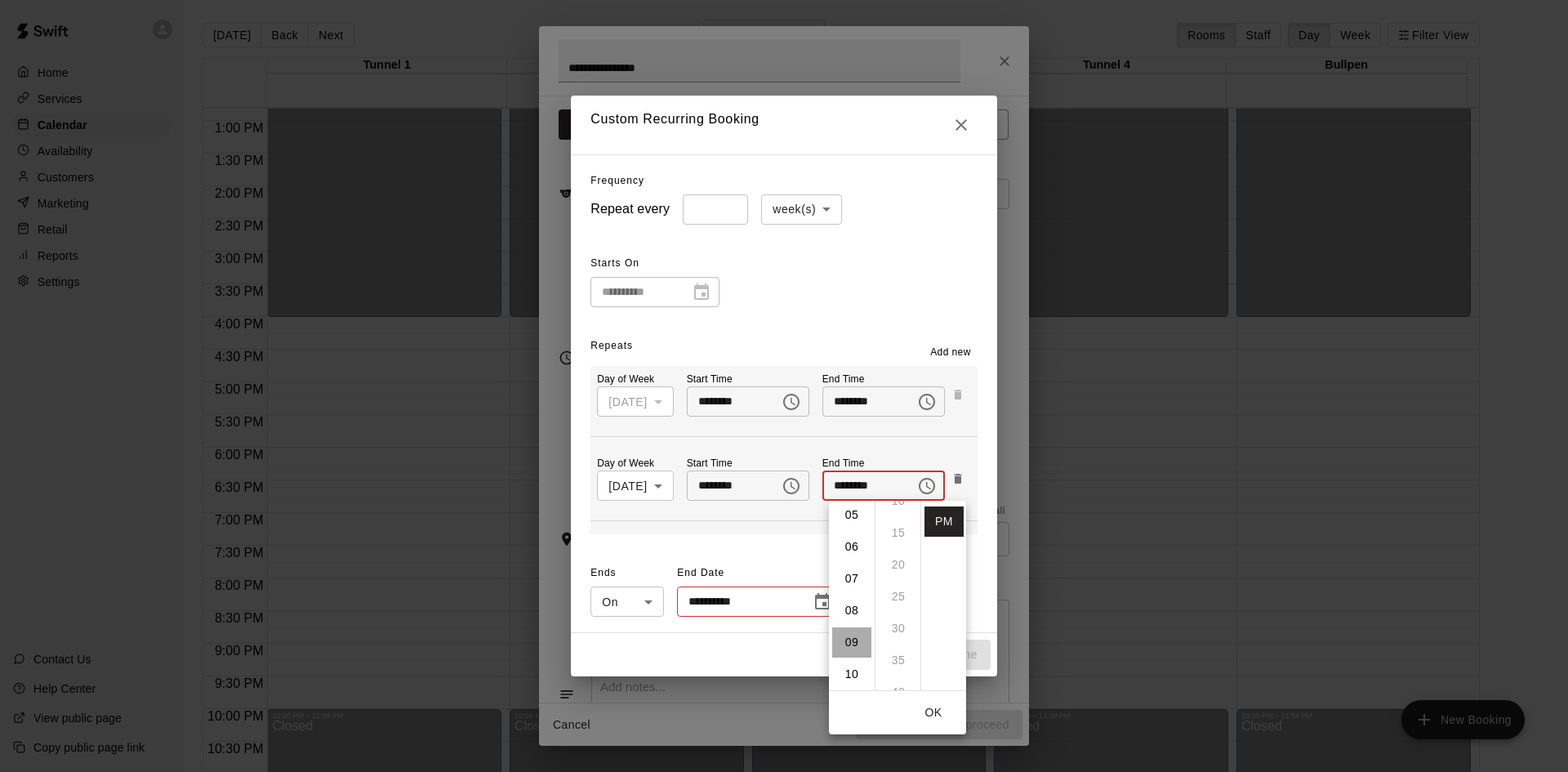
click at [848, 638] on li "09" at bounding box center [851, 642] width 39 height 30
type input "********"
click at [935, 708] on button "OK" at bounding box center [933, 712] width 52 height 30
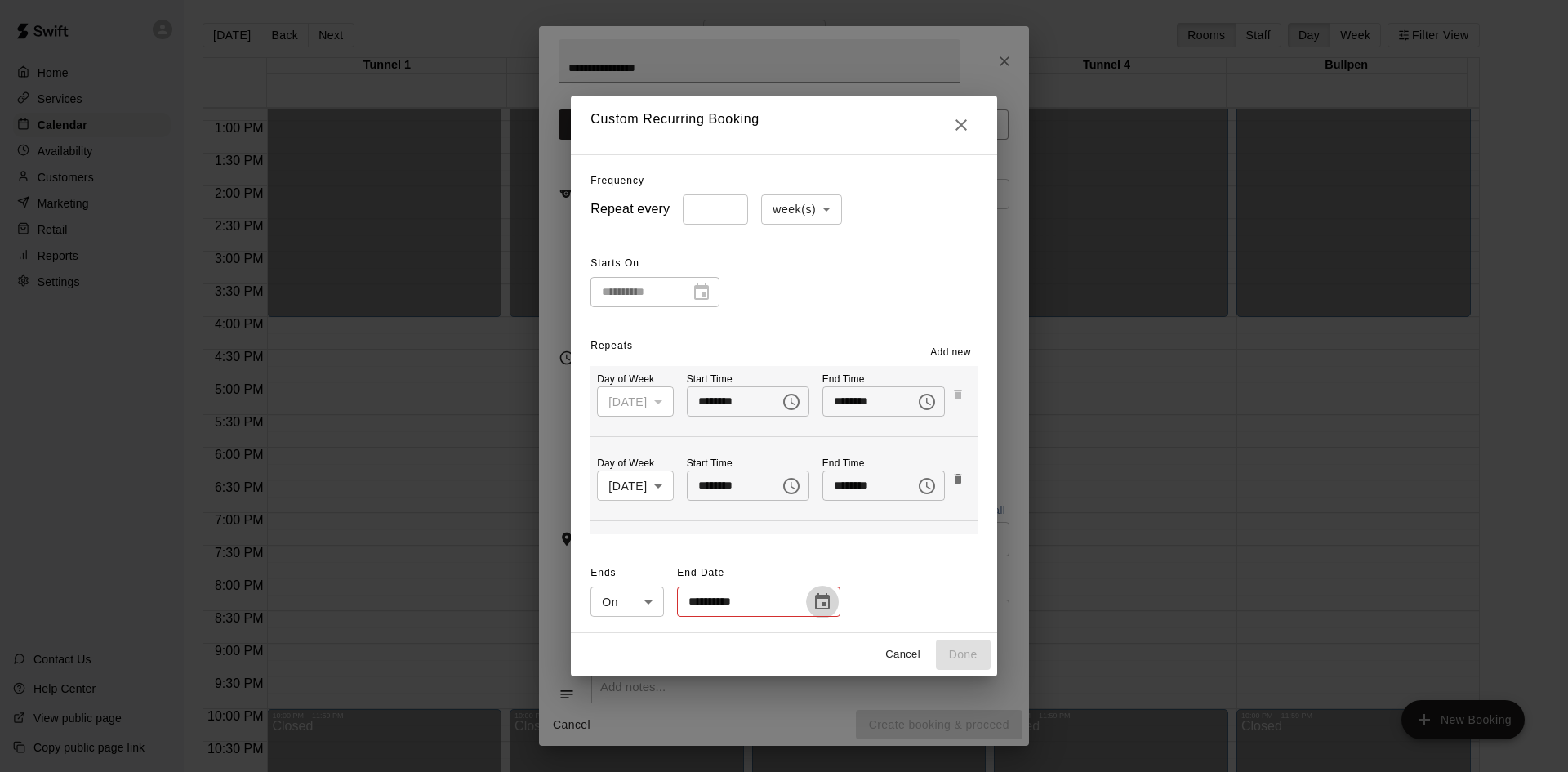
click at [813, 604] on icon "Choose date" at bounding box center [822, 601] width 20 height 20
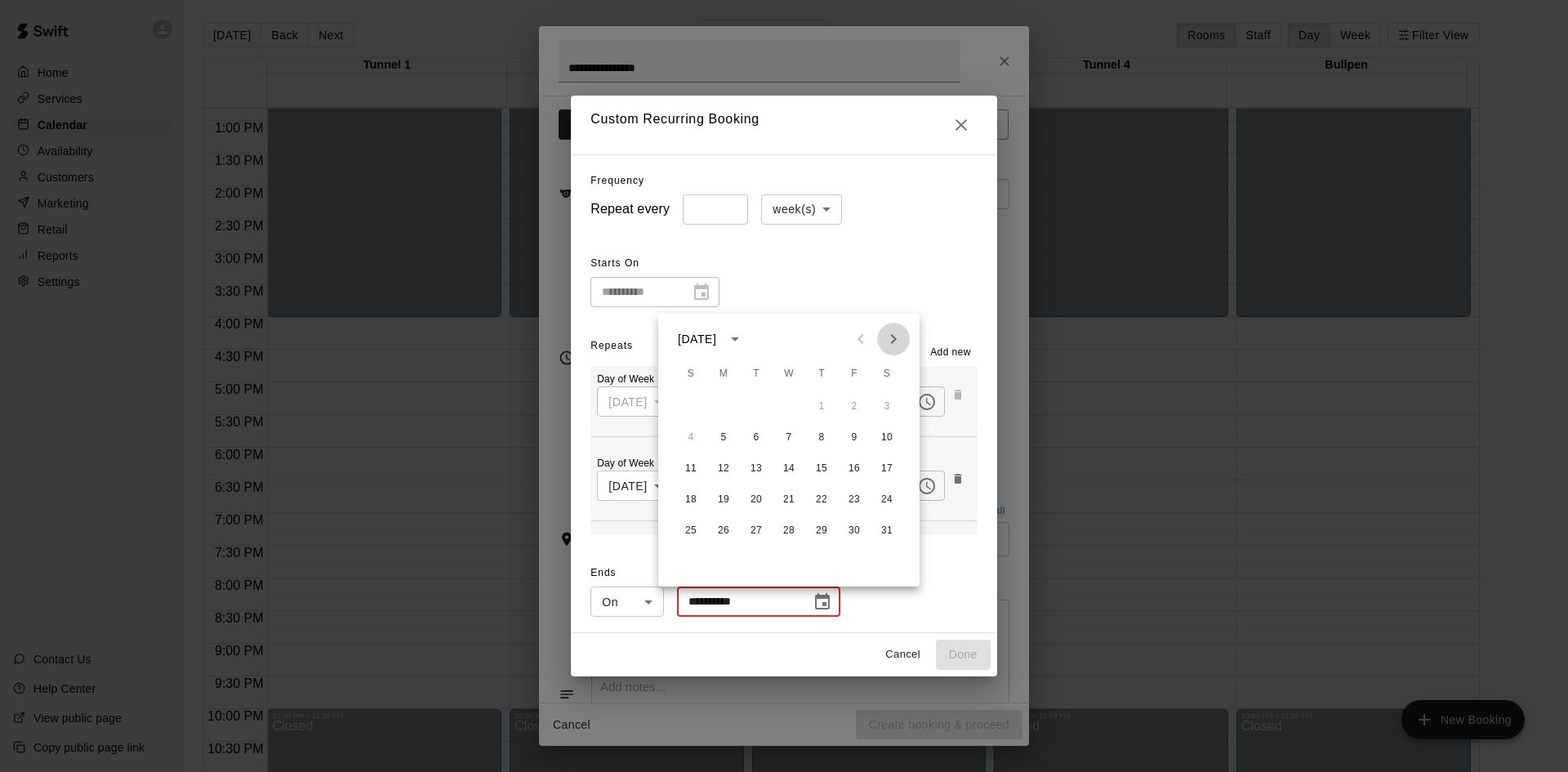
click at [890, 347] on icon "Next month" at bounding box center [893, 339] width 20 height 20
click at [850, 465] on button "20" at bounding box center [854, 468] width 29 height 29
type input "**********"
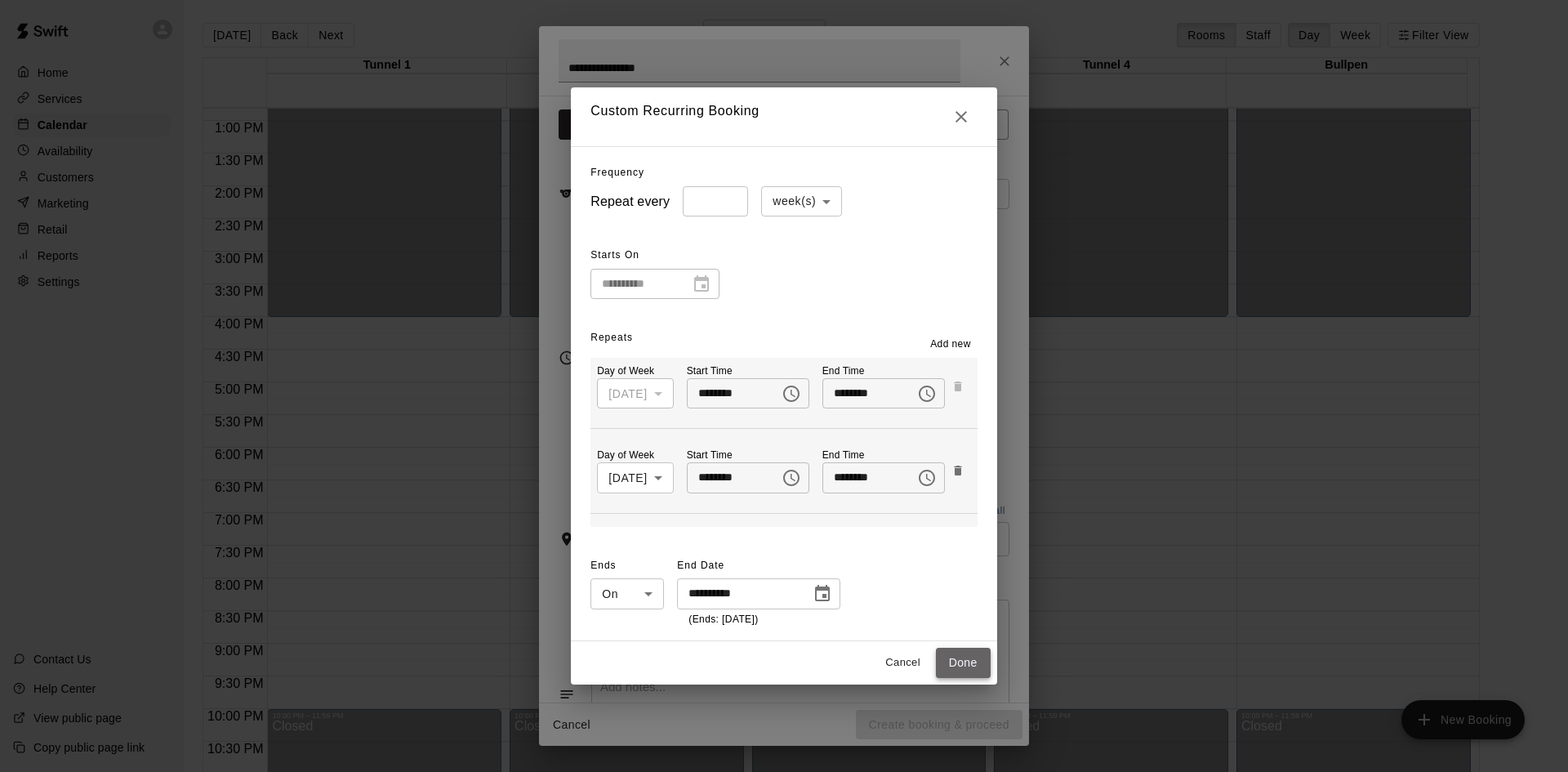
click at [975, 653] on button "Done" at bounding box center [963, 663] width 55 height 30
type input "**********"
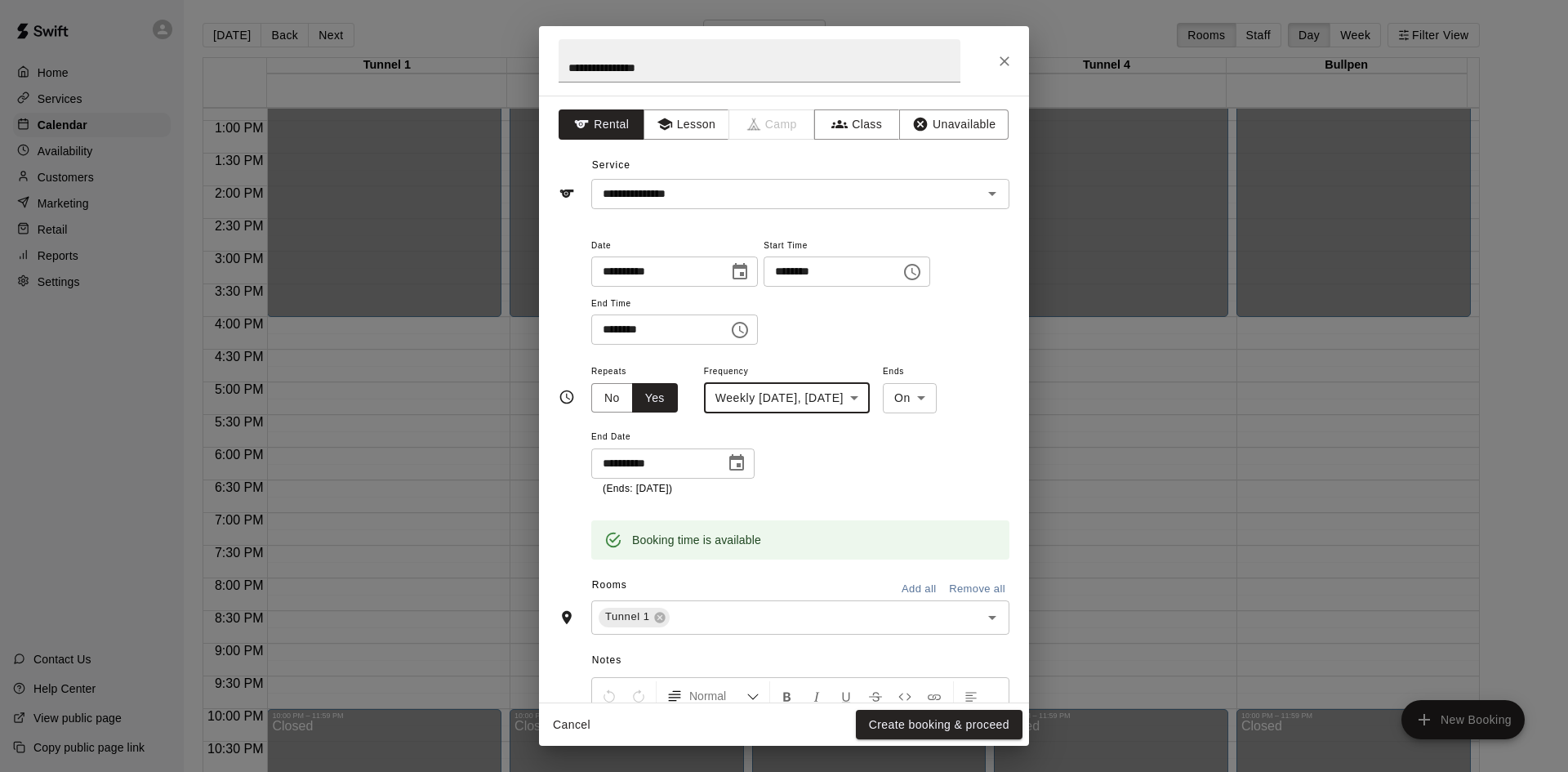
click at [918, 594] on button "Add all" at bounding box center [918, 589] width 52 height 26
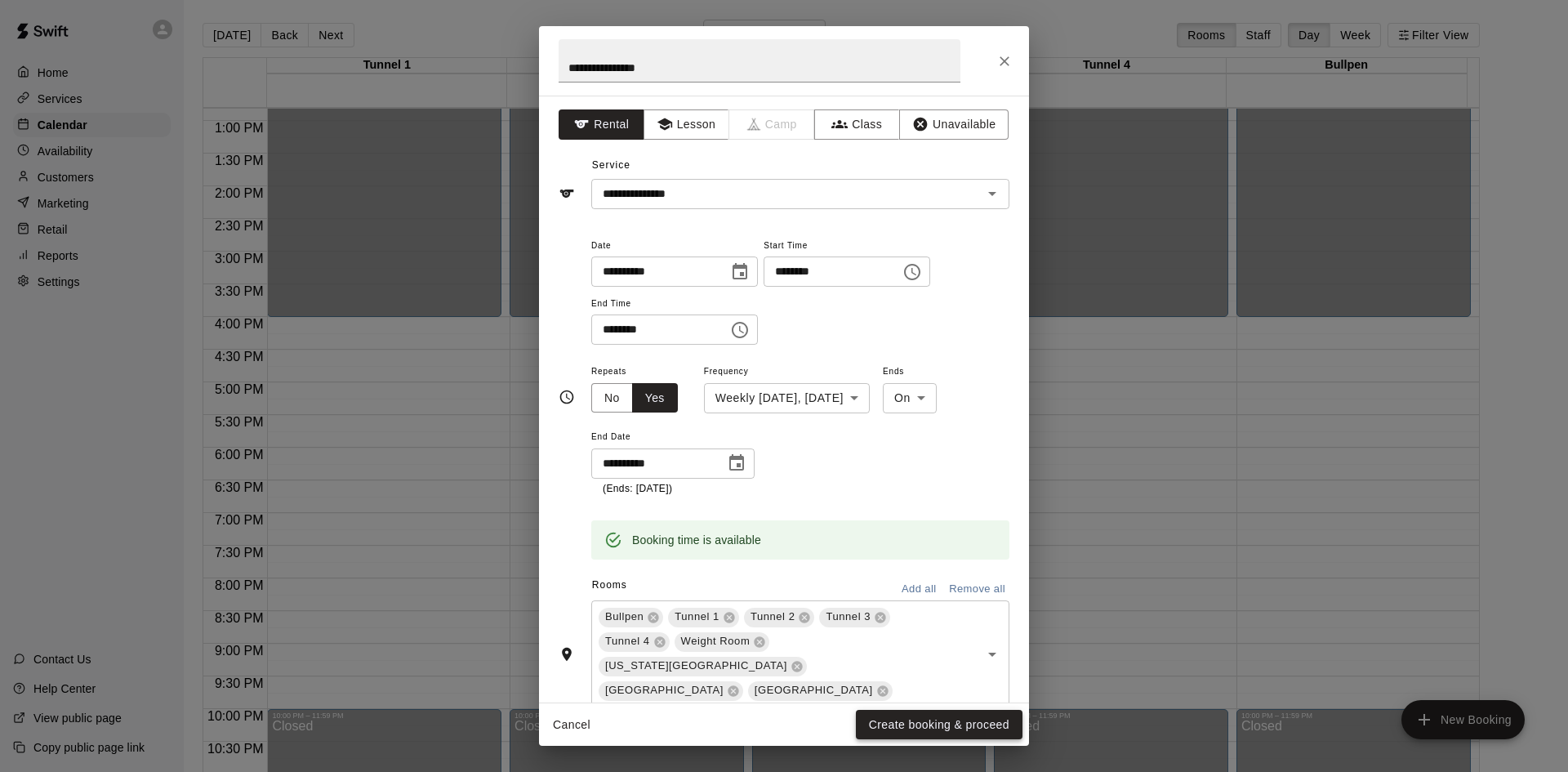
click at [942, 723] on button "Create booking & proceed" at bounding box center [938, 725] width 166 height 30
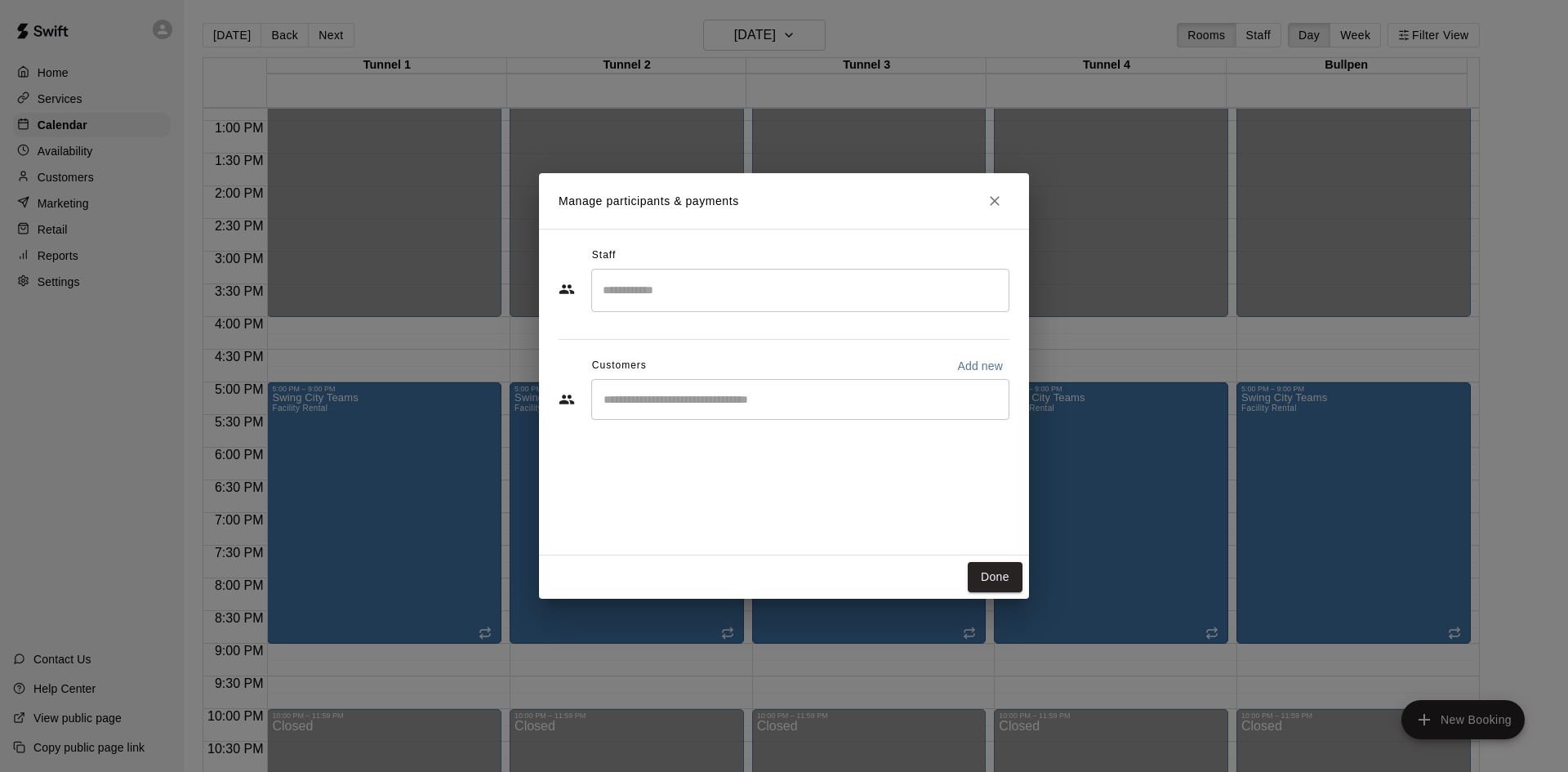
click at [698, 298] on input "Search staff" at bounding box center [800, 291] width 404 height 28
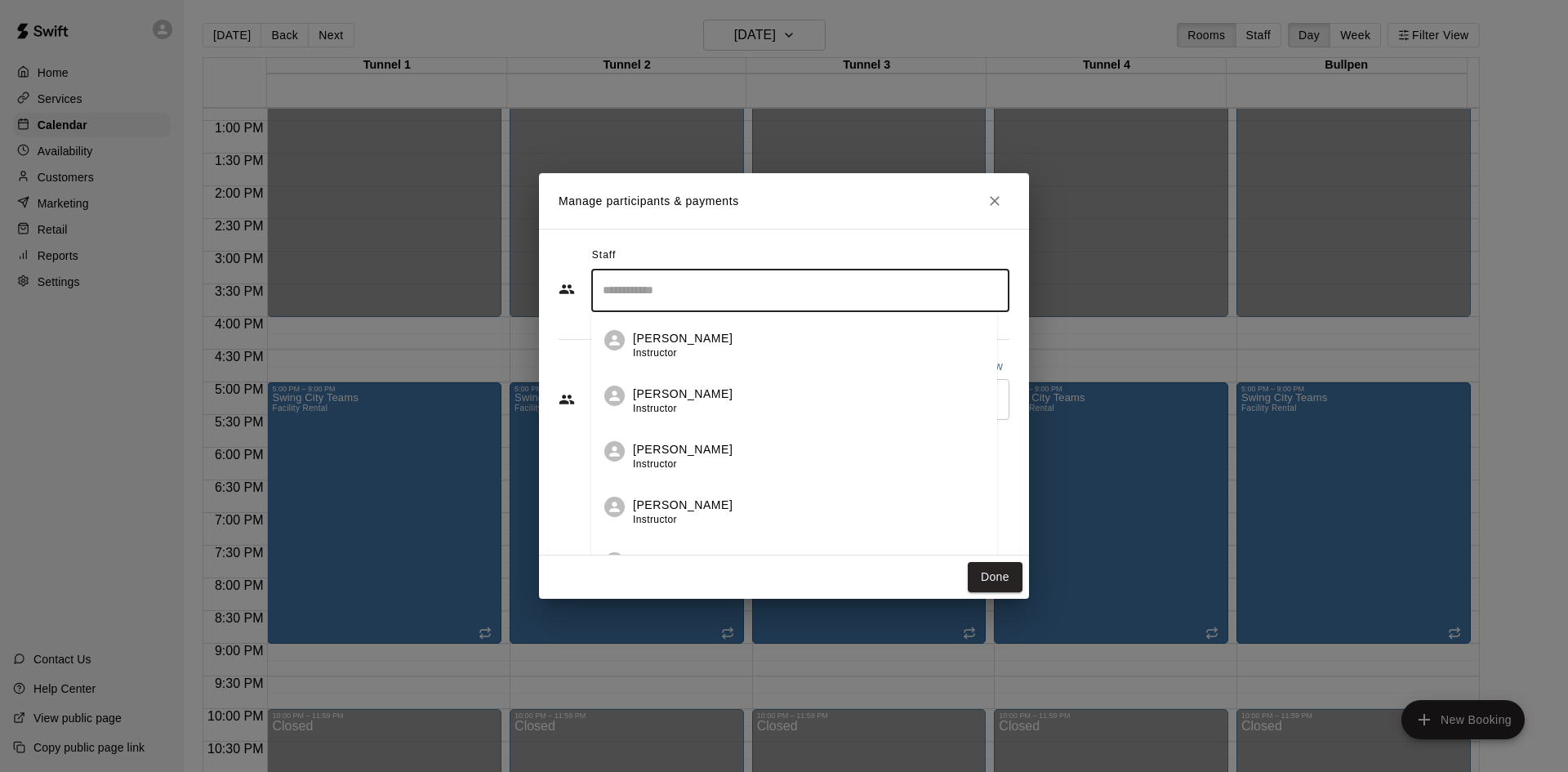
click at [769, 344] on div "[PERSON_NAME] Instructor" at bounding box center [808, 346] width 351 height 32
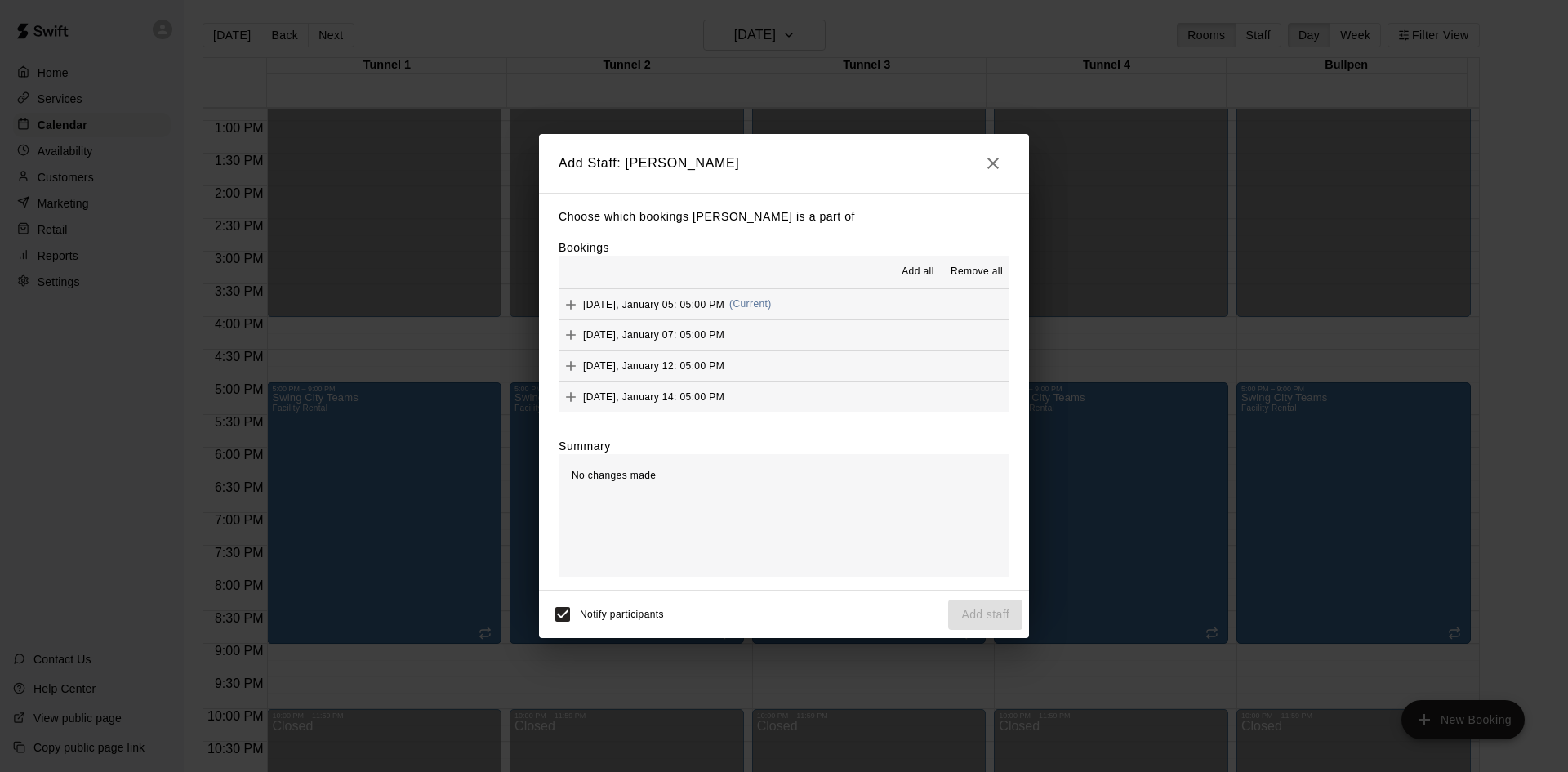
click at [990, 165] on icon "button" at bounding box center [993, 163] width 11 height 11
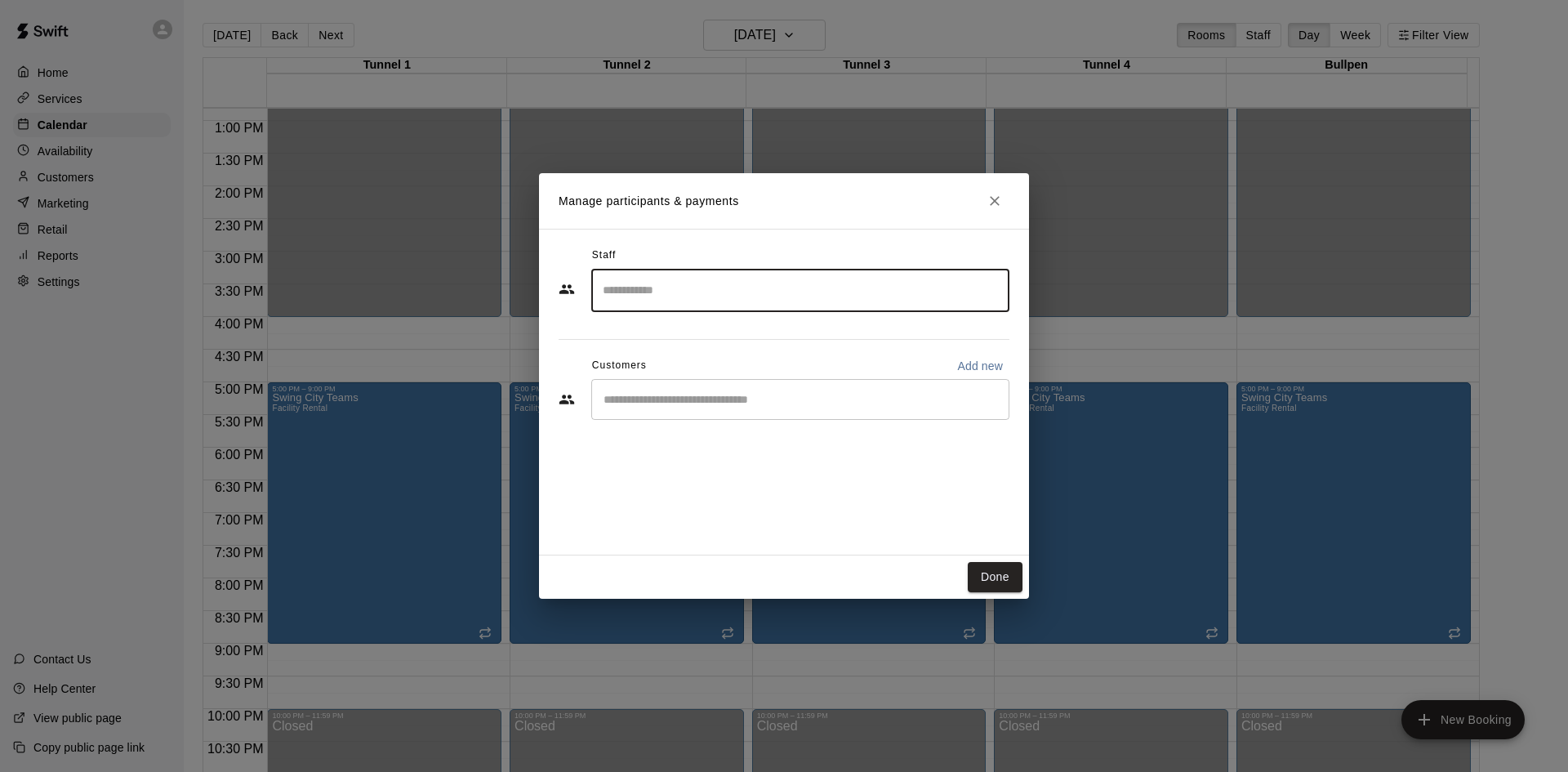
click at [687, 295] on input "Search staff" at bounding box center [800, 291] width 404 height 28
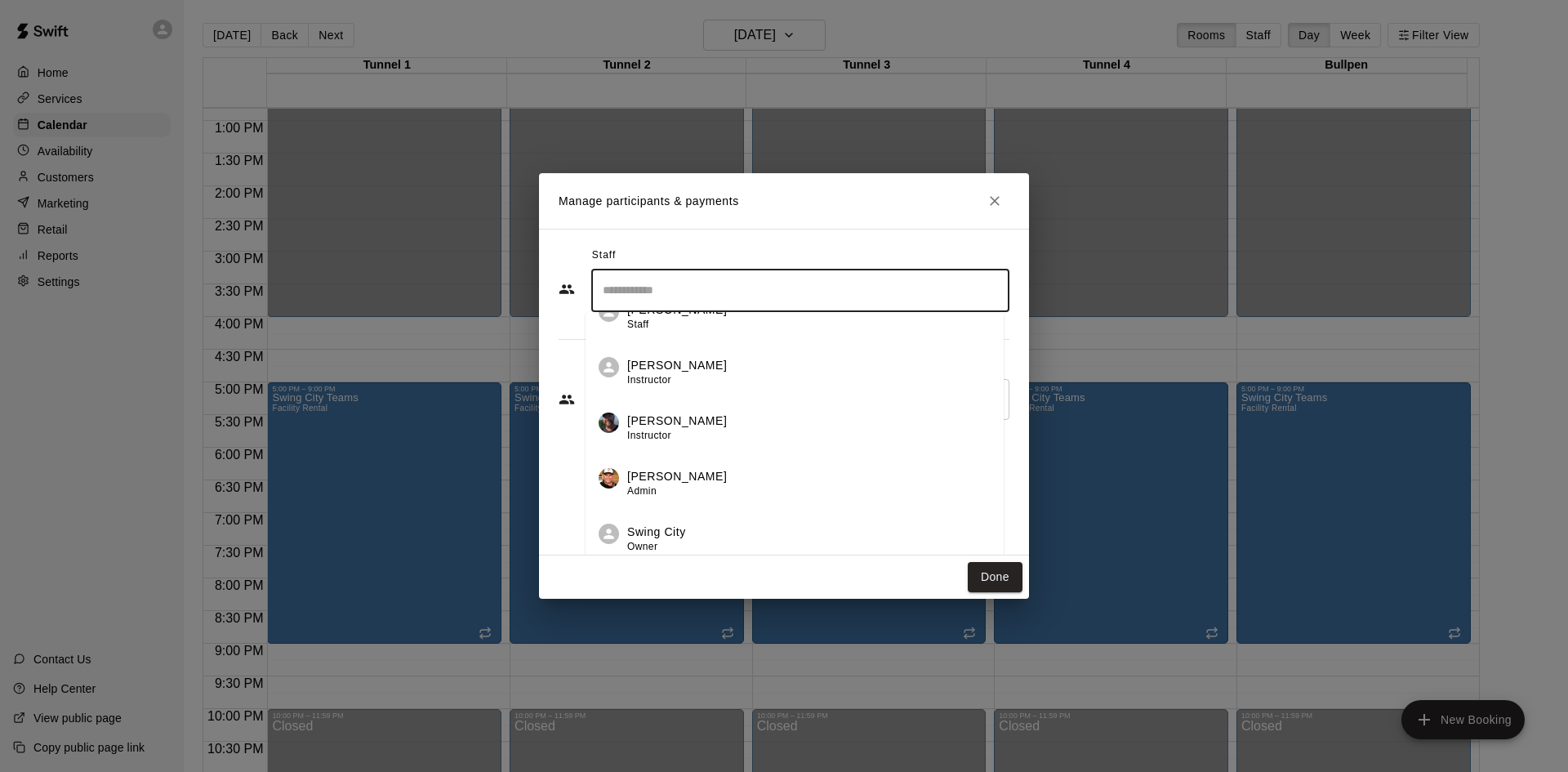
scroll to position [807, 0]
click at [747, 432] on div "[PERSON_NAME] Instructor" at bounding box center [808, 427] width 364 height 32
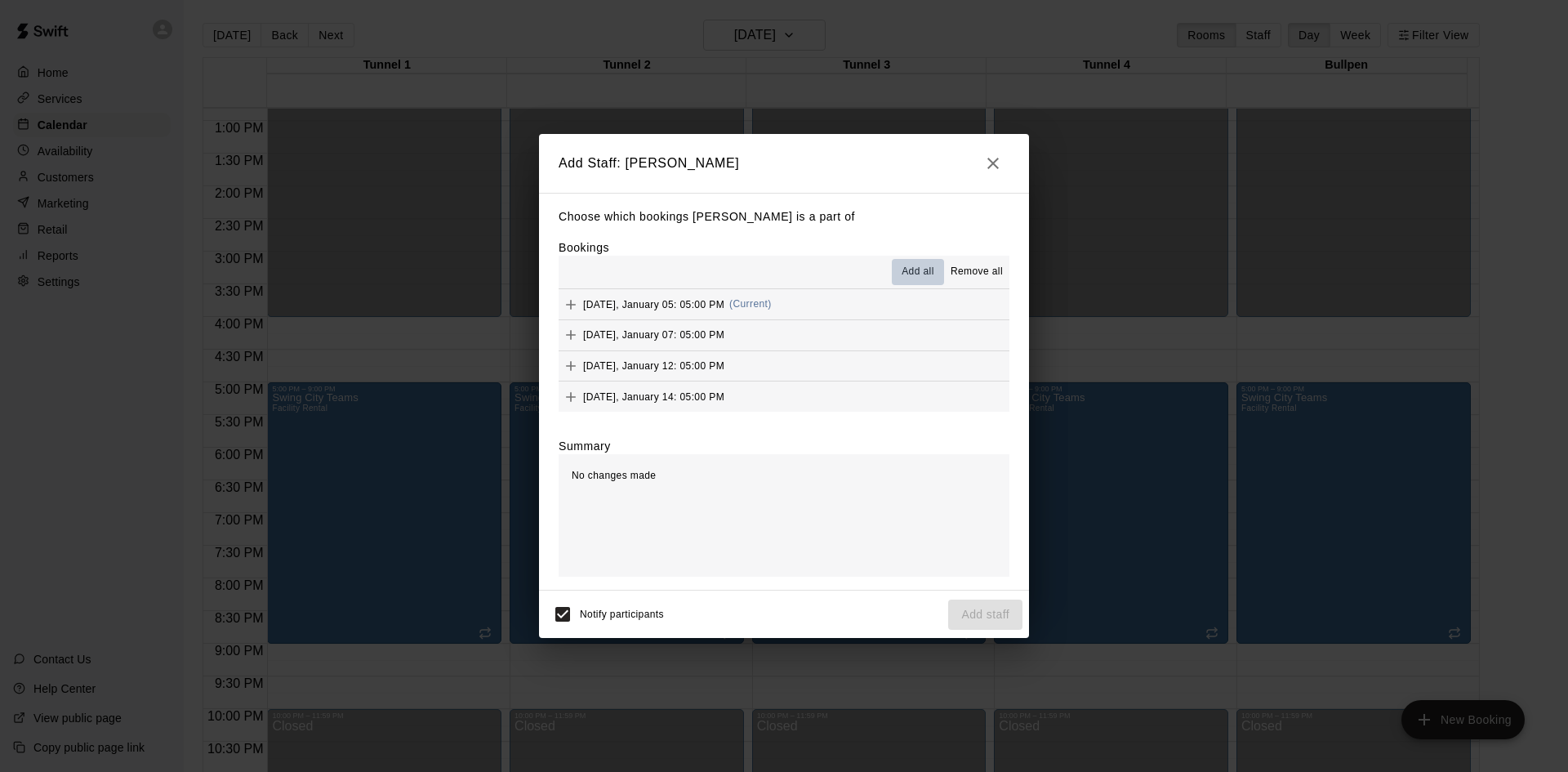
click at [904, 271] on span "Add all" at bounding box center [917, 272] width 32 height 16
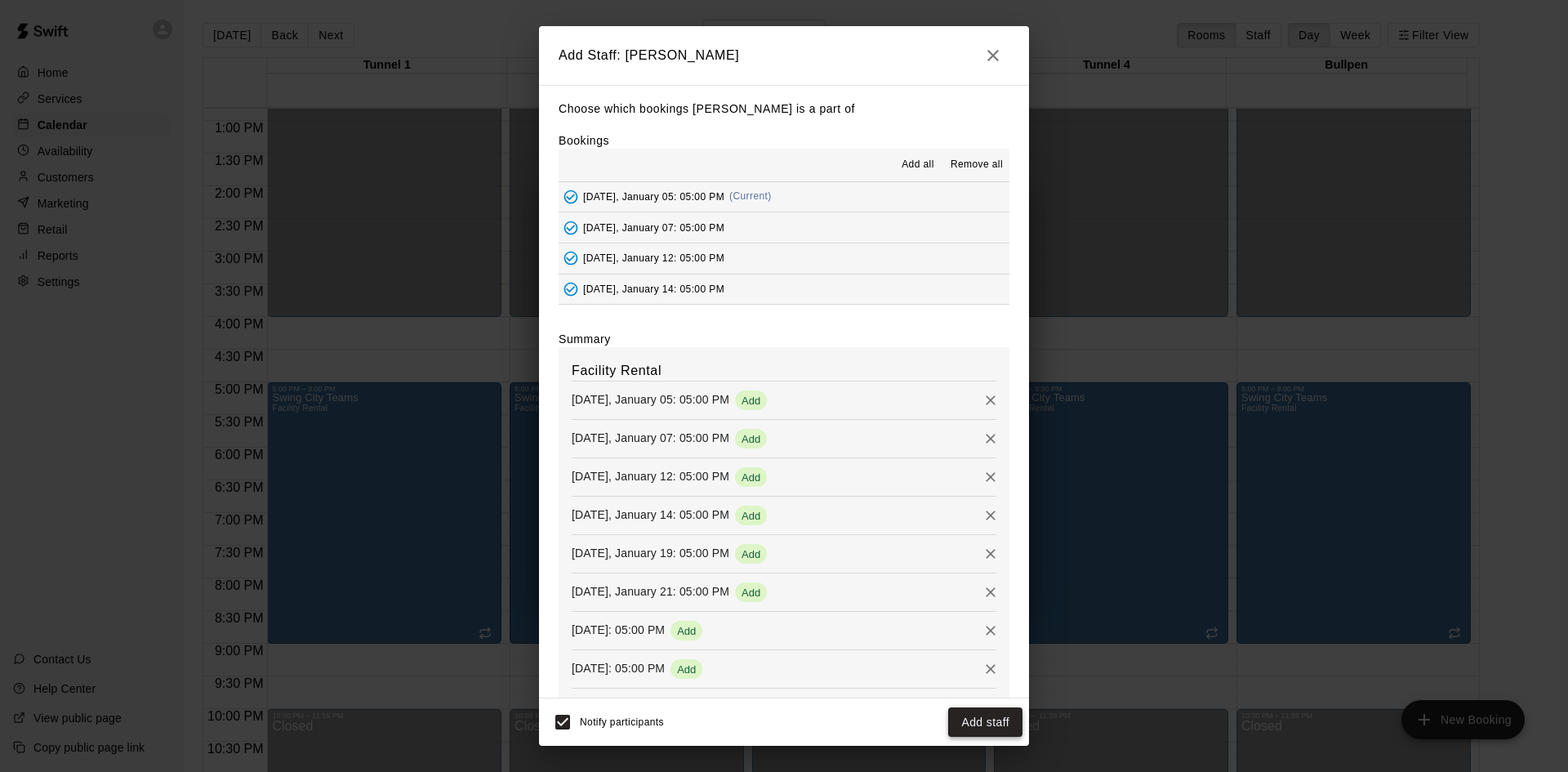
click at [976, 720] on button "Add staff" at bounding box center [985, 723] width 74 height 30
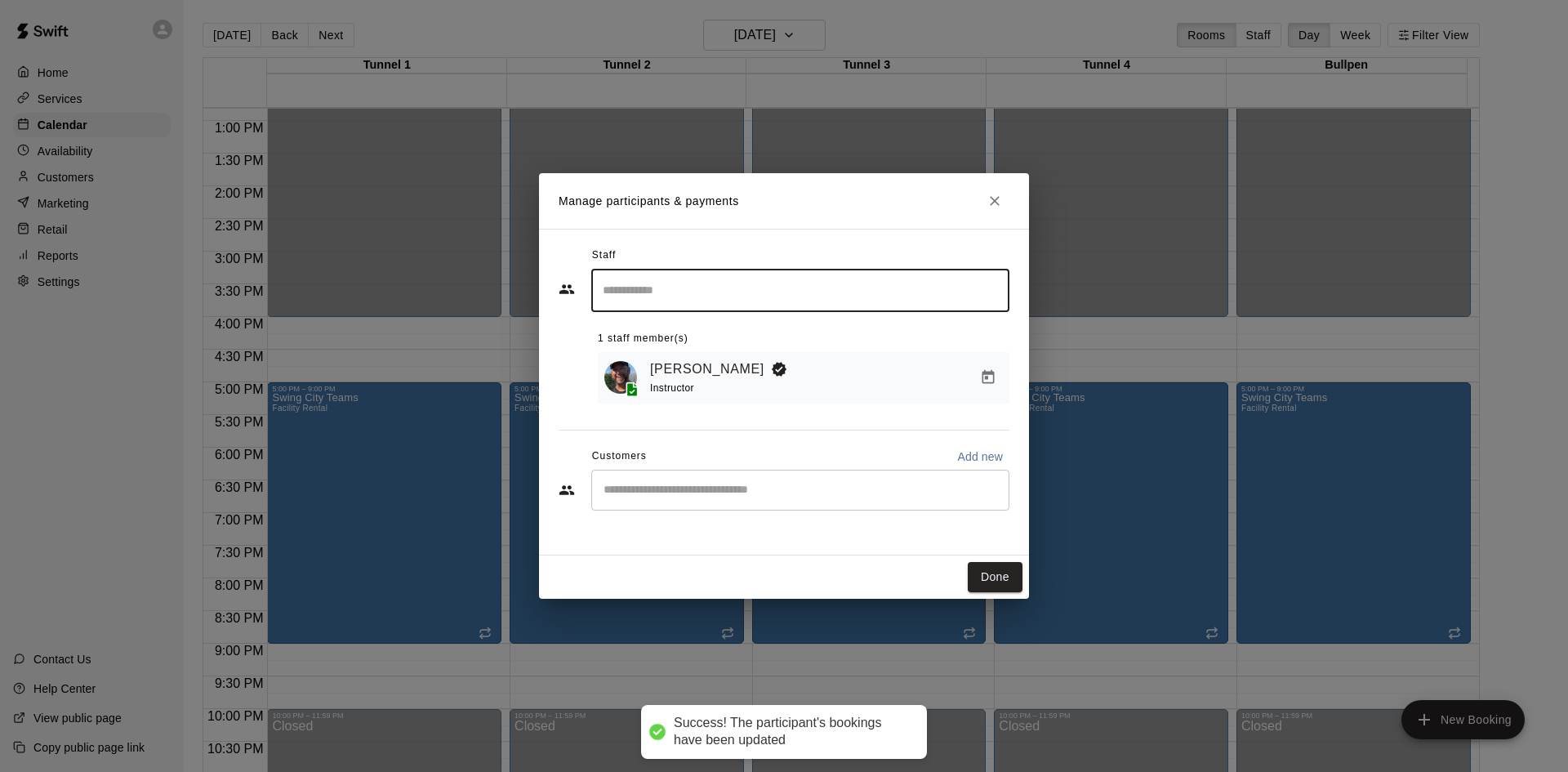
click at [726, 299] on input "Search staff" at bounding box center [800, 291] width 404 height 28
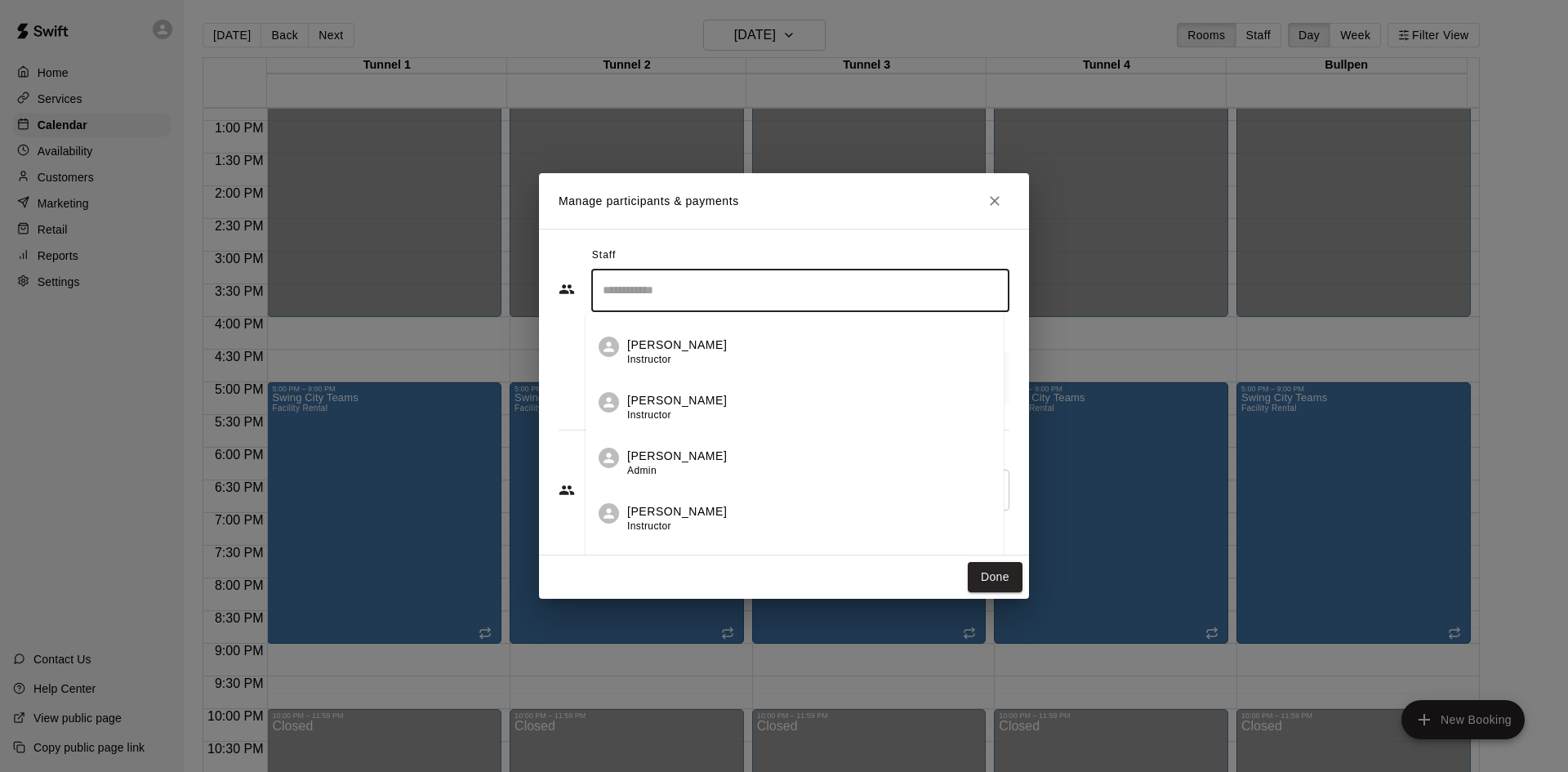
scroll to position [262, 0]
click at [721, 410] on div "[PERSON_NAME] Instructor" at bounding box center [808, 417] width 364 height 32
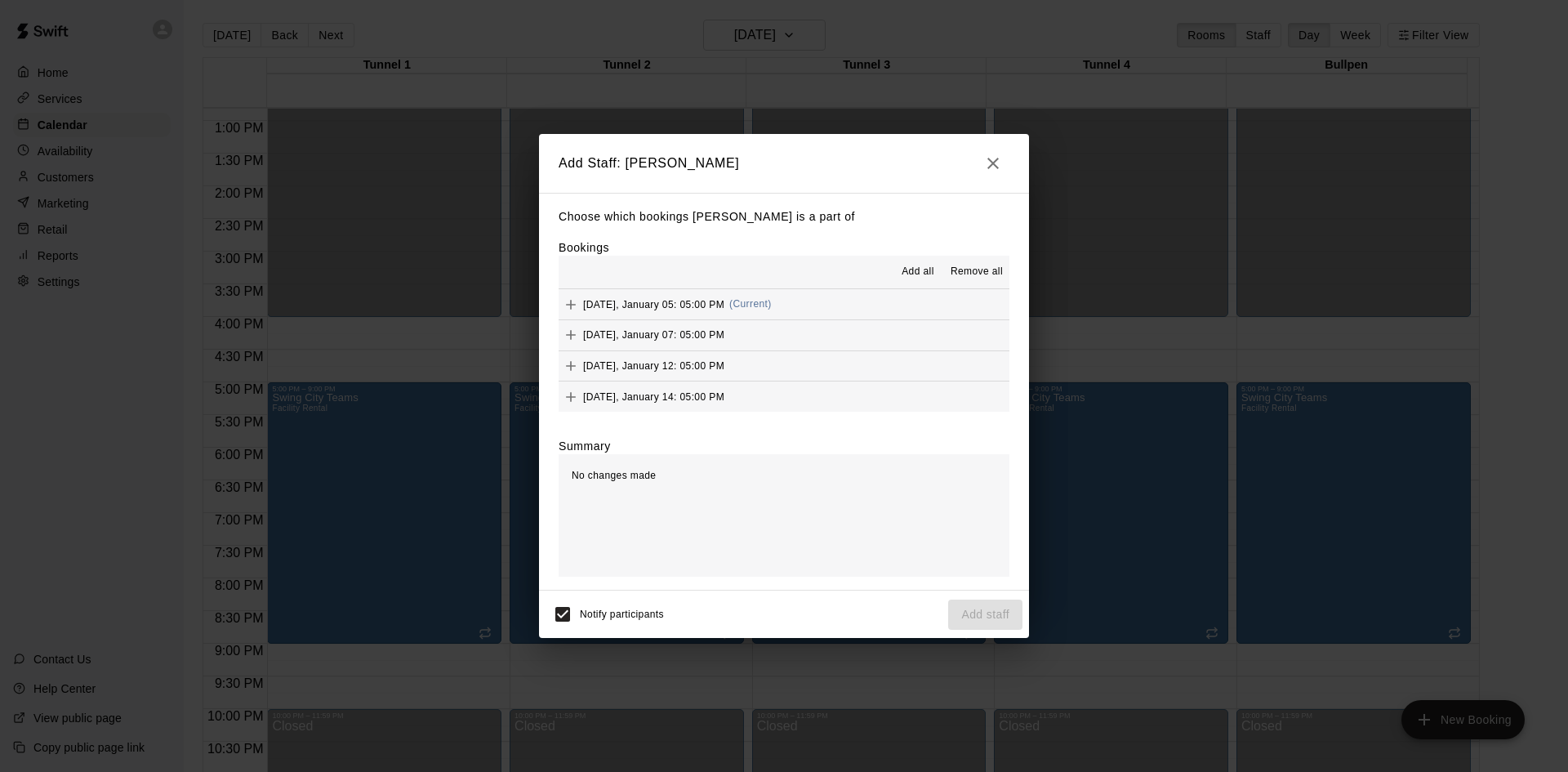
click at [910, 269] on span "Add all" at bounding box center [917, 272] width 32 height 16
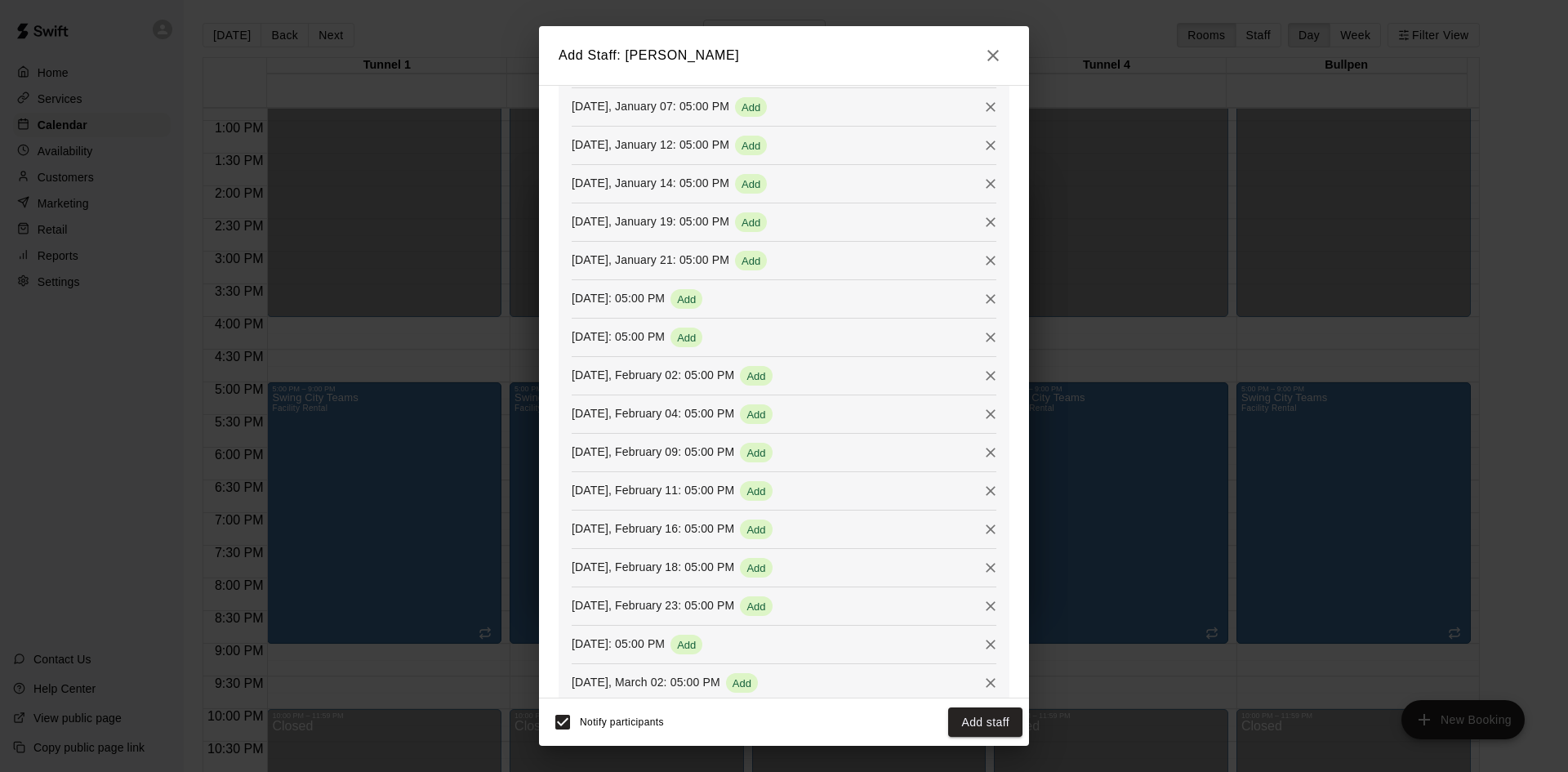
scroll to position [556, 0]
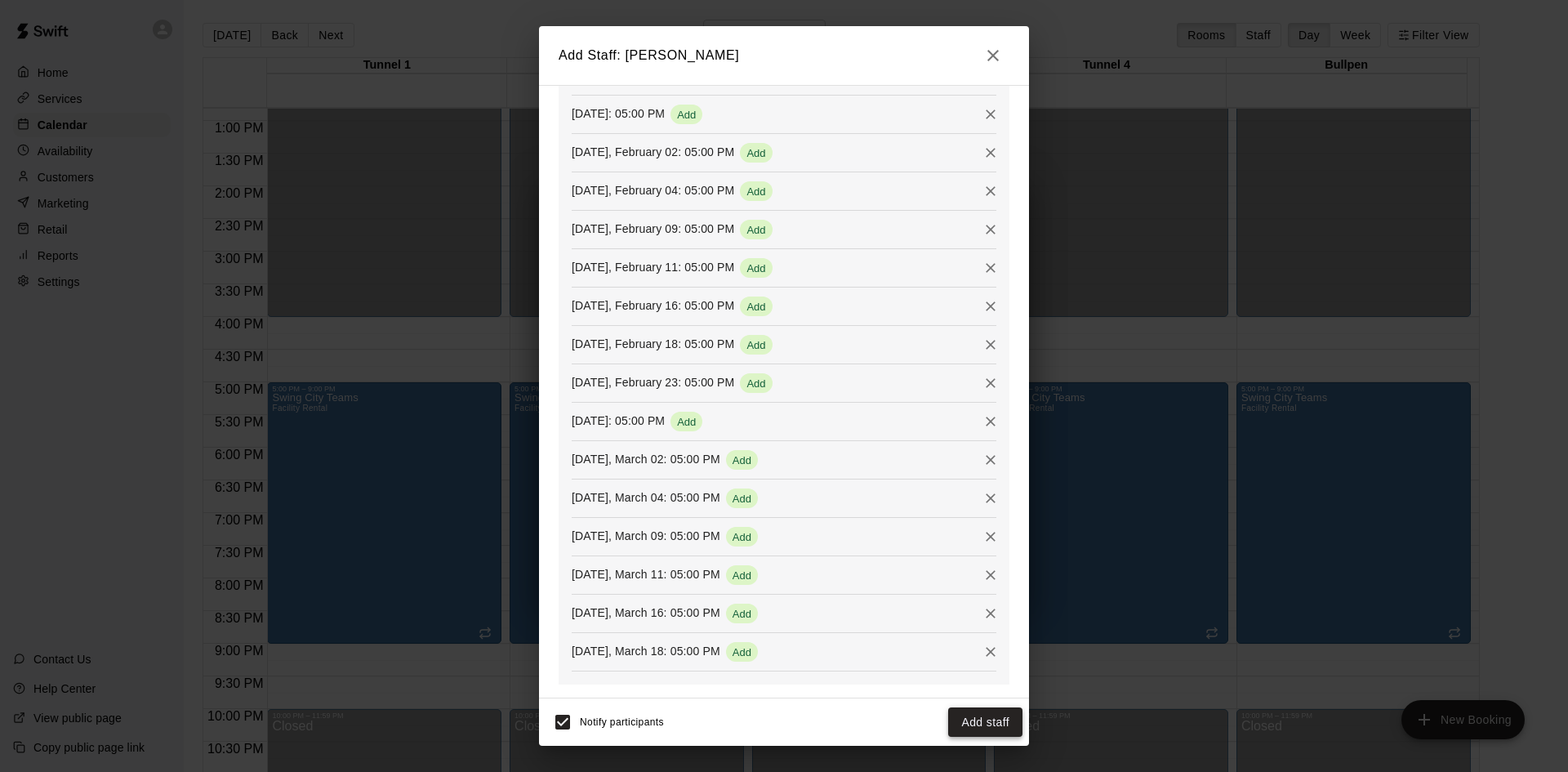
click at [973, 719] on button "Add staff" at bounding box center [985, 723] width 74 height 30
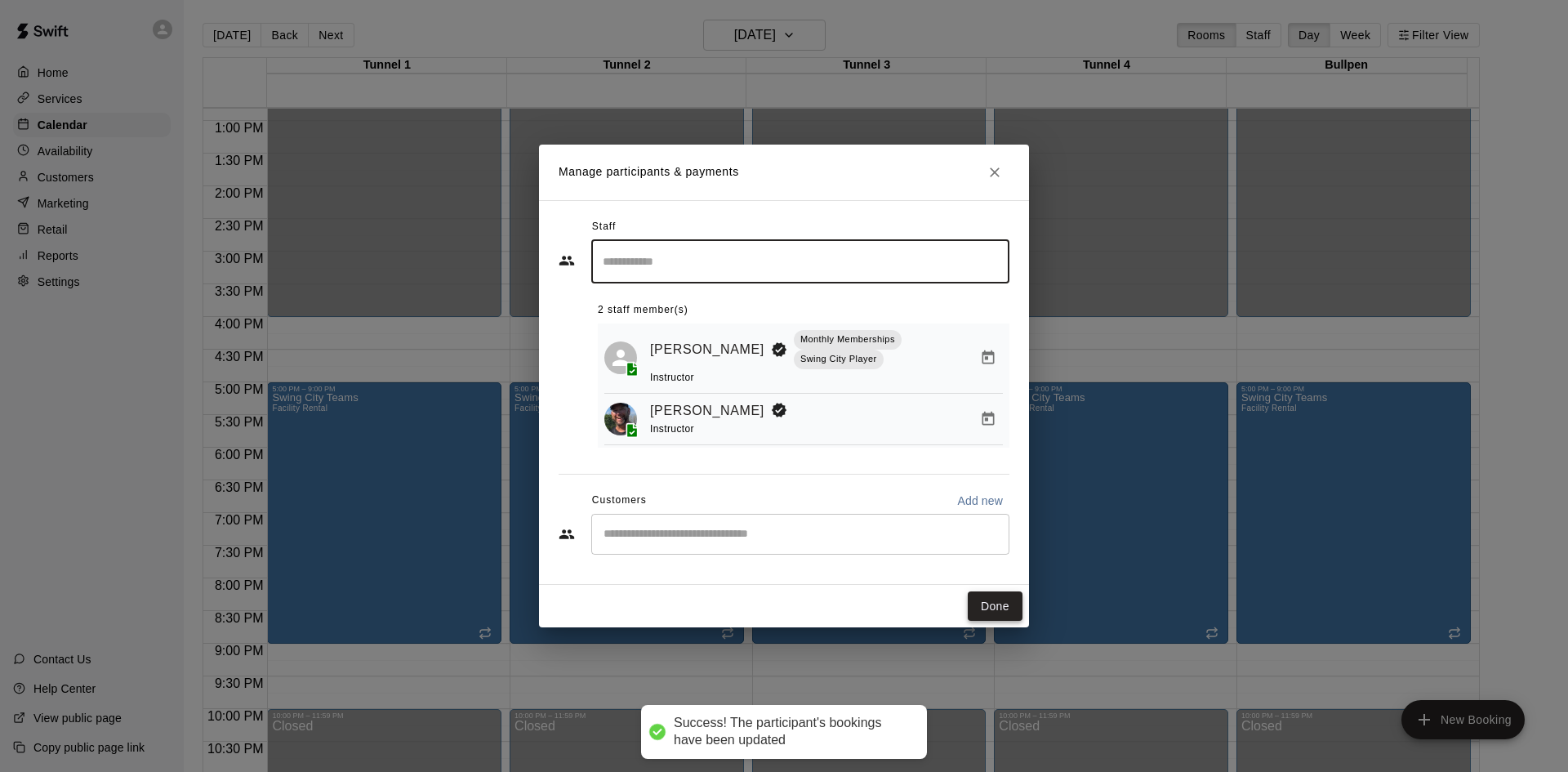
click at [989, 604] on button "Done" at bounding box center [995, 607] width 55 height 30
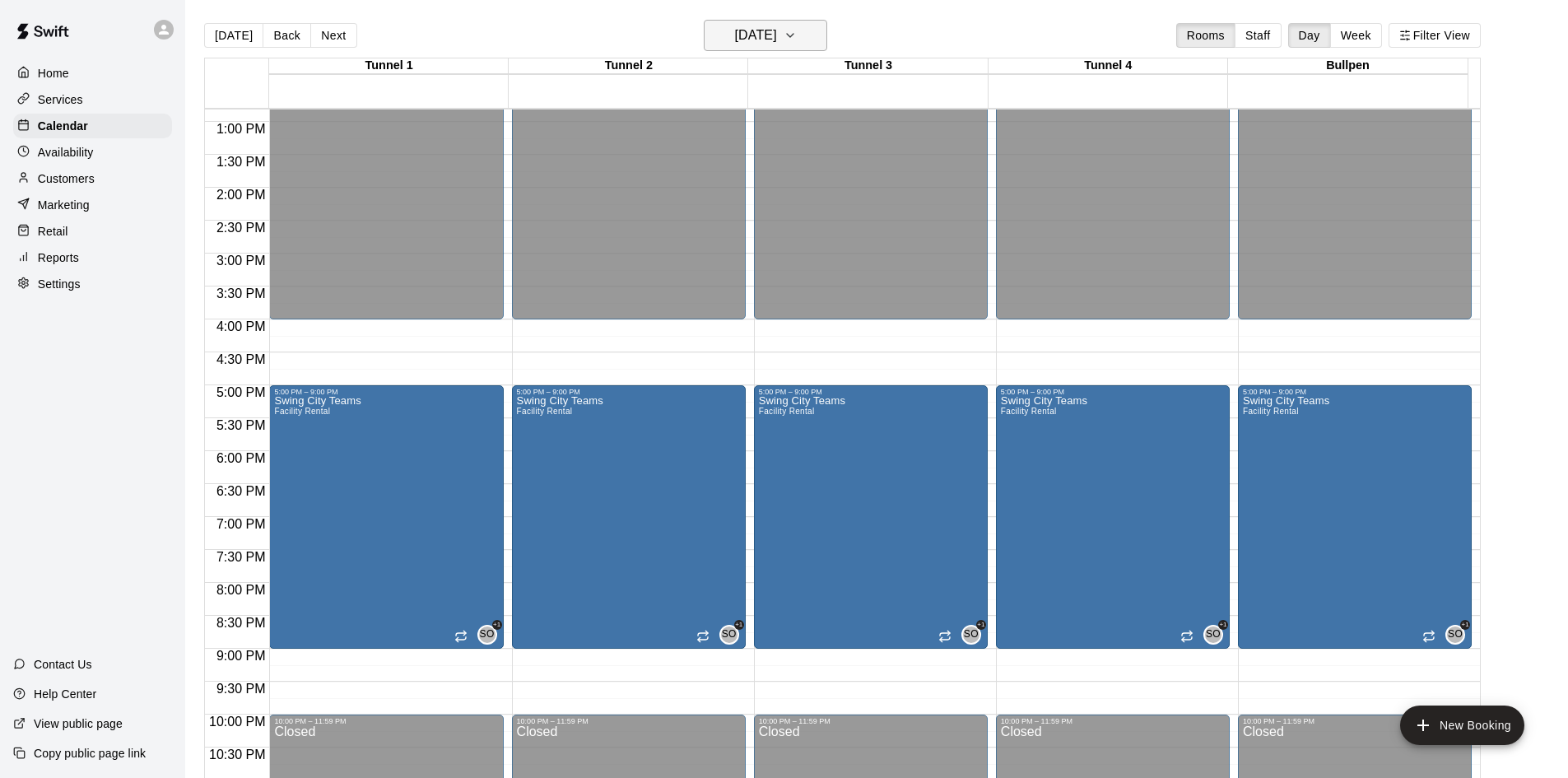
click at [766, 40] on h6 "[DATE]" at bounding box center [756, 35] width 42 height 23
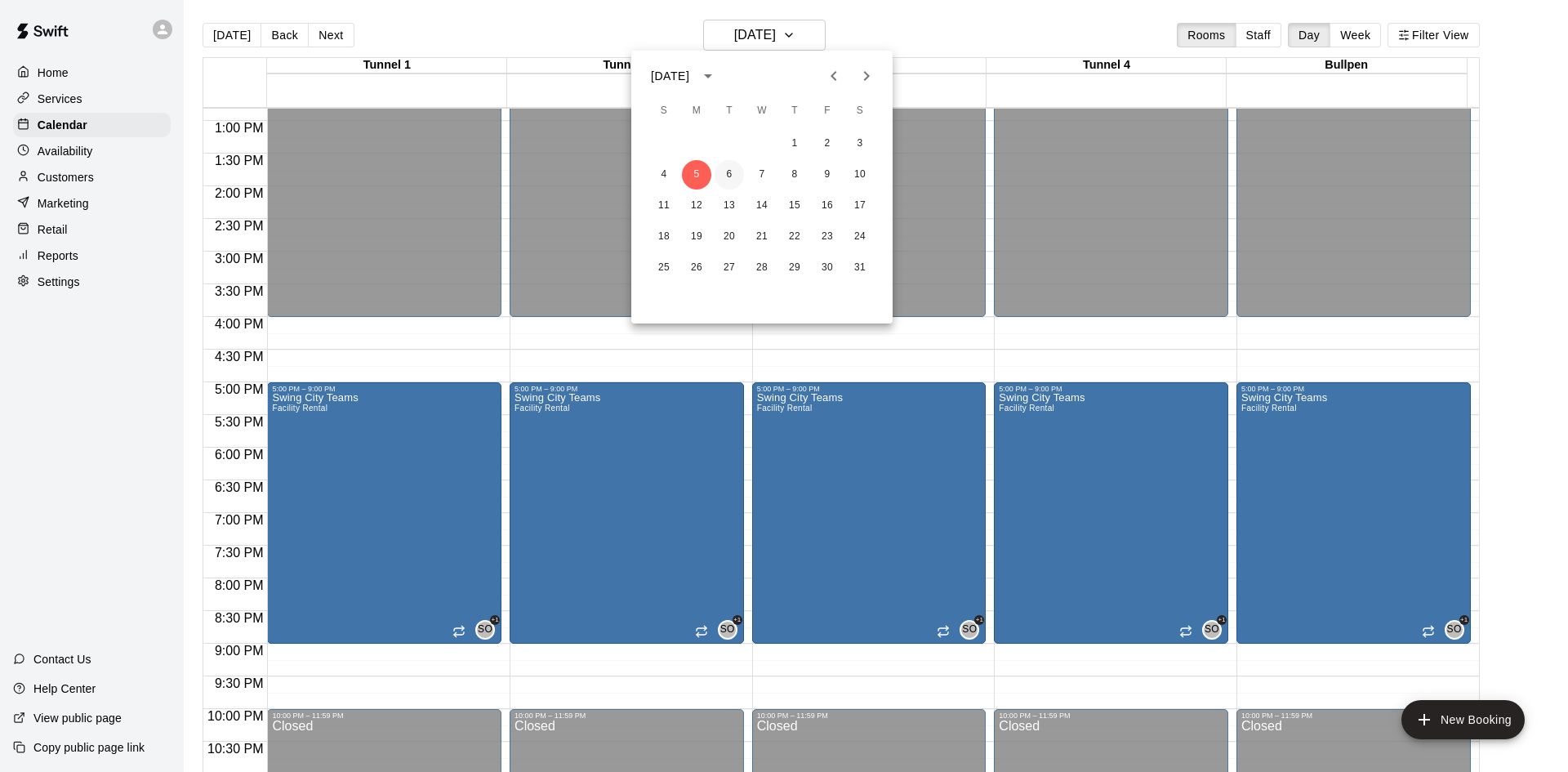
click at [732, 169] on button "6" at bounding box center [728, 175] width 29 height 29
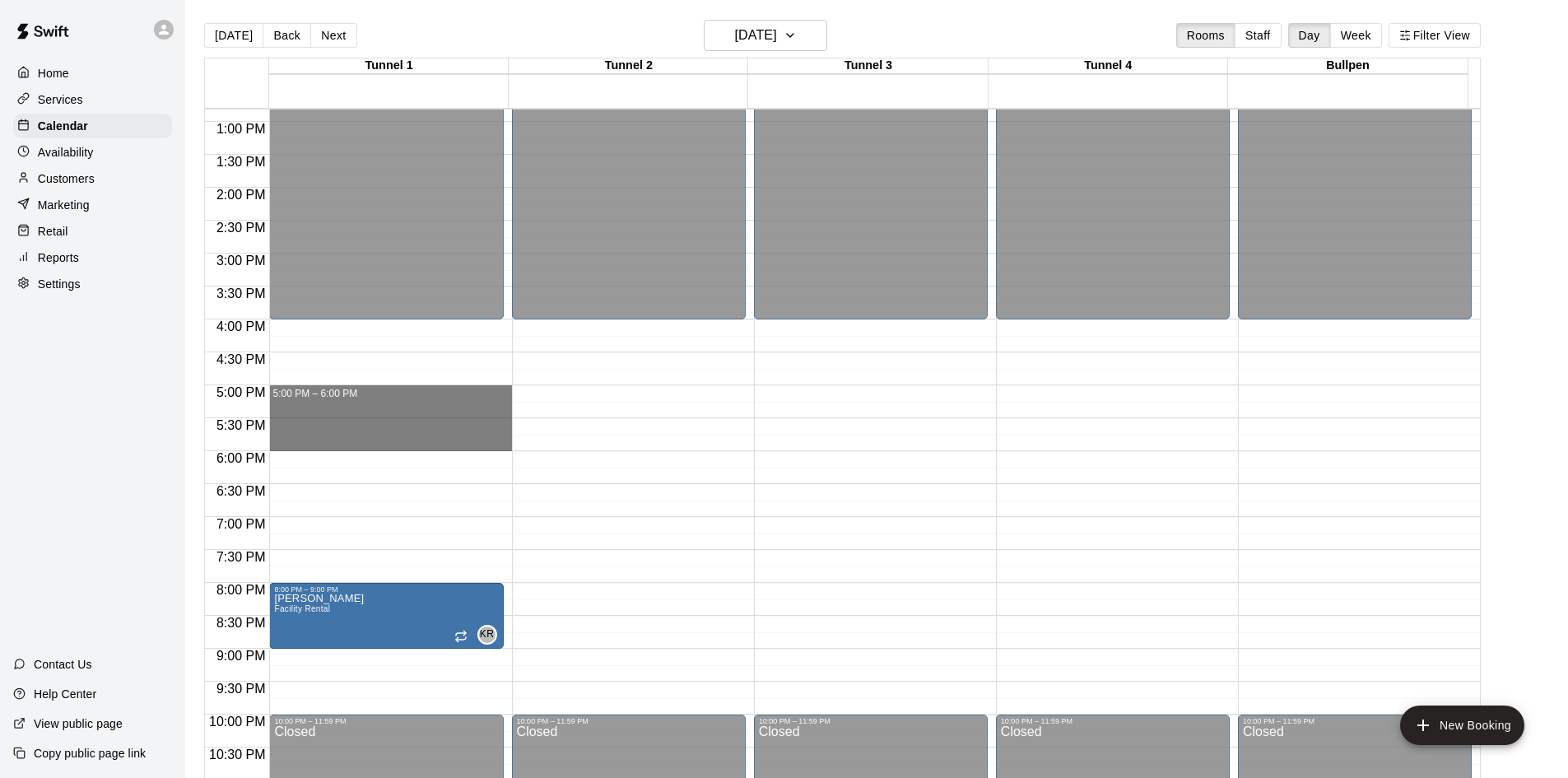
drag, startPoint x: 414, startPoint y: 397, endPoint x: 414, endPoint y: 451, distance: 54.0
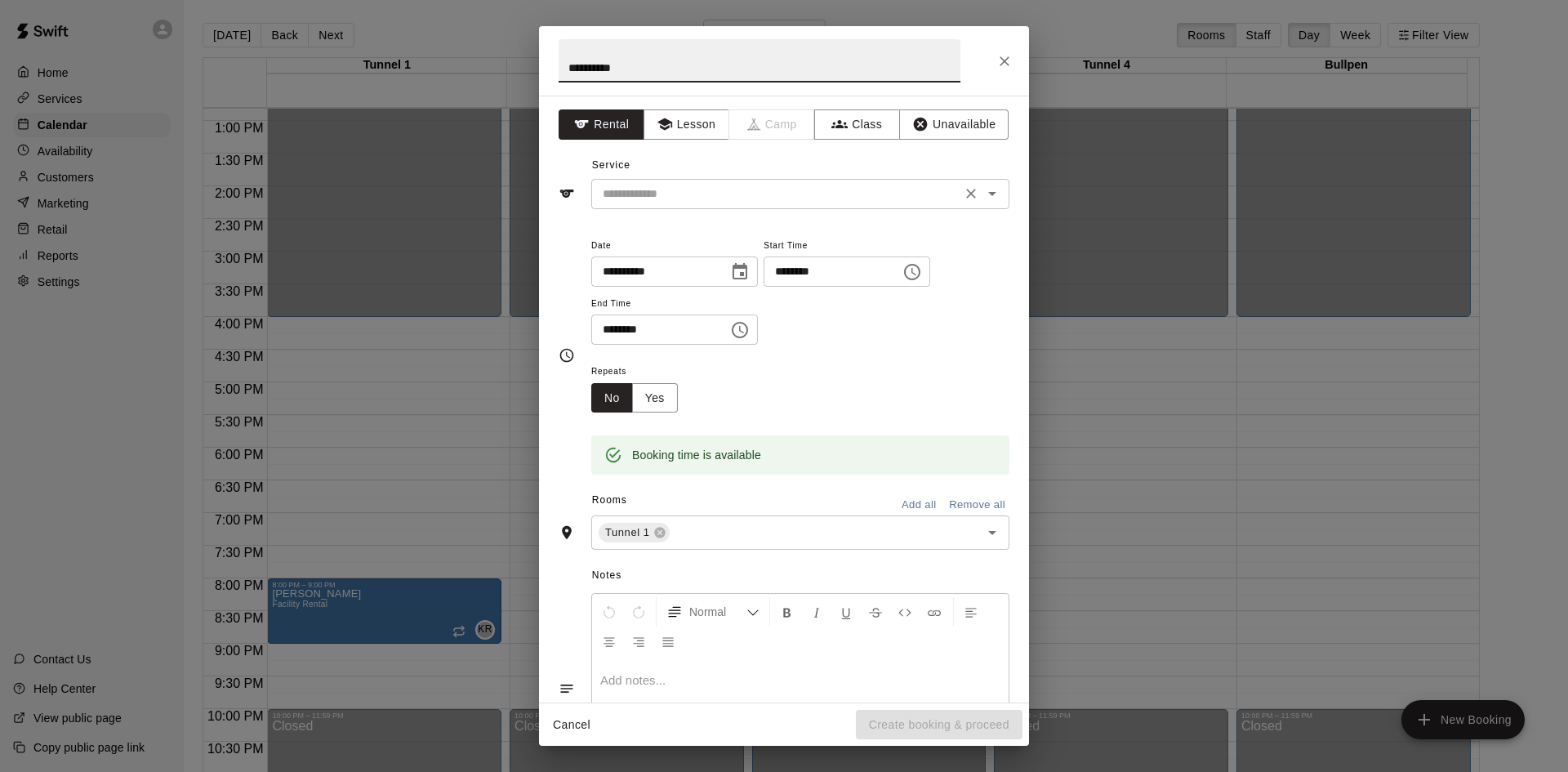
type input "**********"
click at [662, 198] on input "text" at bounding box center [776, 193] width 360 height 20
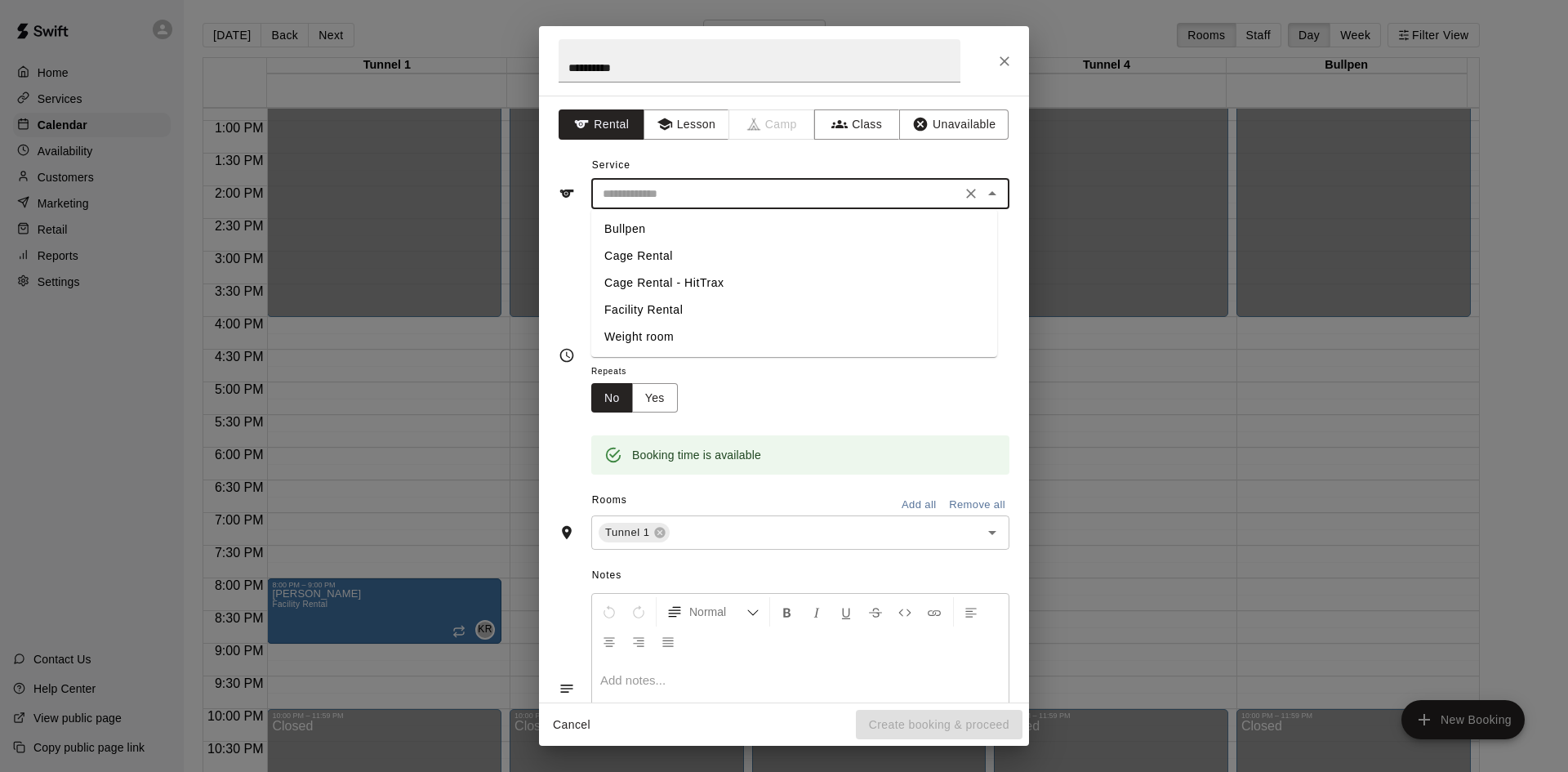
click at [690, 311] on li "Facility Rental" at bounding box center [794, 310] width 406 height 27
type input "**********"
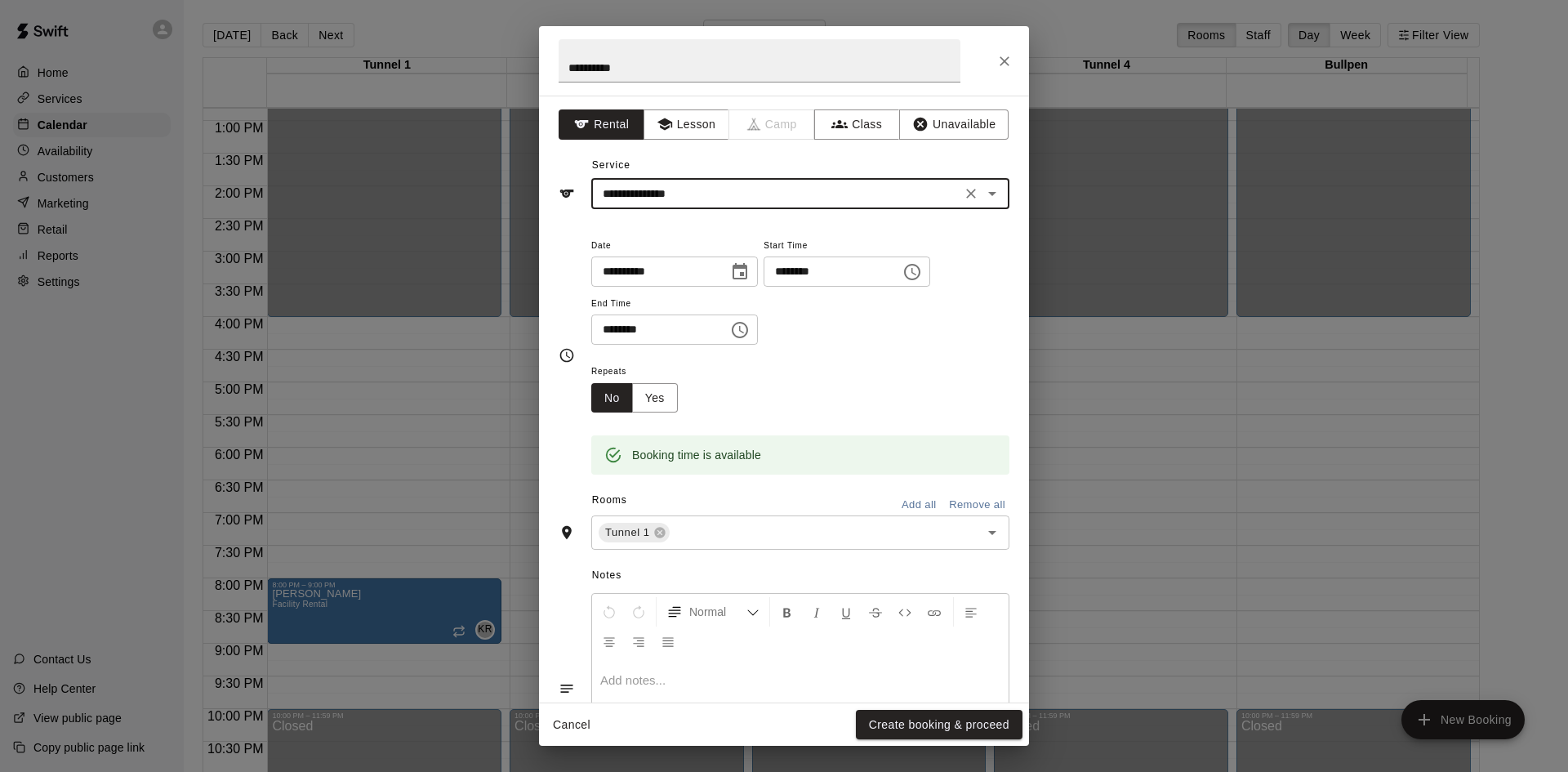
click at [897, 501] on button "Add all" at bounding box center [918, 505] width 52 height 26
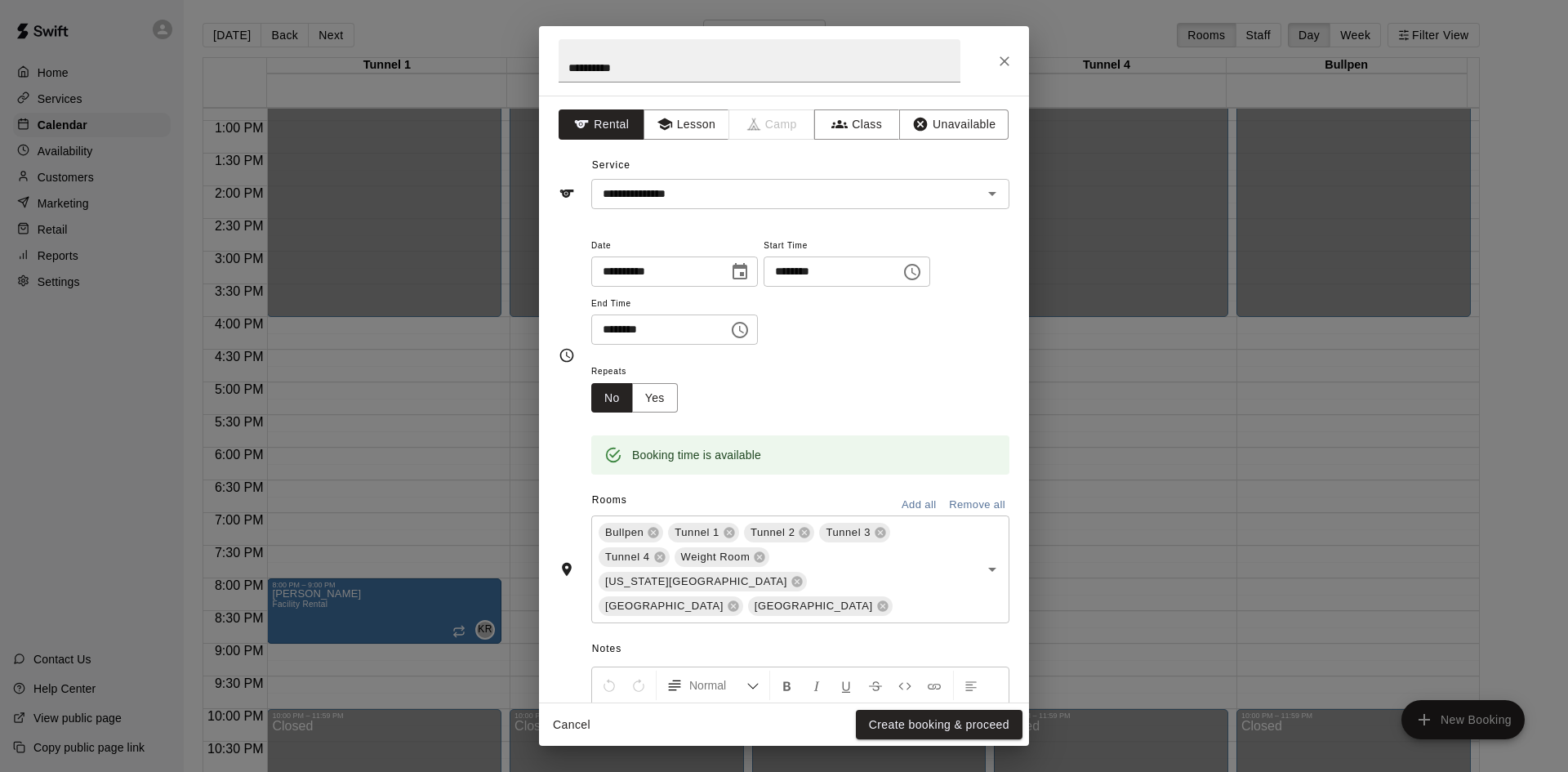
click at [666, 415] on div "Booking time is available" at bounding box center [801, 442] width 418 height 62
click at [666, 411] on button "Yes" at bounding box center [655, 398] width 46 height 30
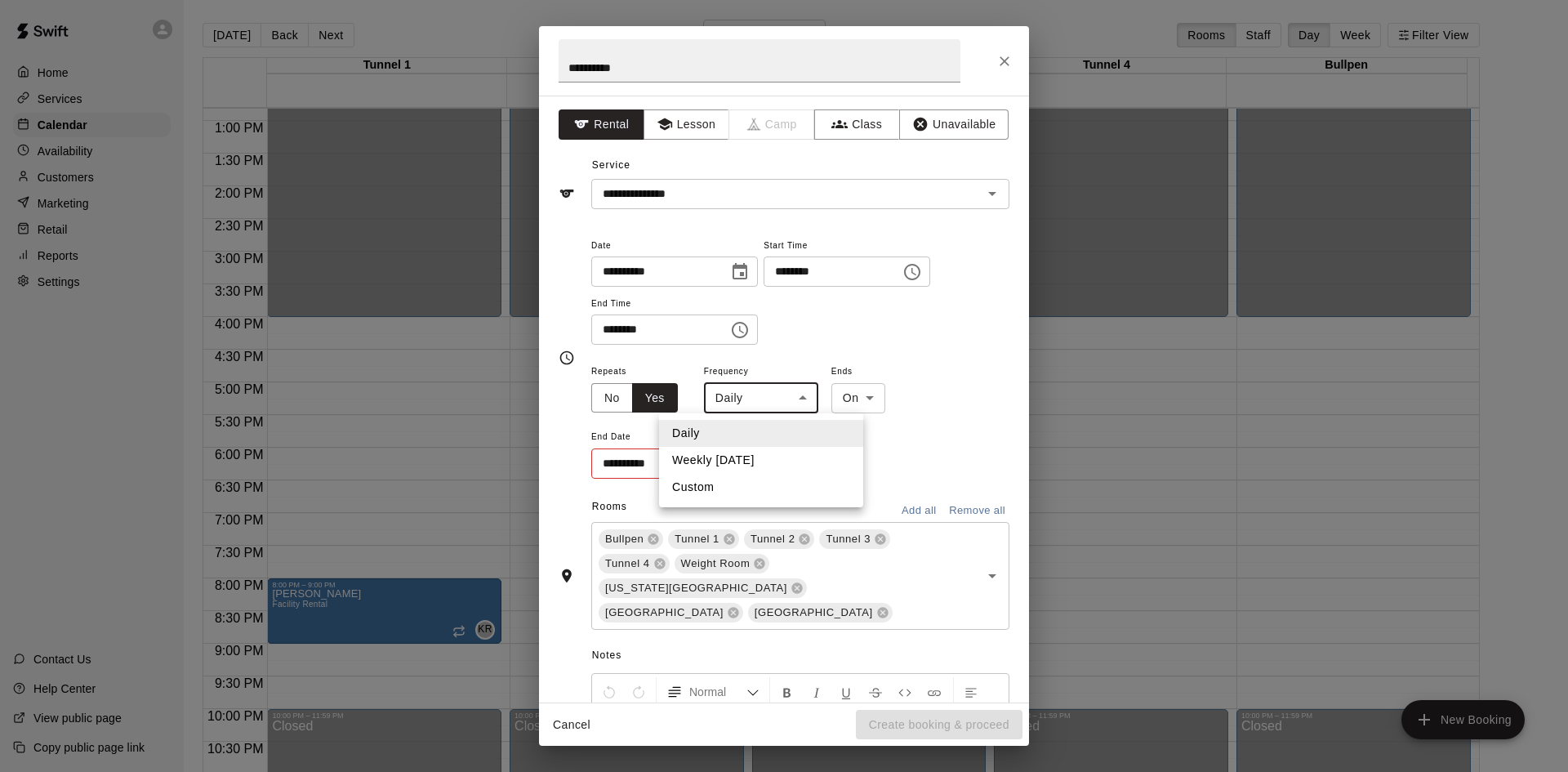
click at [786, 405] on body "Home Services Calendar Availability Customers Marketing Retail Reports Settings…" at bounding box center [784, 399] width 1568 height 798
click at [758, 448] on li "Weekly [DATE]" at bounding box center [761, 460] width 204 height 27
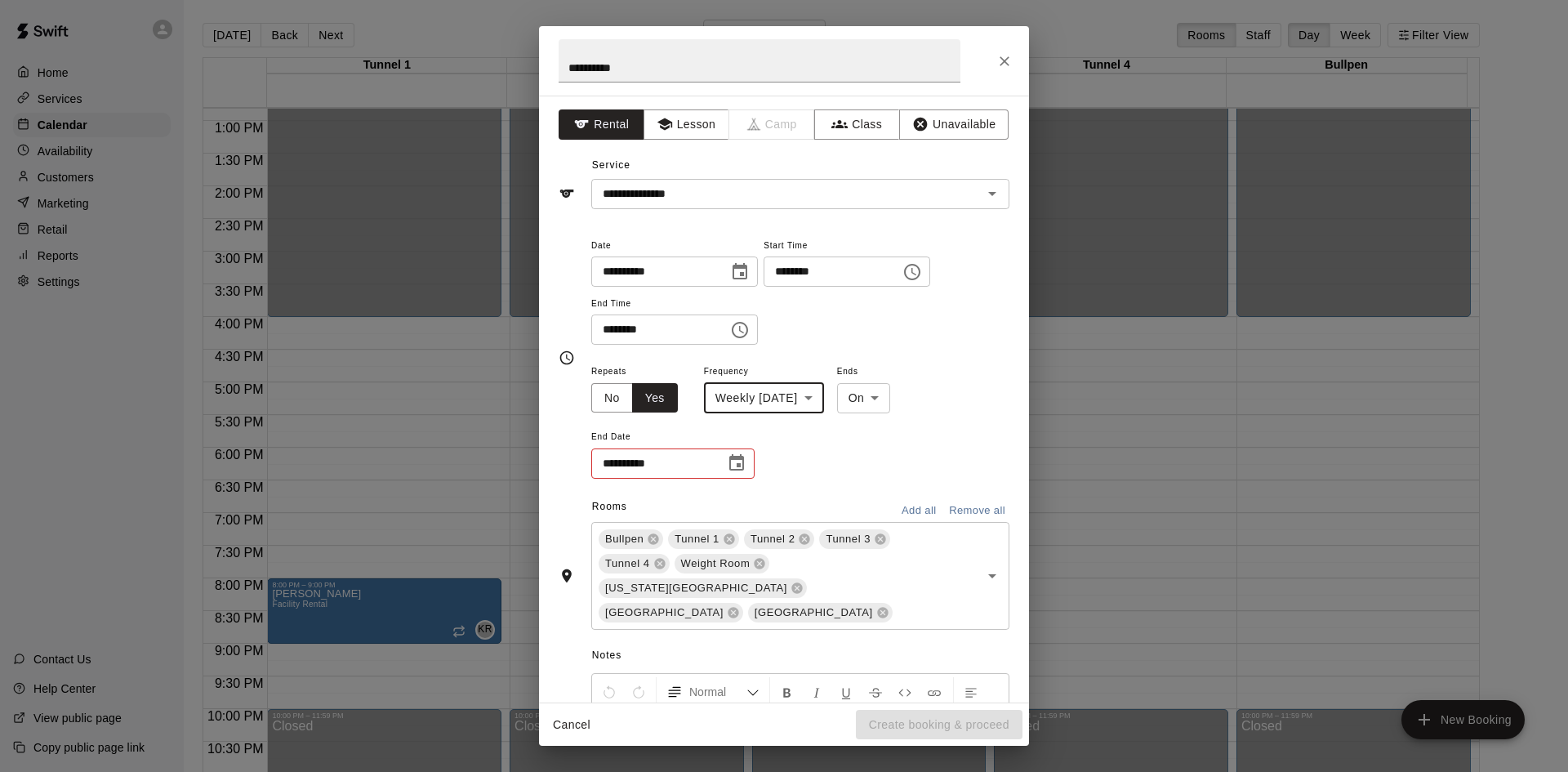
click at [842, 397] on body "Home Services Calendar Availability Customers Marketing Retail Reports Settings…" at bounding box center [784, 399] width 1568 height 798
click at [769, 475] on li "Custom" at bounding box center [775, 487] width 204 height 27
type input "******"
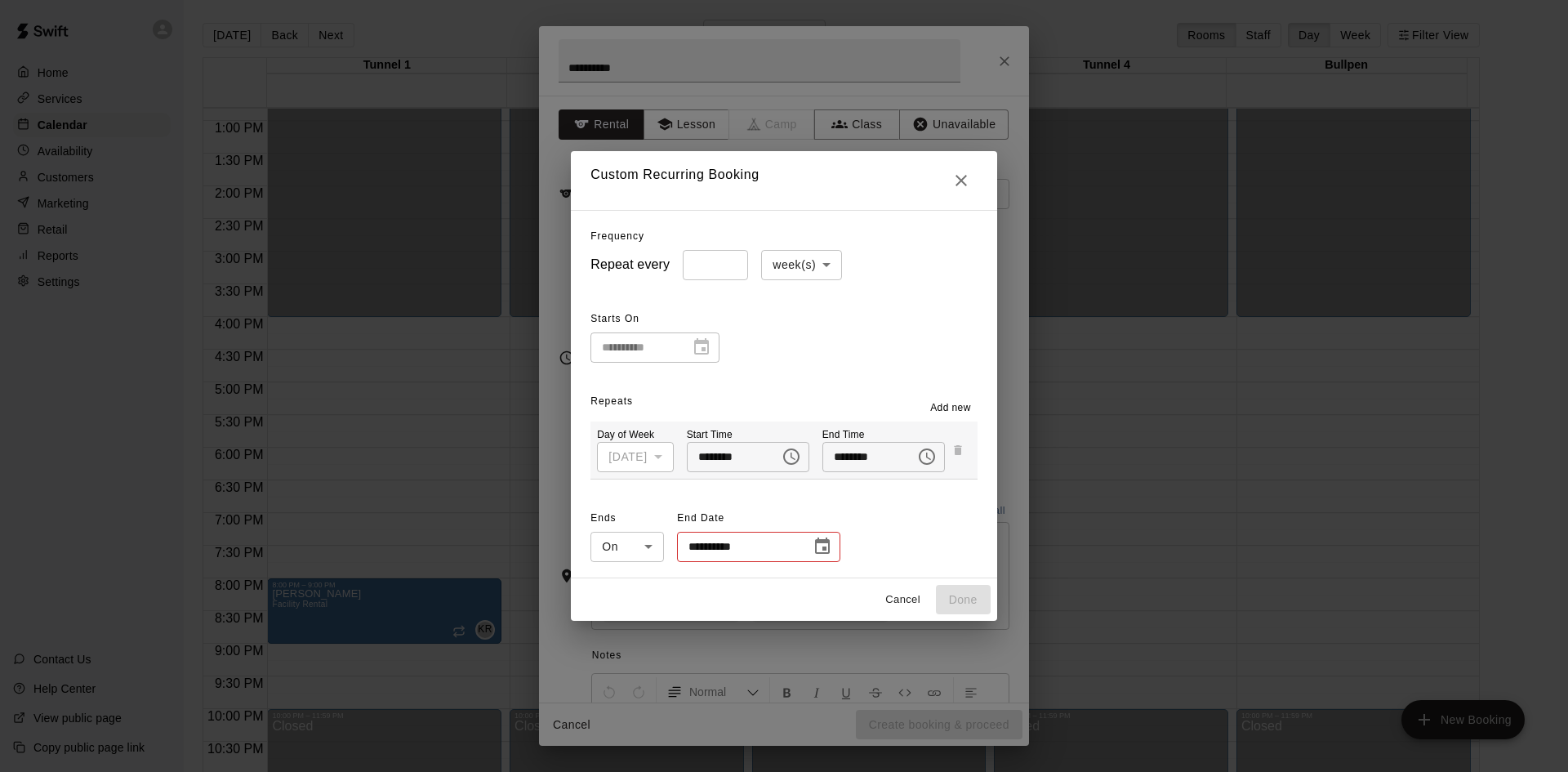
click at [955, 408] on span "Add new" at bounding box center [950, 407] width 41 height 16
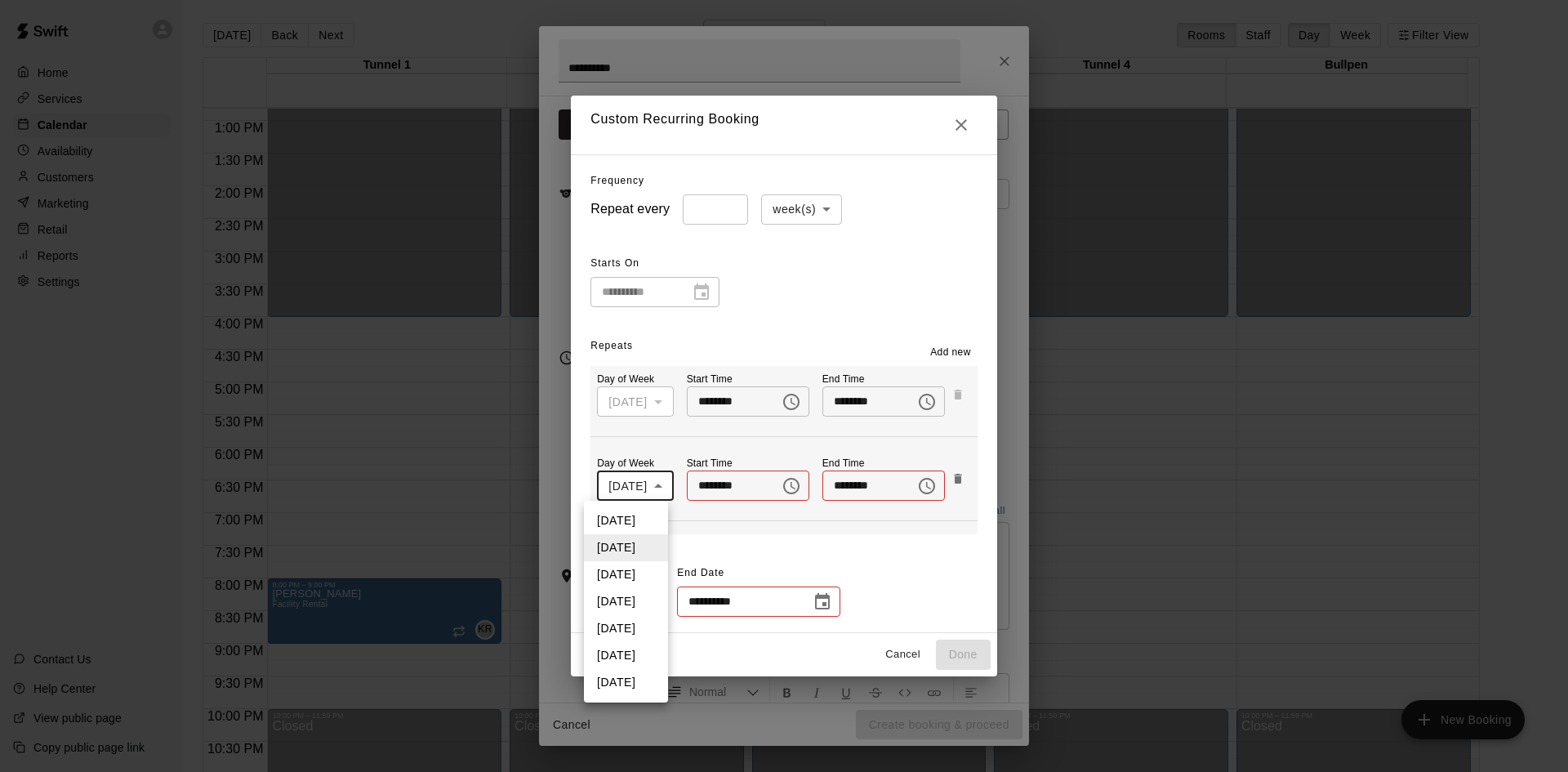
click at [666, 479] on body "Home Services Calendar Availability Customers Marketing Retail Reports Settings…" at bounding box center [784, 399] width 1568 height 798
click at [643, 592] on li "[DATE]" at bounding box center [626, 601] width 85 height 27
type input "*"
click at [790, 492] on icon "Choose time" at bounding box center [791, 485] width 20 height 20
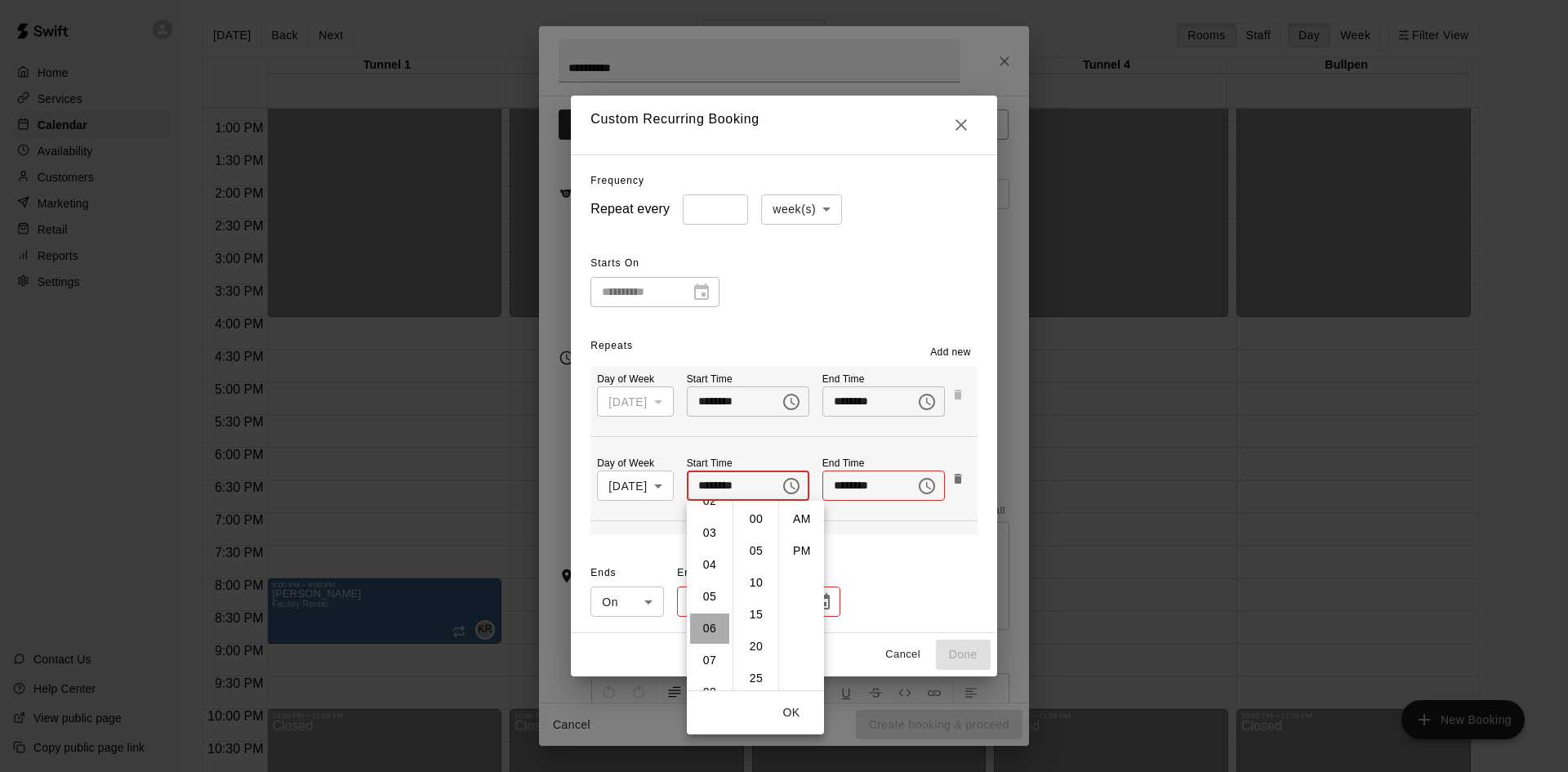
click at [711, 631] on li "06" at bounding box center [709, 629] width 39 height 30
click at [799, 555] on li "PM" at bounding box center [802, 551] width 39 height 30
type input "********"
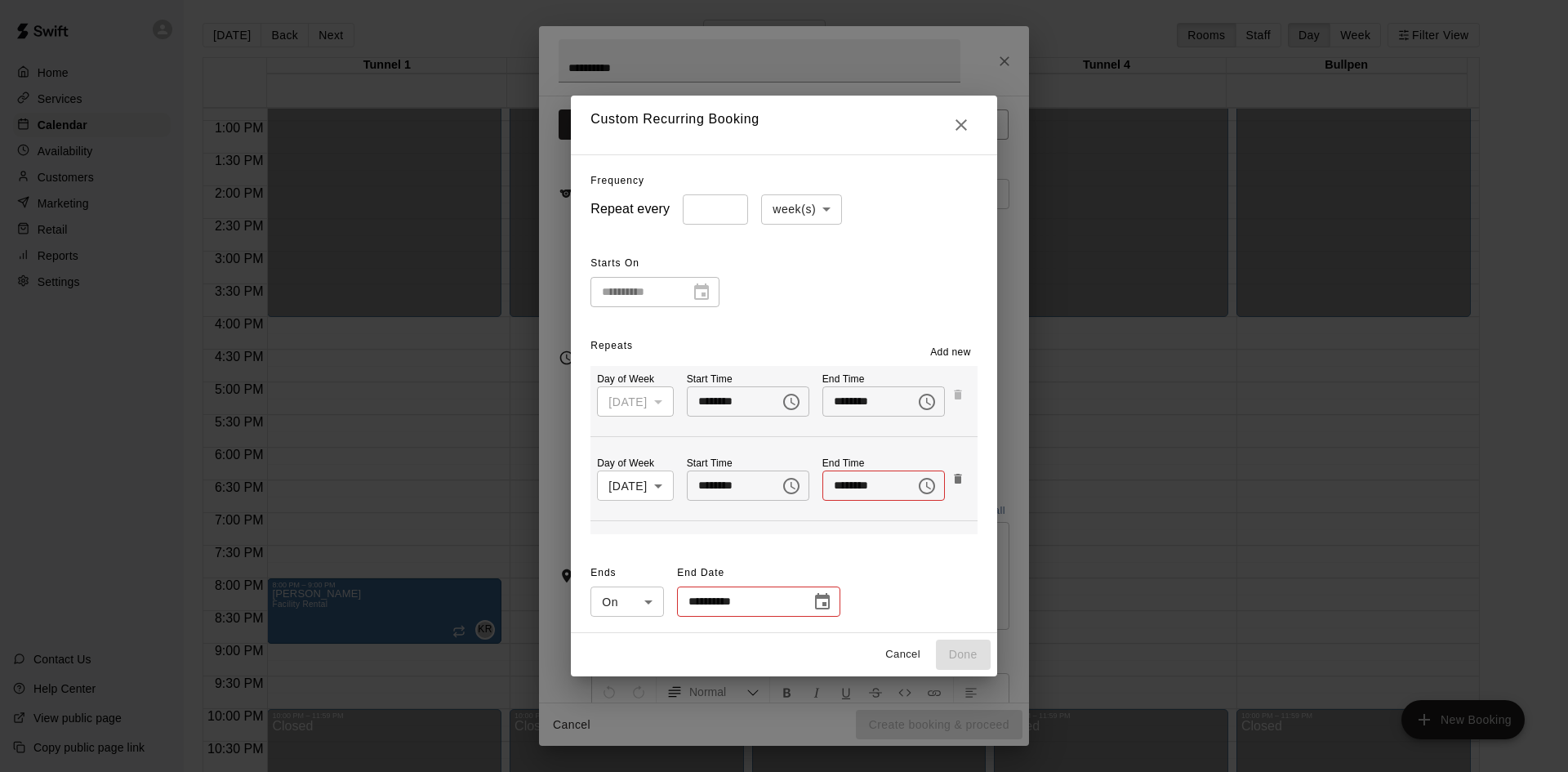
scroll to position [29, 0]
click at [919, 487] on icon "Choose time" at bounding box center [926, 485] width 16 height 16
click at [937, 545] on li "PM" at bounding box center [937, 551] width 39 height 30
type input "********"
click at [707, 487] on input "********" at bounding box center [727, 485] width 82 height 30
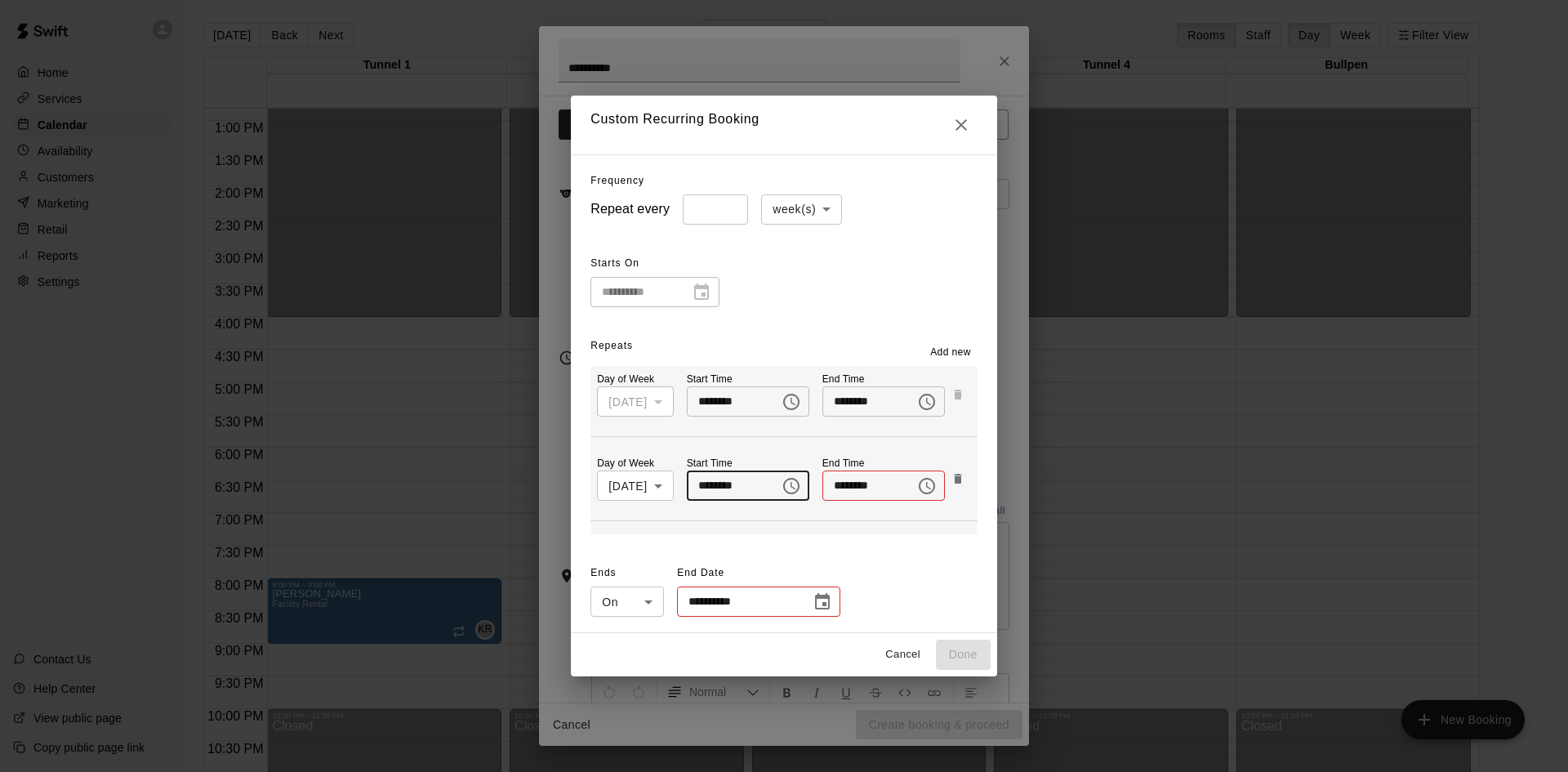
type input "********"
click at [861, 487] on input "********" at bounding box center [863, 485] width 82 height 30
click at [924, 486] on icon "Choose time" at bounding box center [927, 485] width 20 height 20
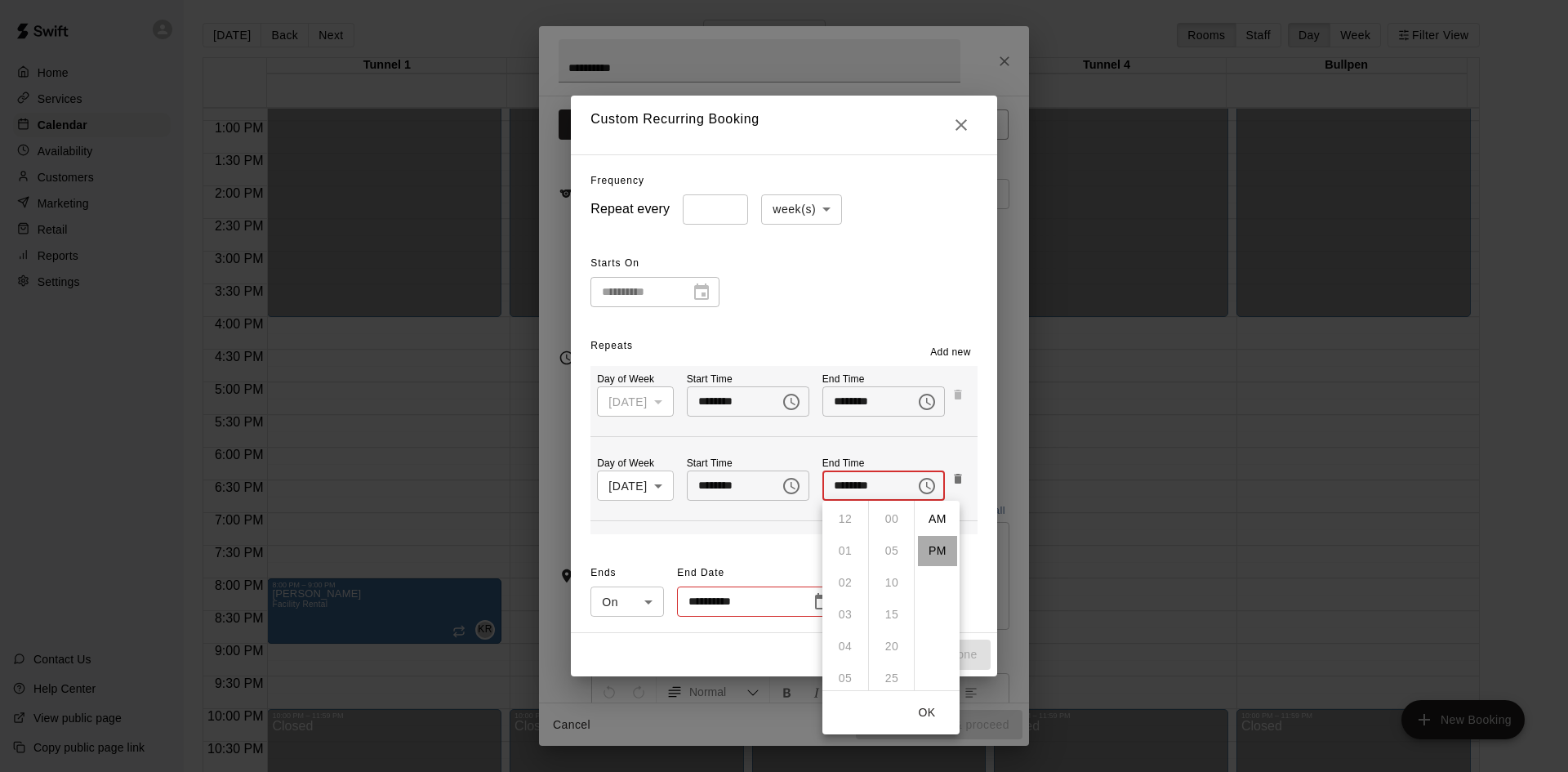
click at [942, 550] on li "PM" at bounding box center [937, 551] width 39 height 30
click at [928, 485] on icon "Choose time, selected time is 12:00 PM" at bounding box center [927, 485] width 20 height 20
click at [848, 628] on li "06" at bounding box center [844, 629] width 39 height 30
type input "********"
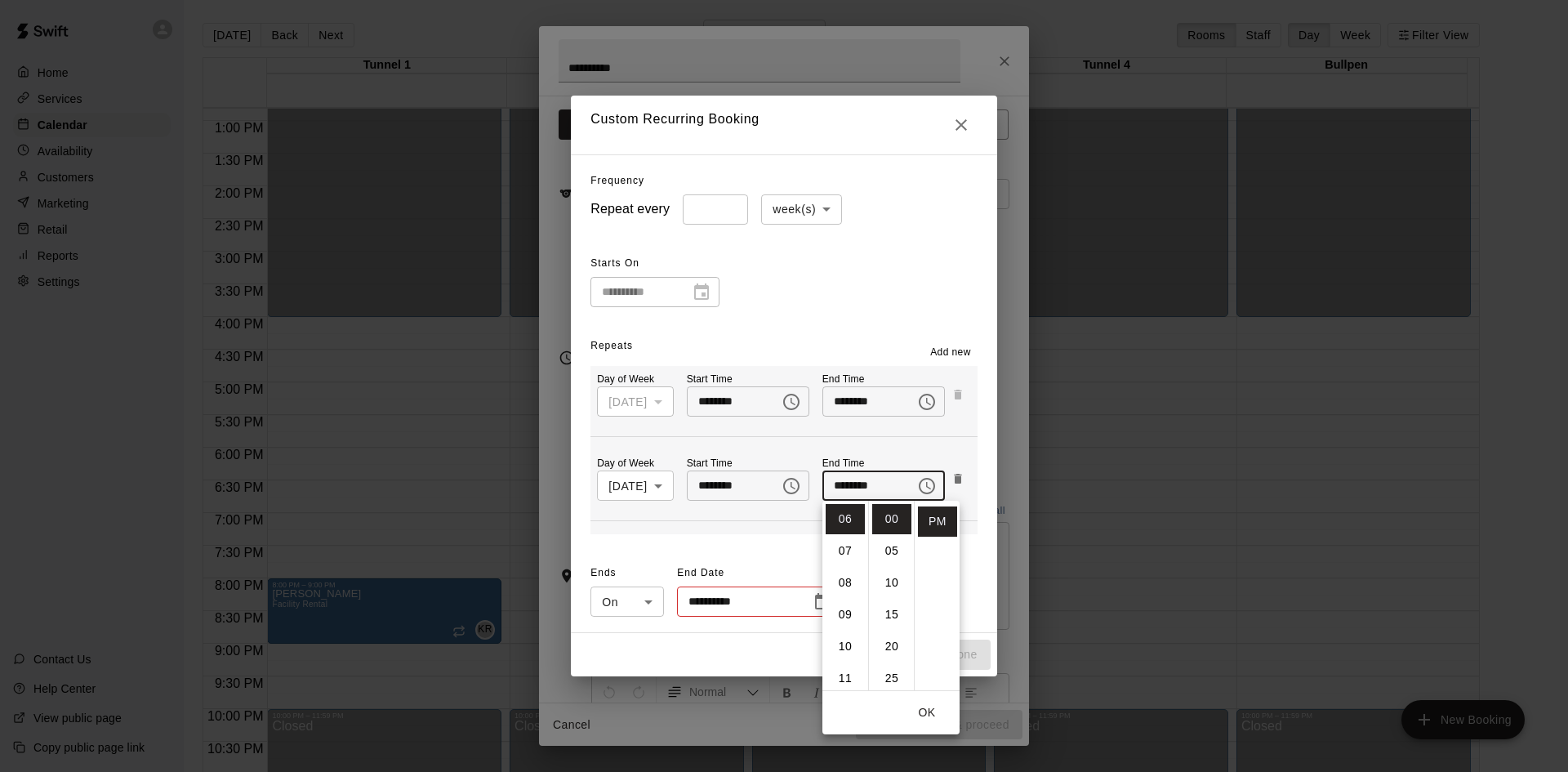
click at [921, 710] on button "OK" at bounding box center [926, 712] width 52 height 30
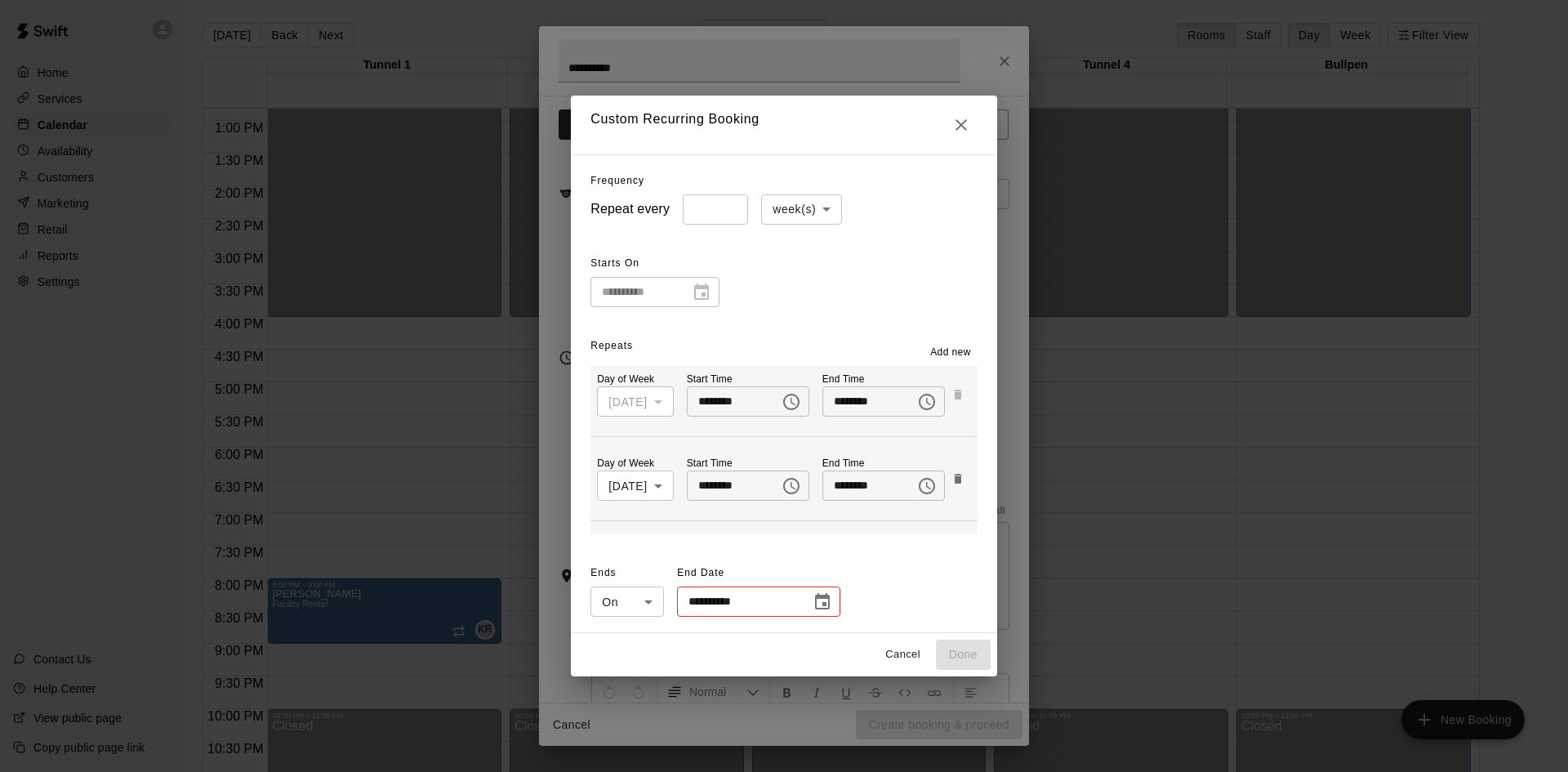
click at [819, 608] on icon "Choose date" at bounding box center [822, 601] width 20 height 20
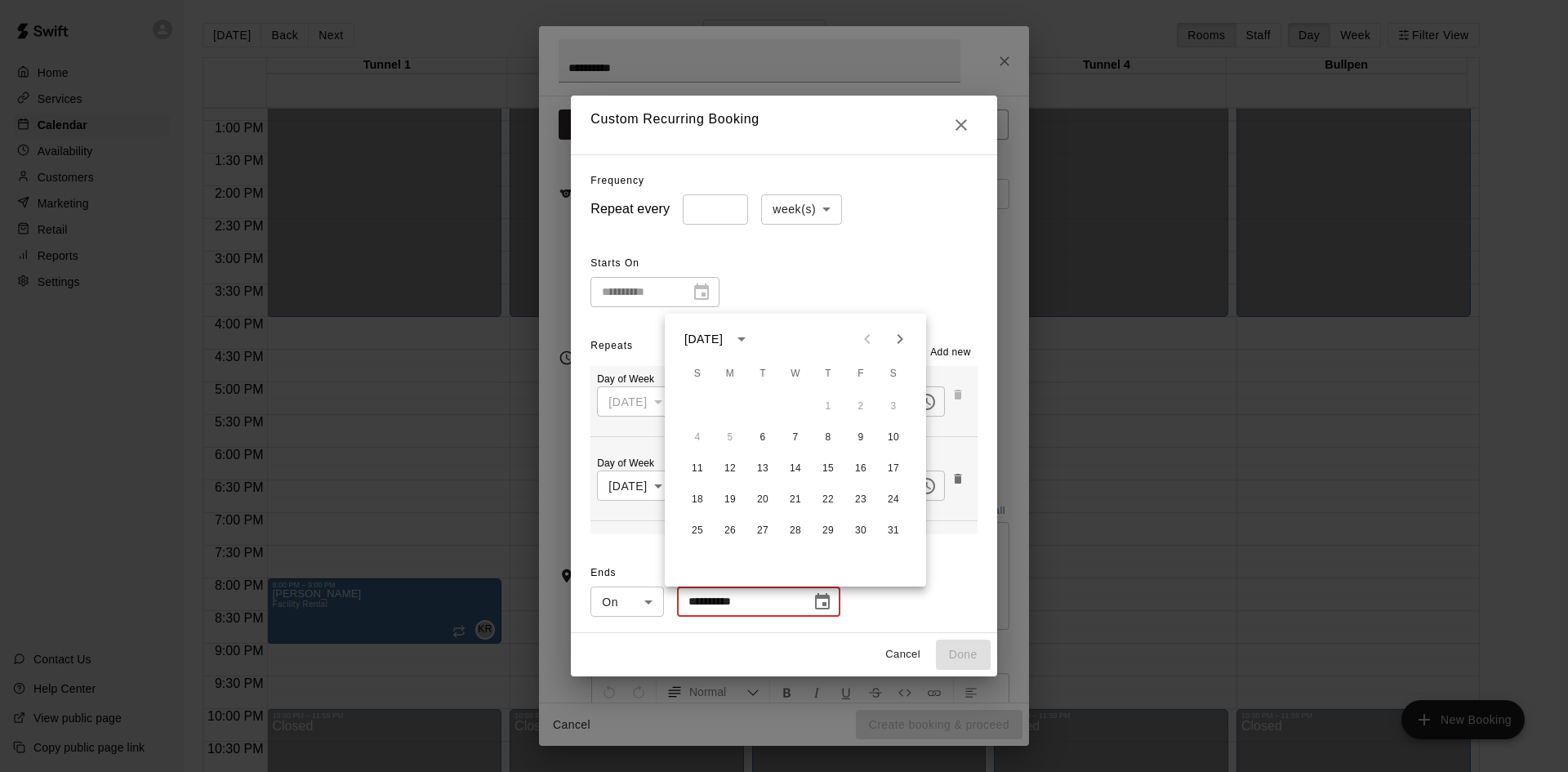
click at [904, 344] on icon "Next month" at bounding box center [899, 339] width 20 height 20
click at [826, 467] on button "19" at bounding box center [827, 468] width 29 height 29
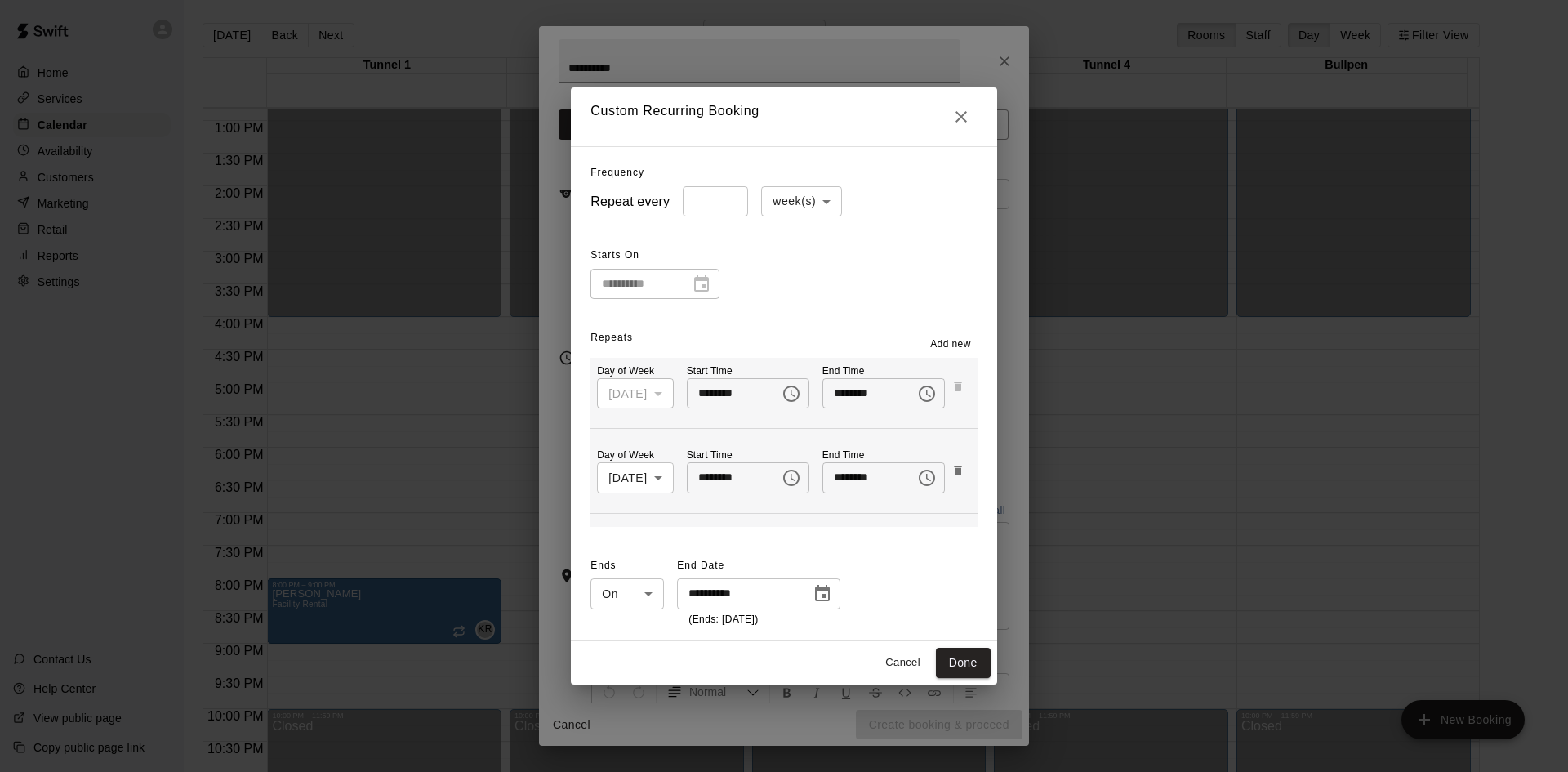
type input "**********"
click at [984, 653] on button "Done" at bounding box center [963, 663] width 55 height 30
type input "**********"
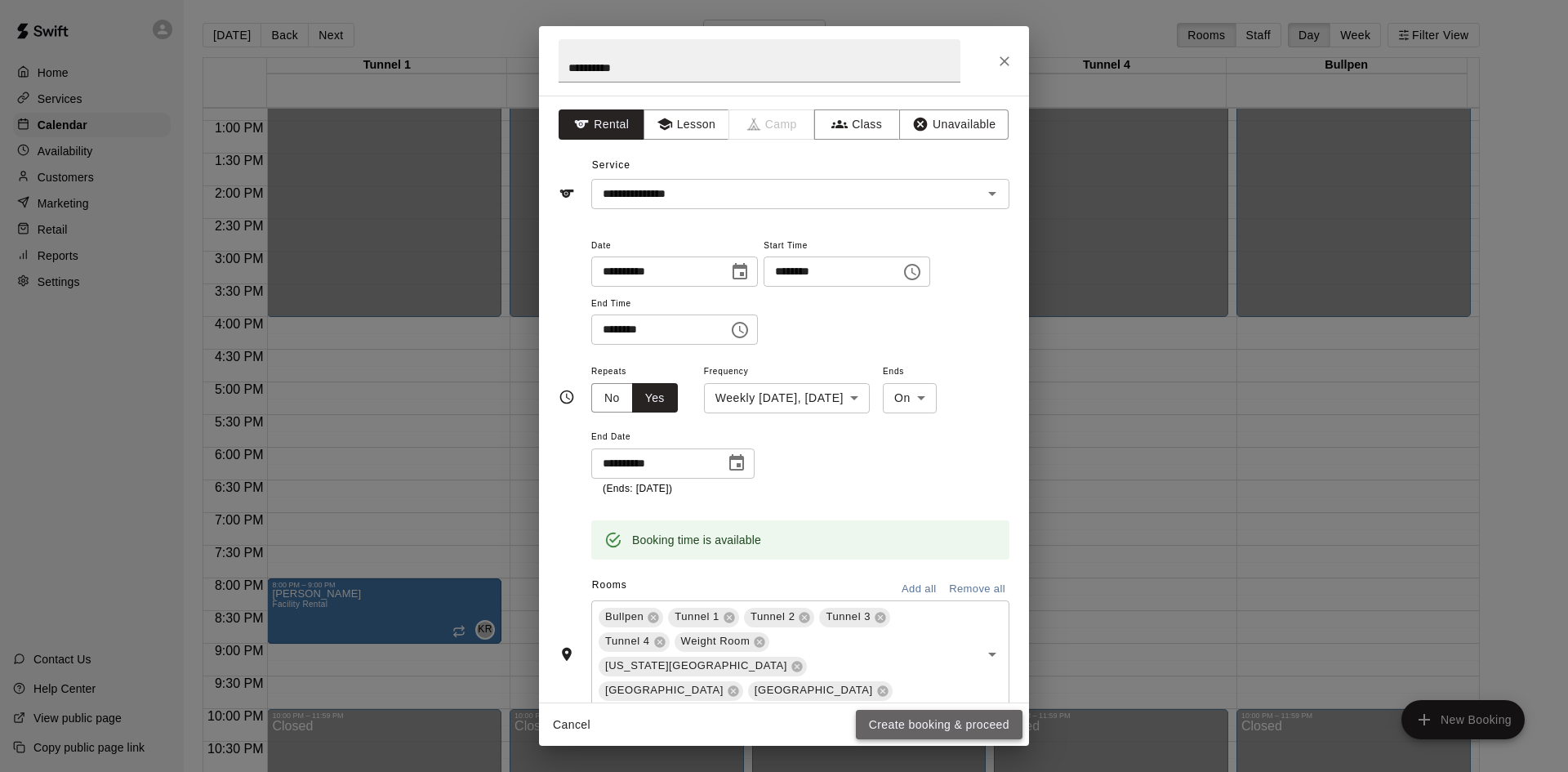
click at [928, 718] on button "Create booking & proceed" at bounding box center [938, 725] width 166 height 30
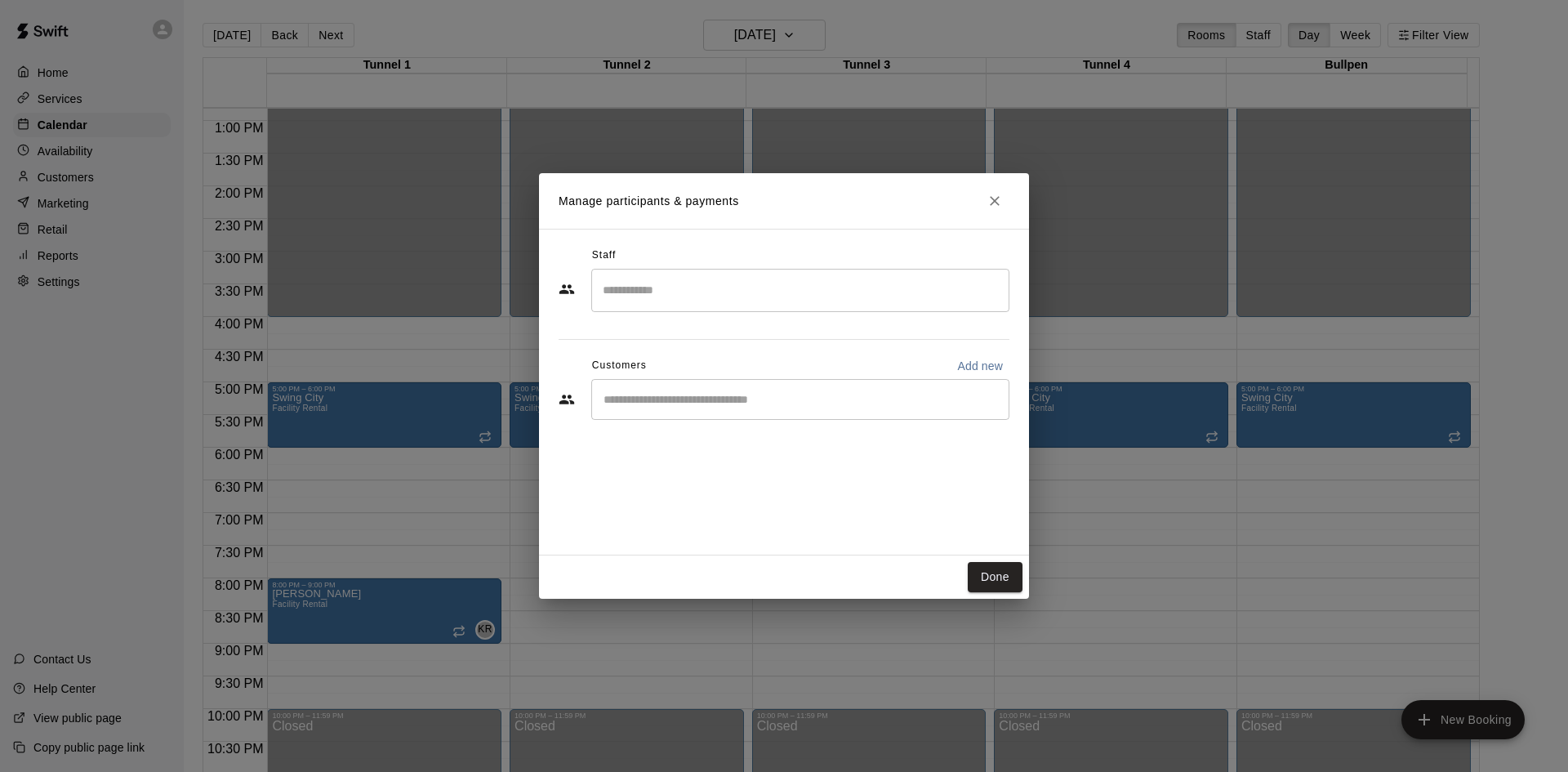
click at [655, 286] on input "Search staff" at bounding box center [800, 291] width 404 height 28
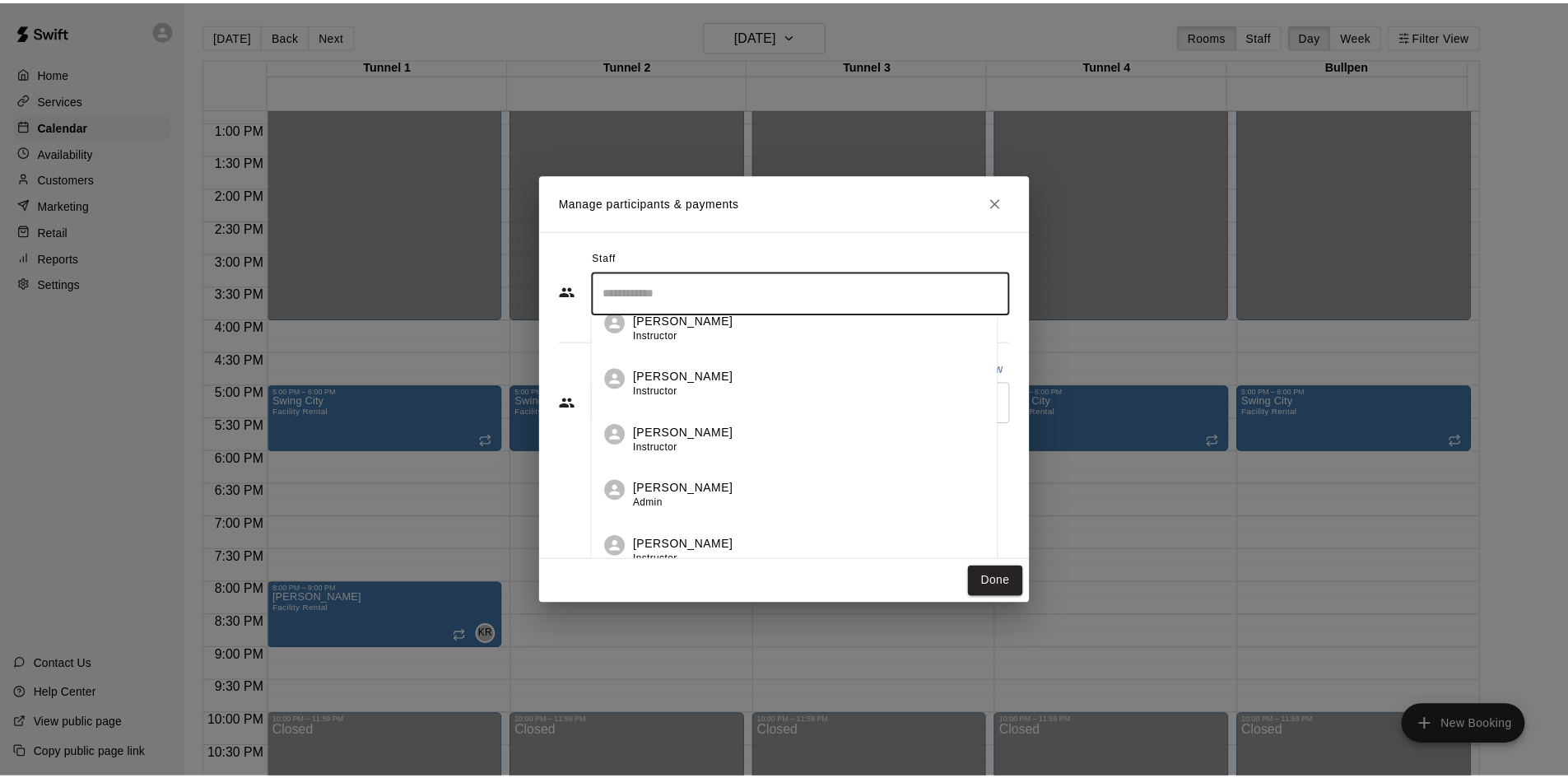
scroll to position [247, 0]
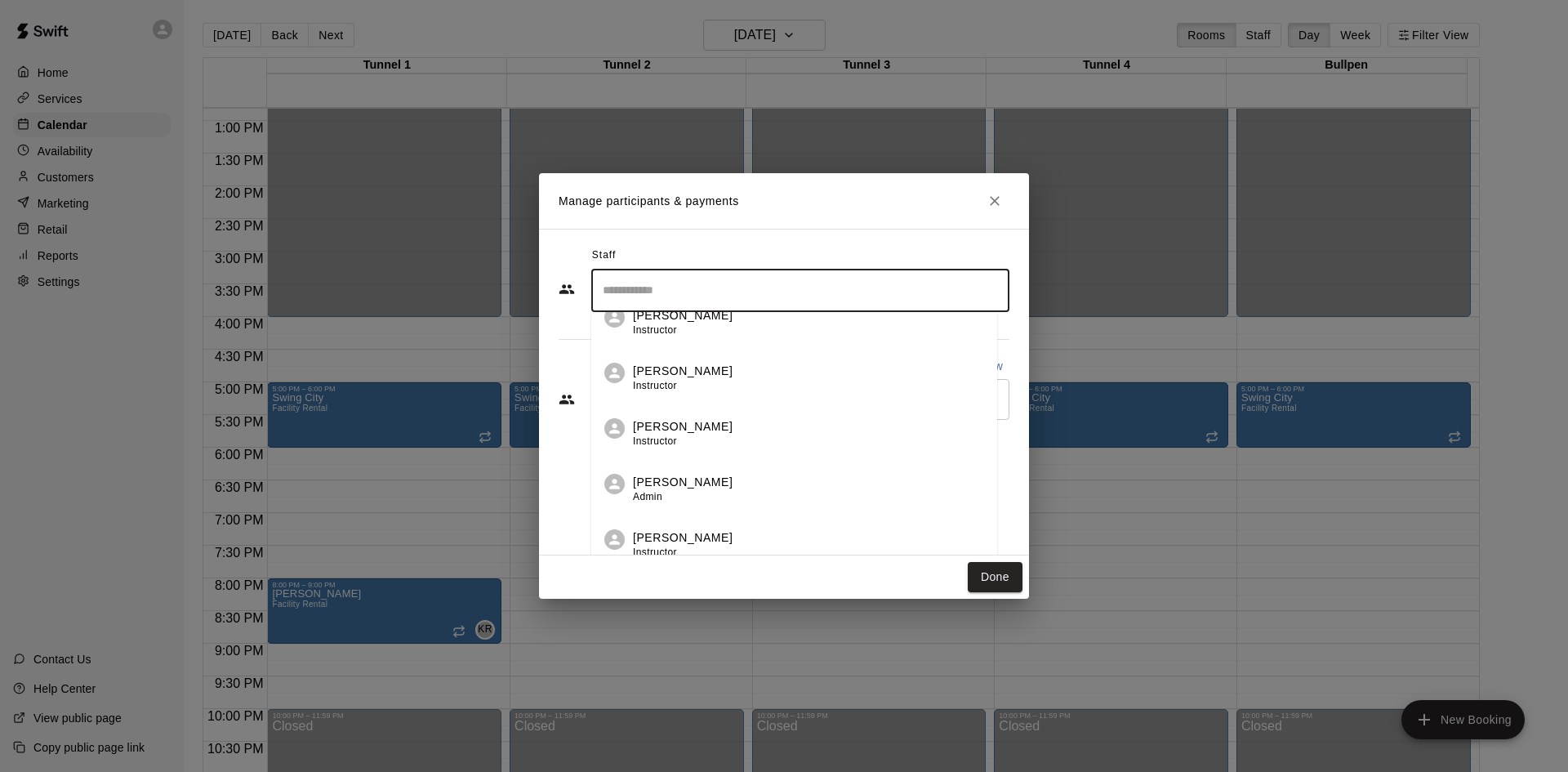
click at [726, 416] on li "[PERSON_NAME] Instructor" at bounding box center [794, 427] width 406 height 55
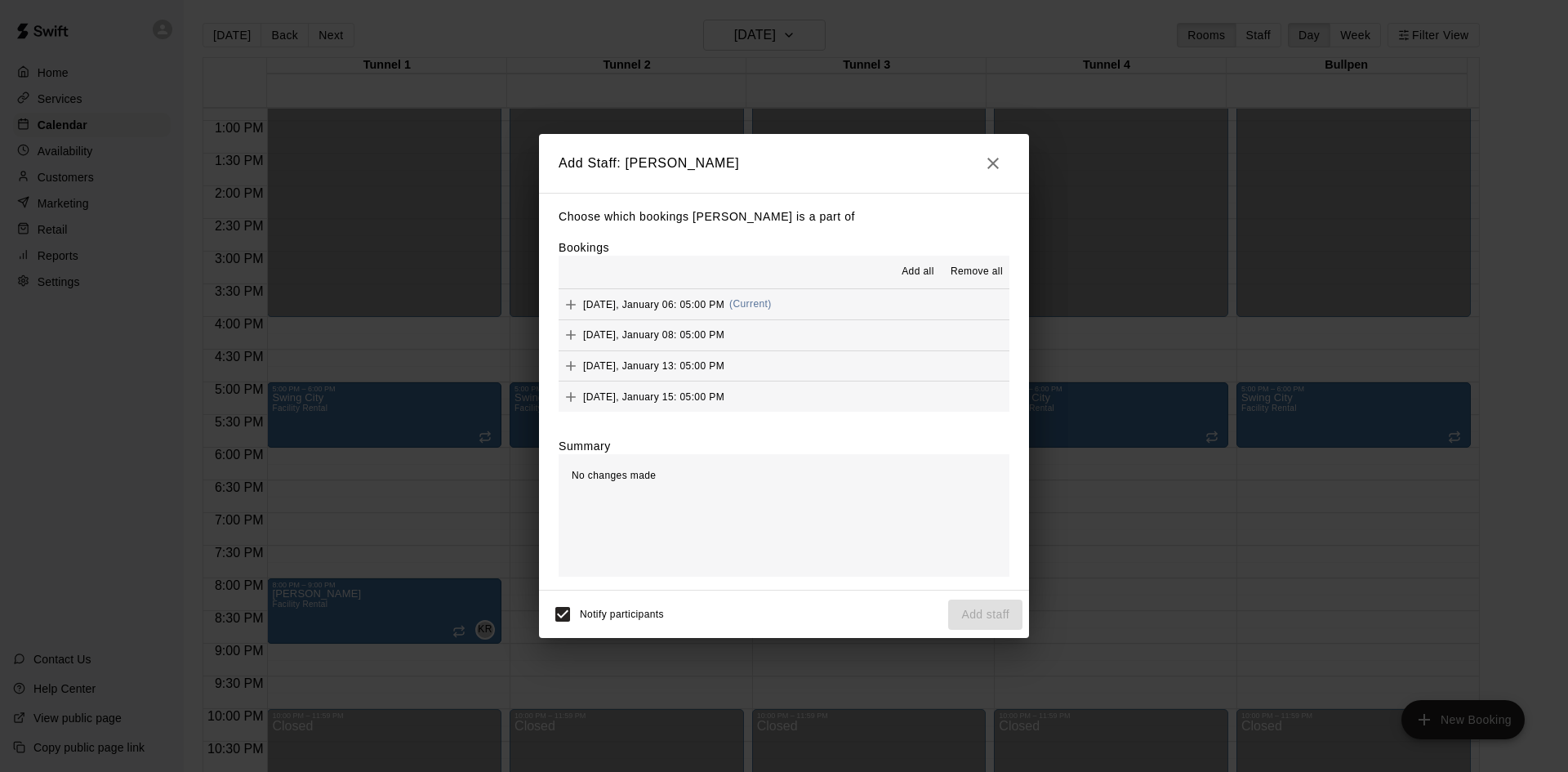
click at [897, 268] on button "Add all" at bounding box center [917, 273] width 52 height 27
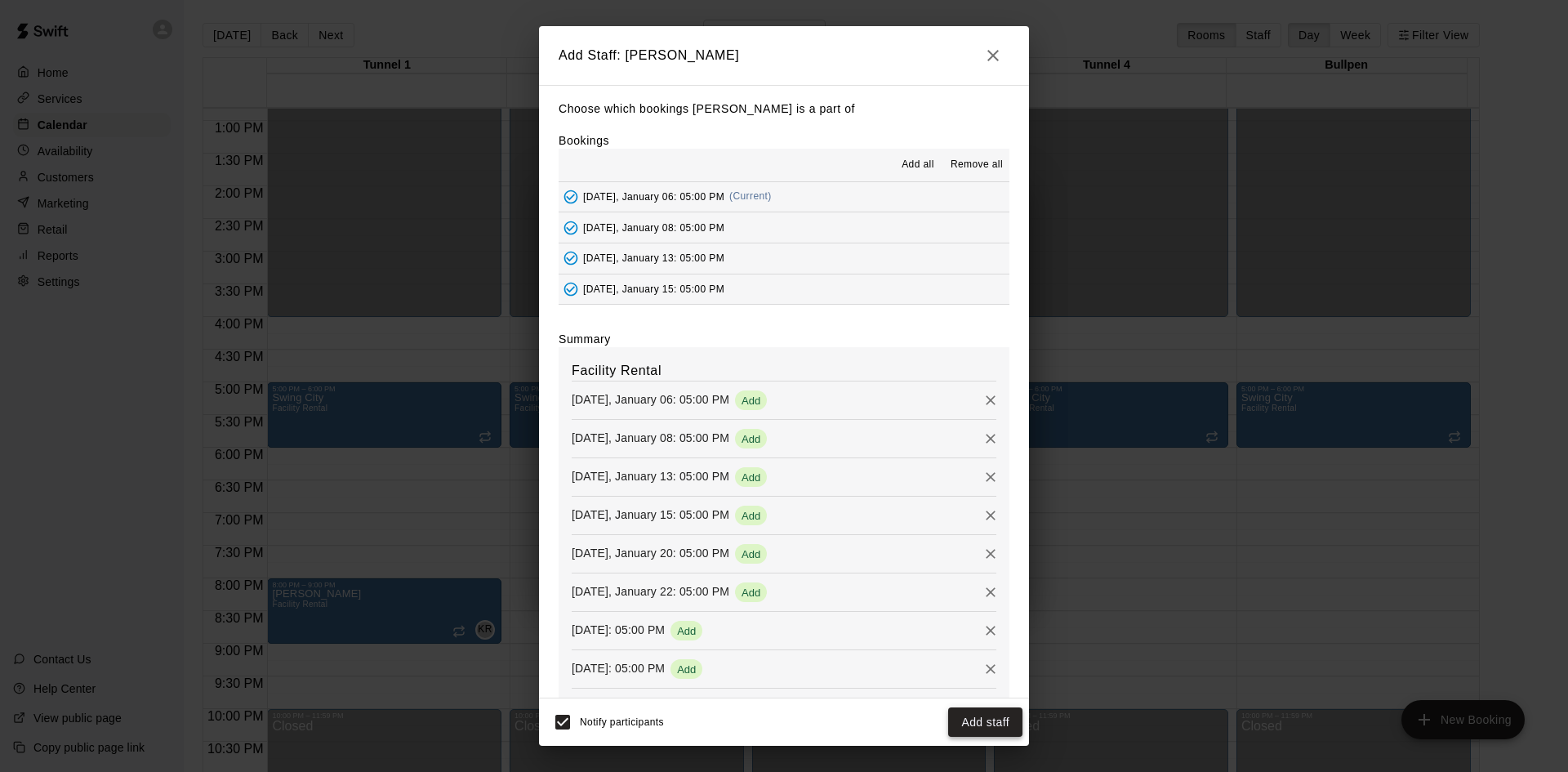
click at [976, 716] on button "Add staff" at bounding box center [985, 723] width 74 height 30
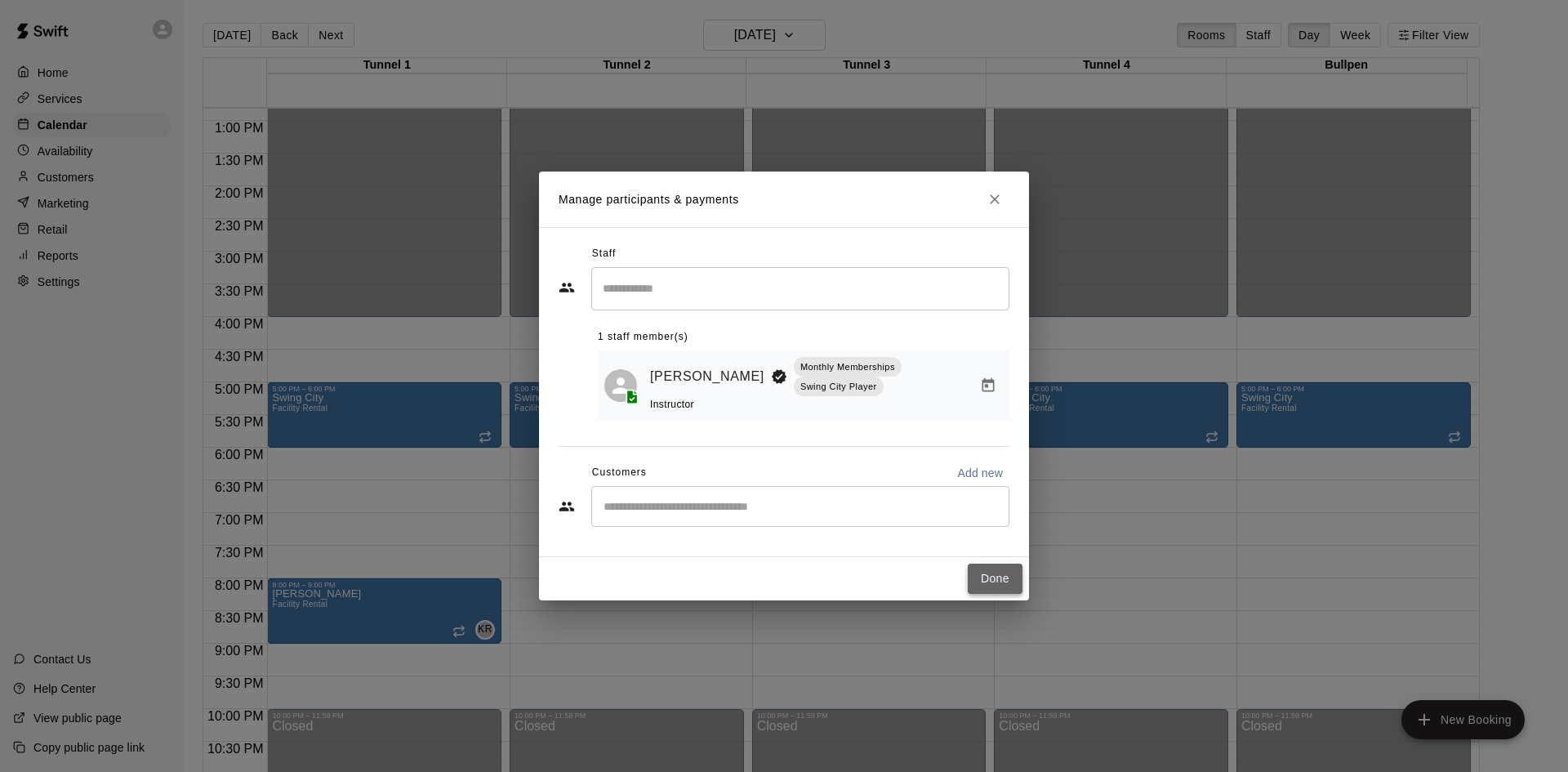
click at [1007, 571] on button "Done" at bounding box center [995, 578] width 55 height 30
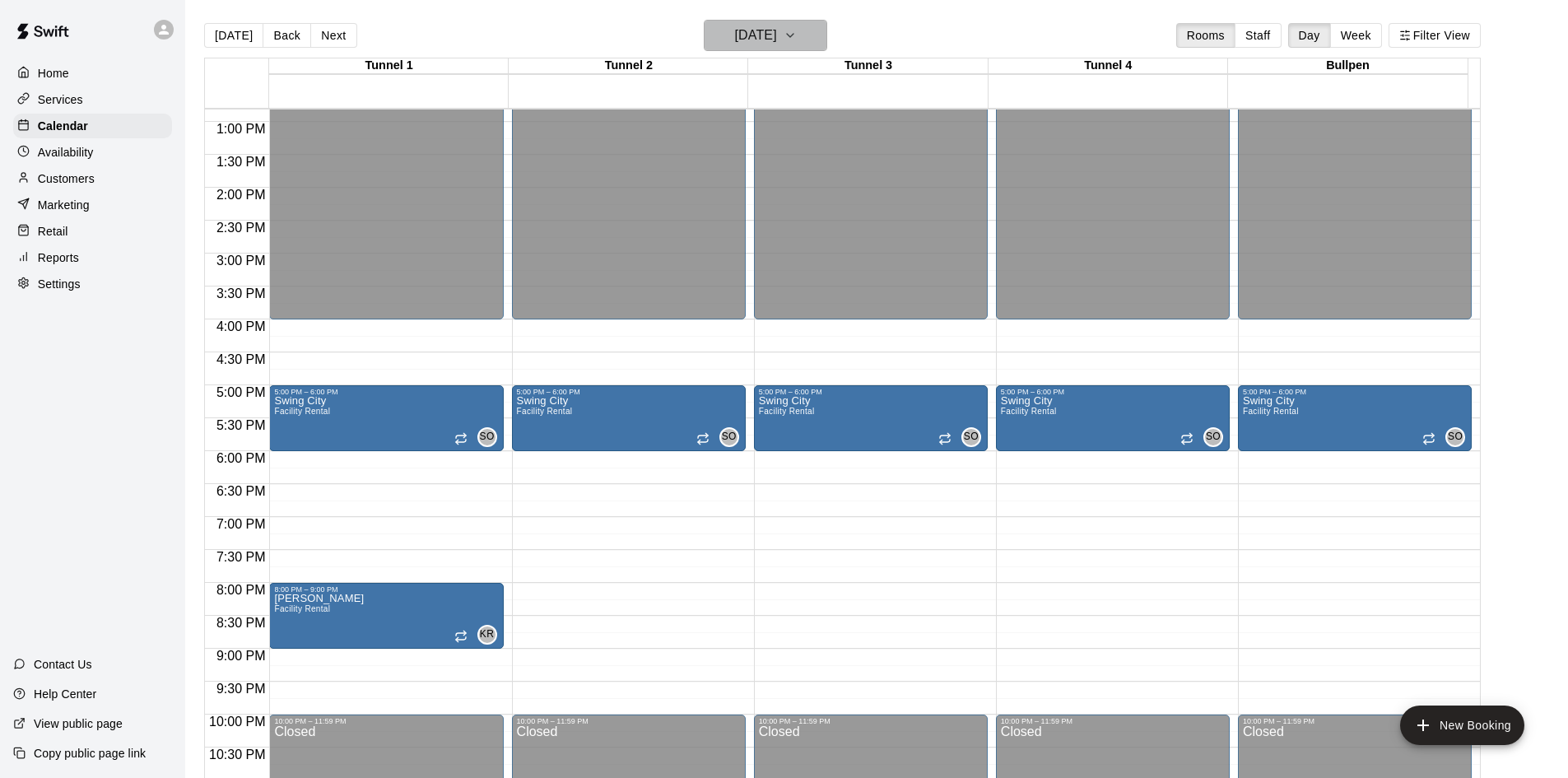
click at [750, 28] on h6 "[DATE]" at bounding box center [756, 35] width 42 height 23
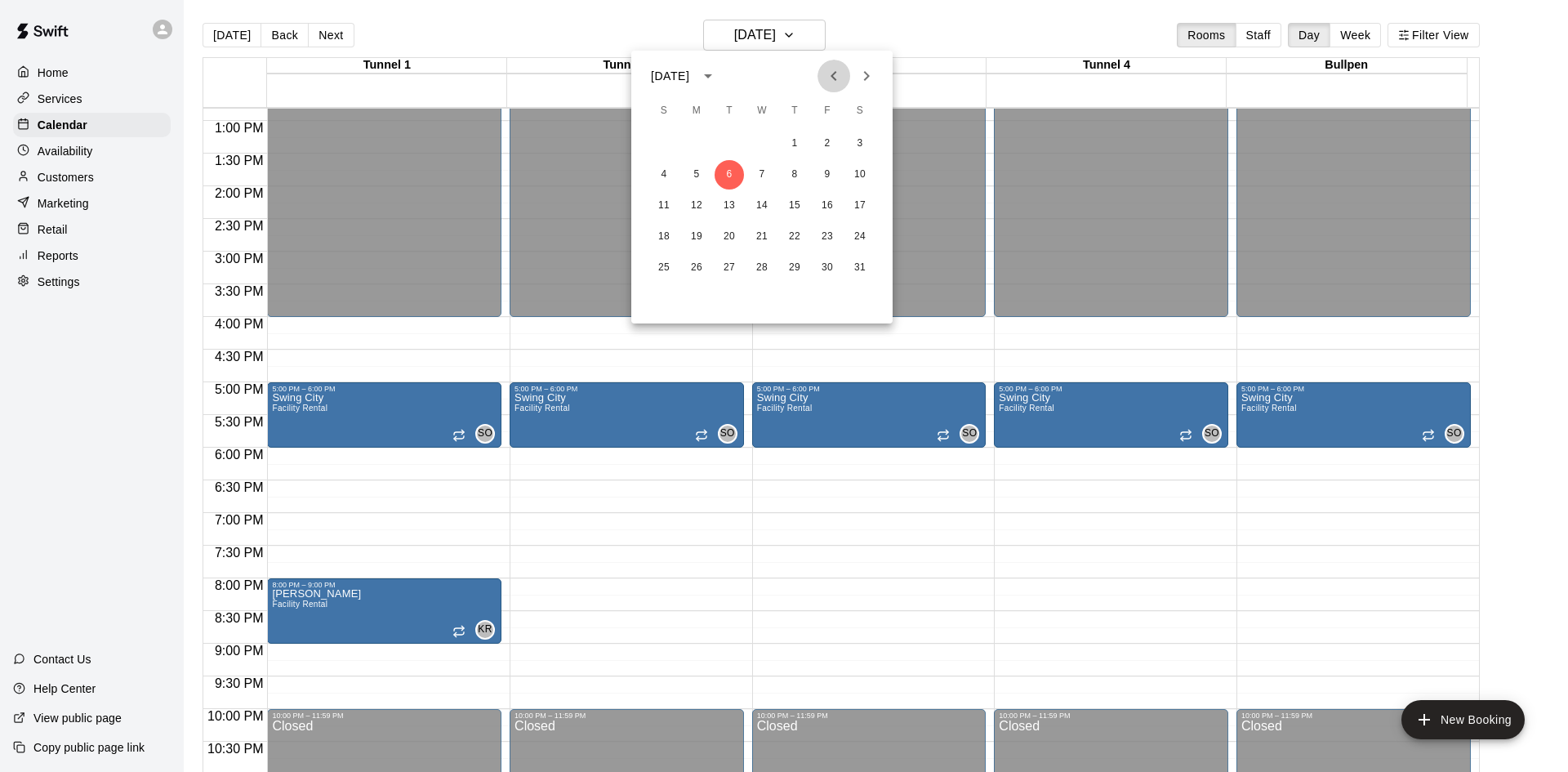
click at [831, 80] on icon "Previous month" at bounding box center [834, 76] width 20 height 20
click at [735, 148] on button "2" at bounding box center [728, 143] width 29 height 29
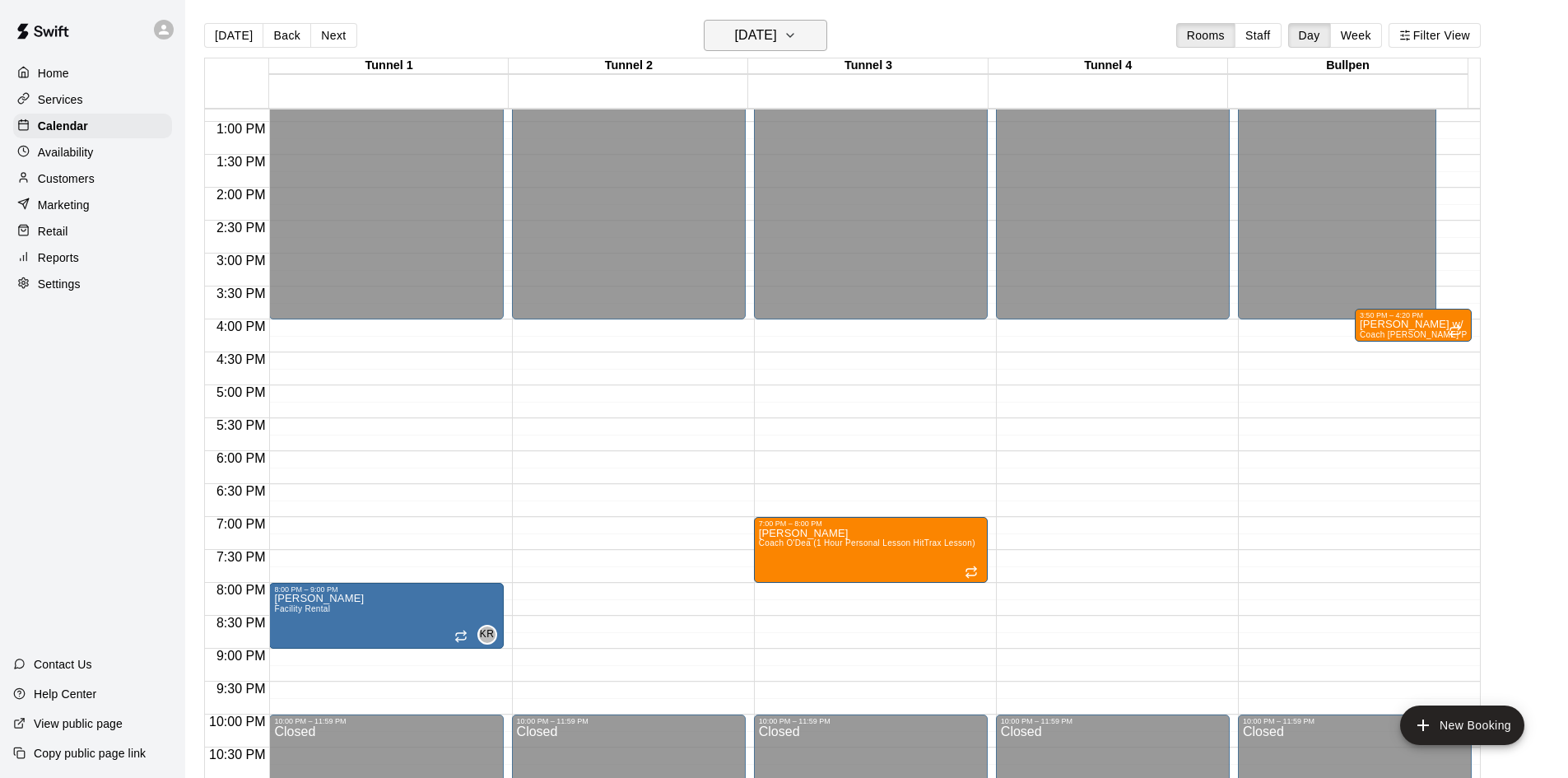
click at [777, 36] on h6 "[DATE]" at bounding box center [756, 35] width 42 height 23
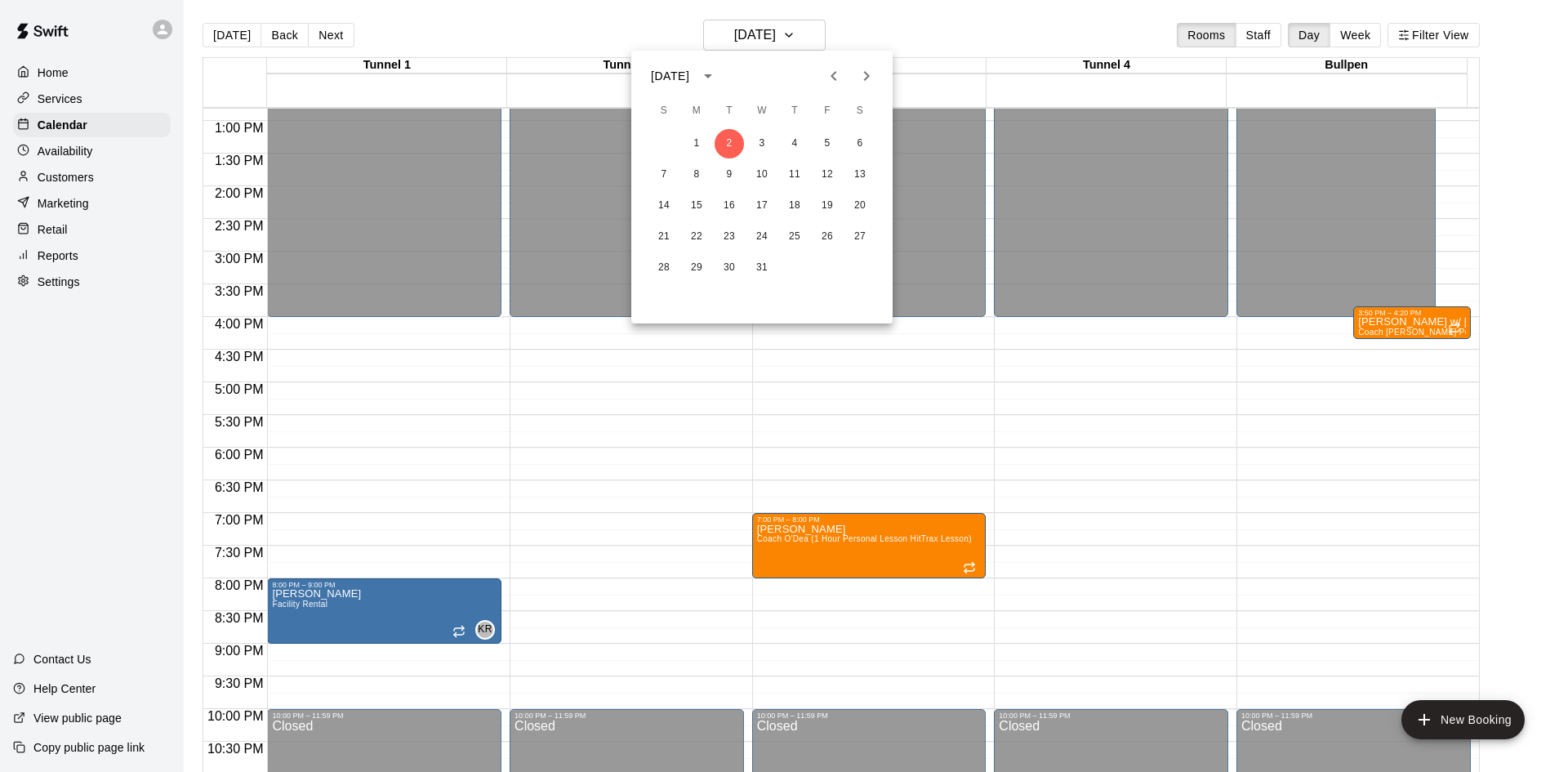
click at [761, 31] on div at bounding box center [784, 386] width 1568 height 772
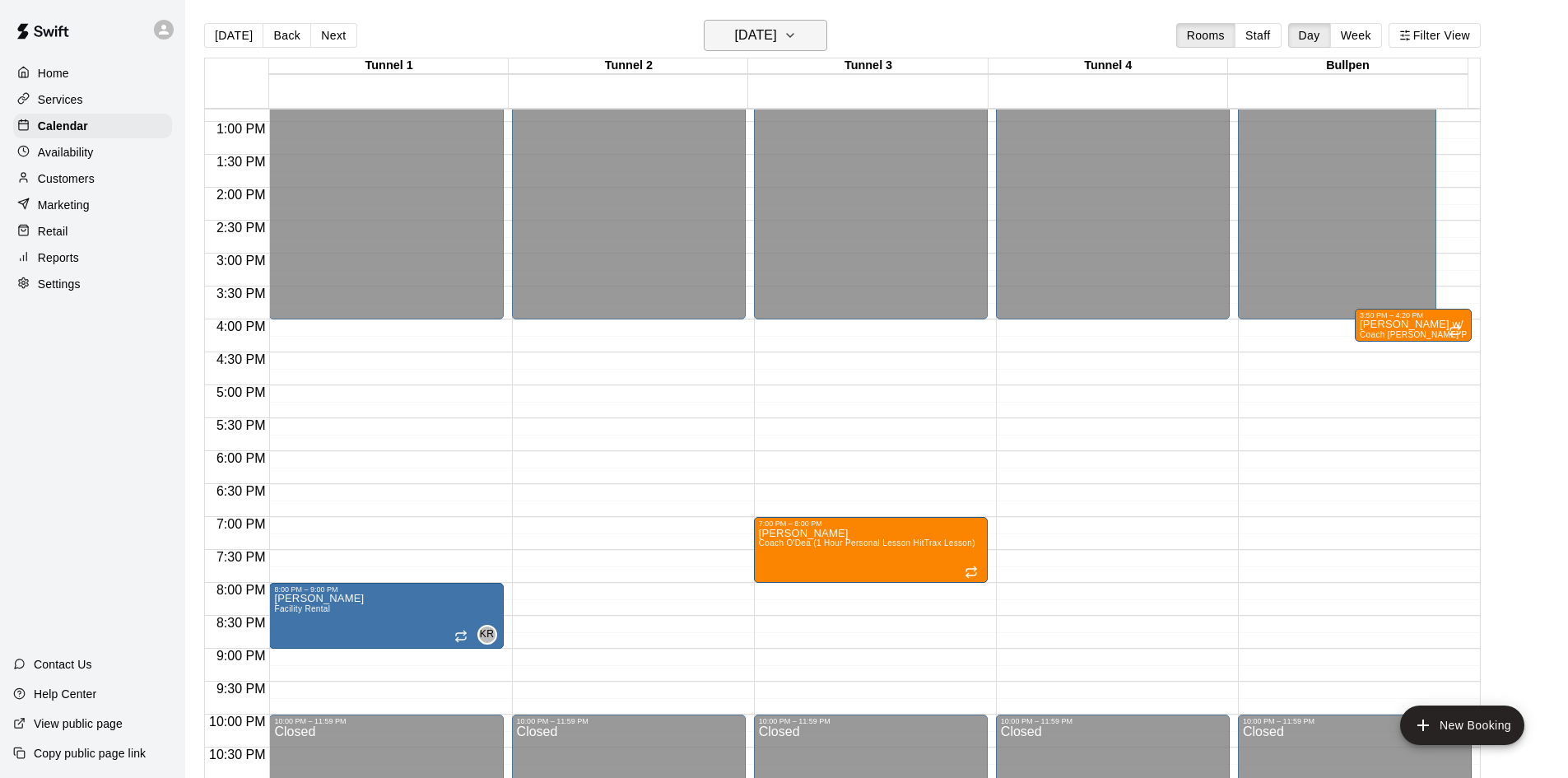
click at [777, 29] on h6 "[DATE]" at bounding box center [756, 35] width 42 height 23
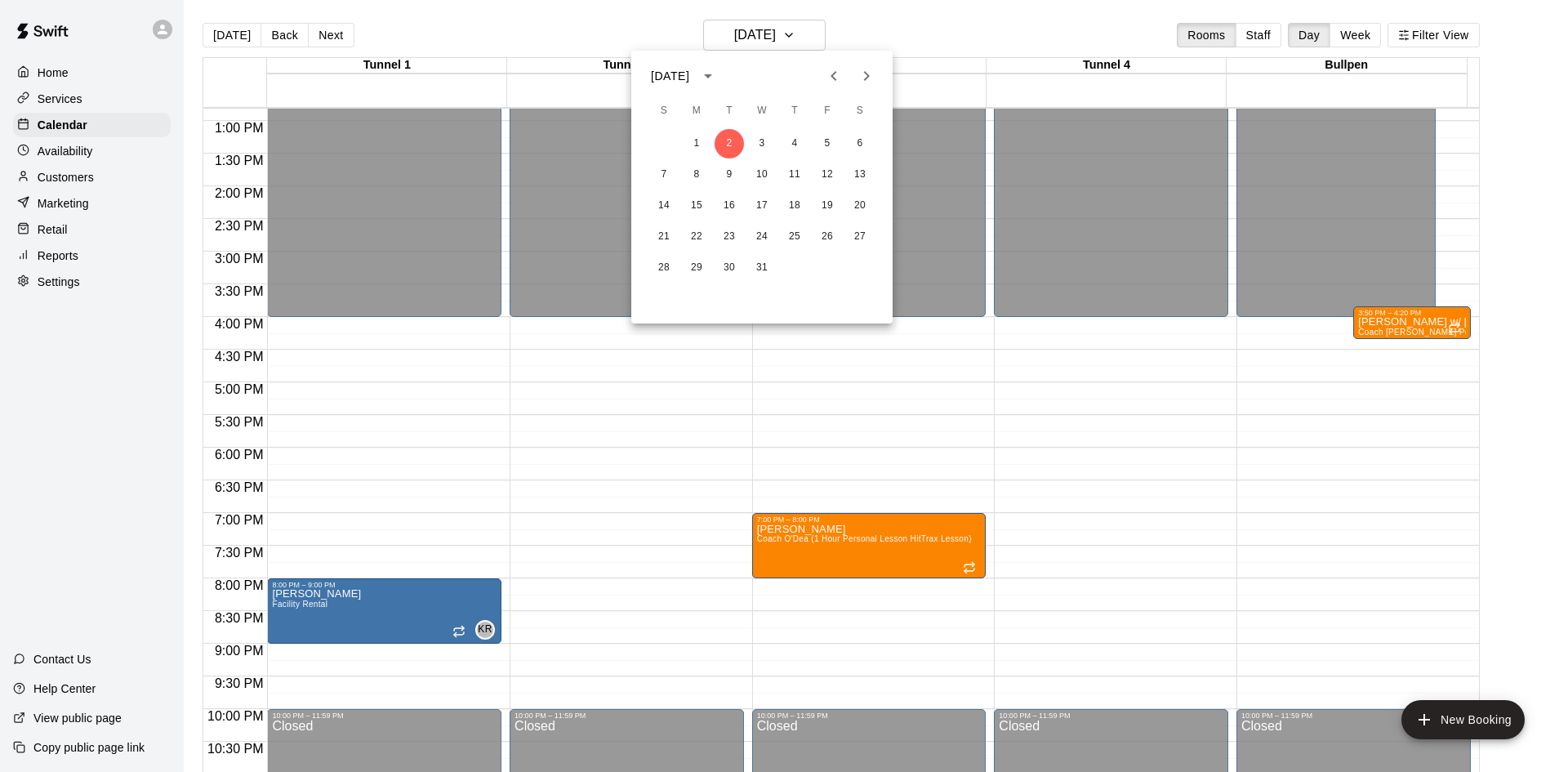
click at [871, 76] on icon "Next month" at bounding box center [866, 76] width 20 height 20
click at [701, 169] on button "5" at bounding box center [696, 175] width 29 height 29
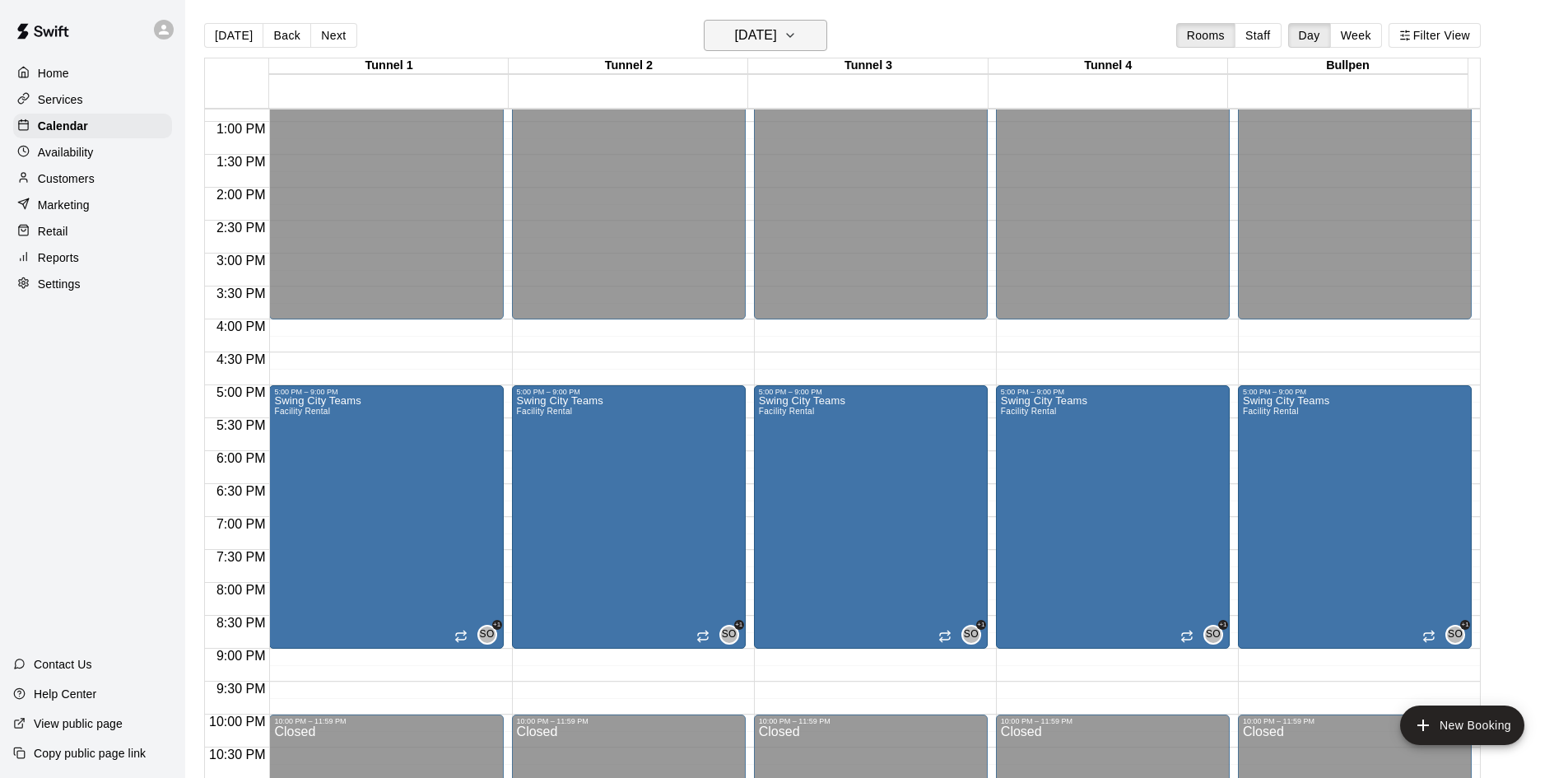
click at [777, 33] on h6 "[DATE]" at bounding box center [756, 35] width 42 height 23
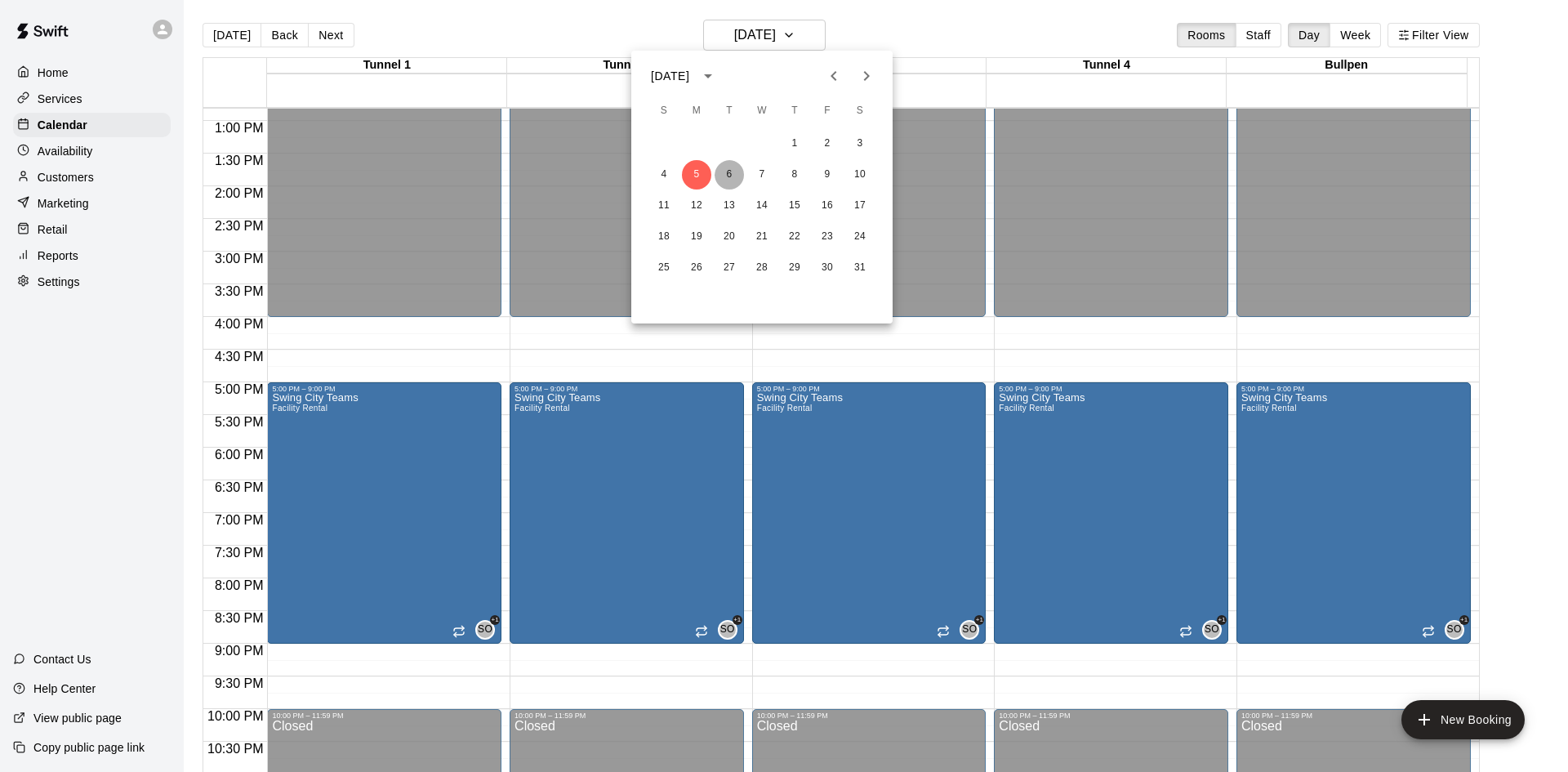
click at [732, 178] on button "6" at bounding box center [728, 175] width 29 height 29
